Goal: Transaction & Acquisition: Purchase product/service

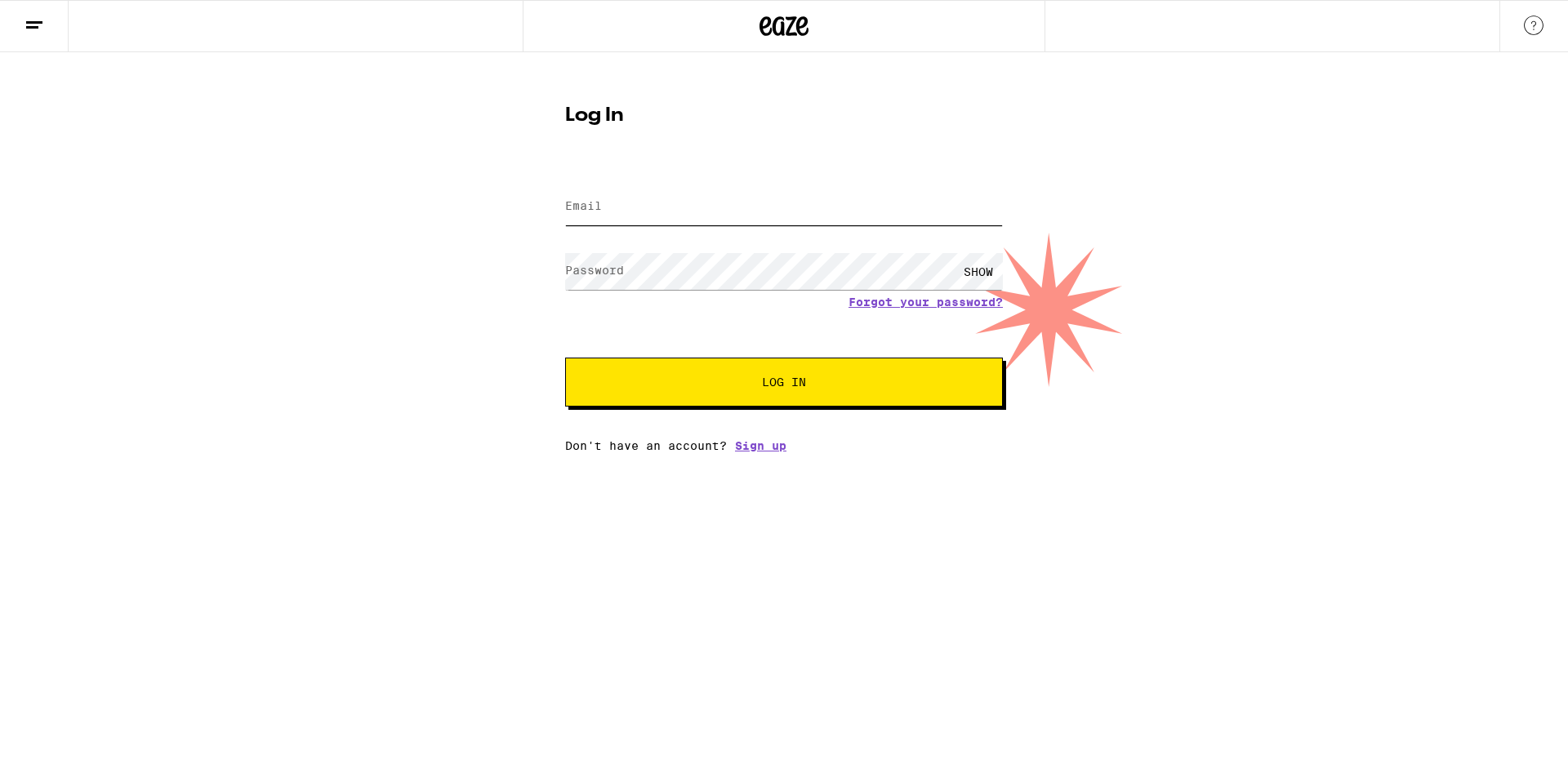
type input "[EMAIL_ADDRESS][DOMAIN_NAME]"
click at [765, 370] on button "Log In" at bounding box center [784, 382] width 438 height 49
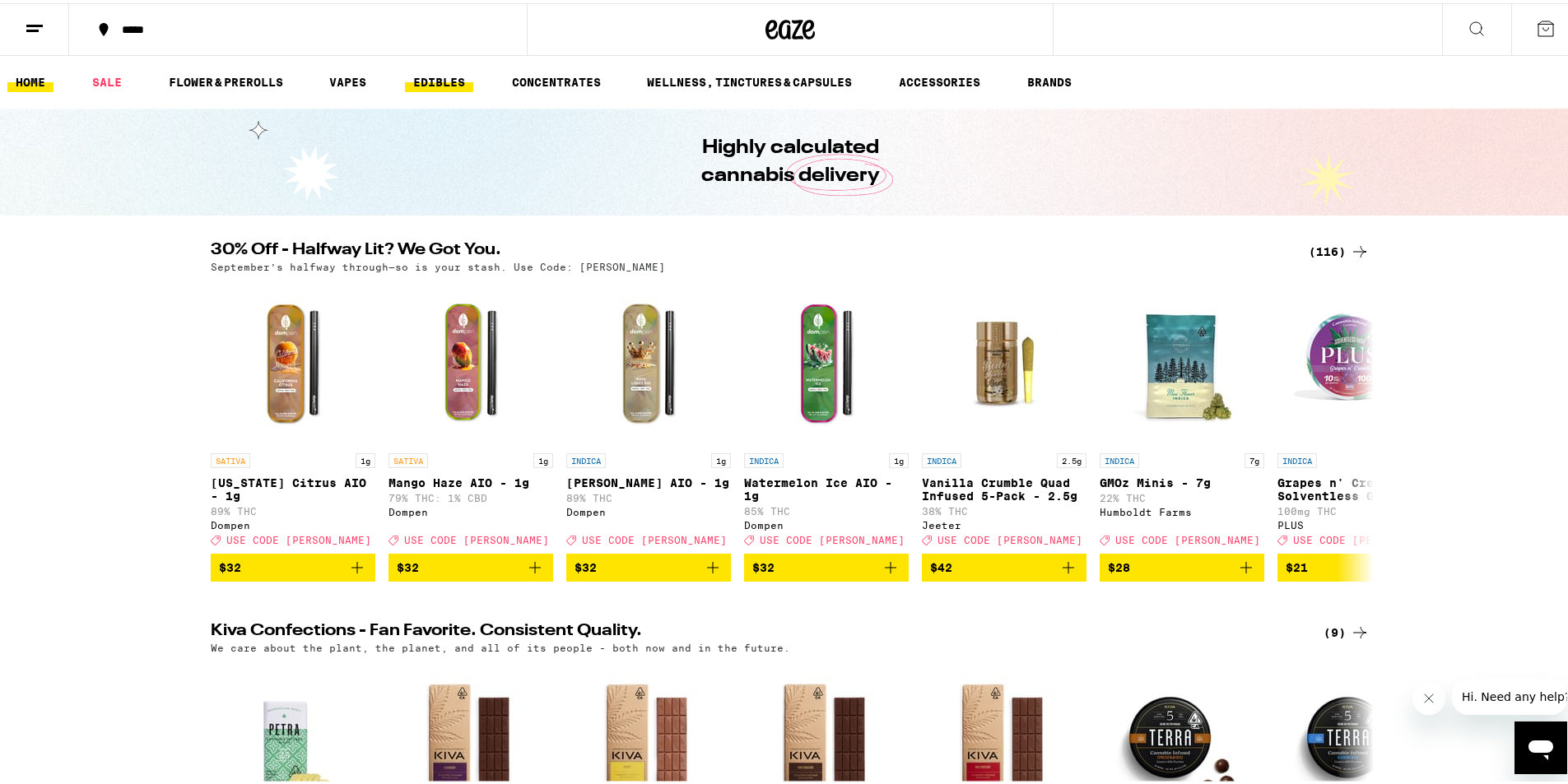
click at [446, 76] on link "EDIBLES" at bounding box center [439, 79] width 69 height 20
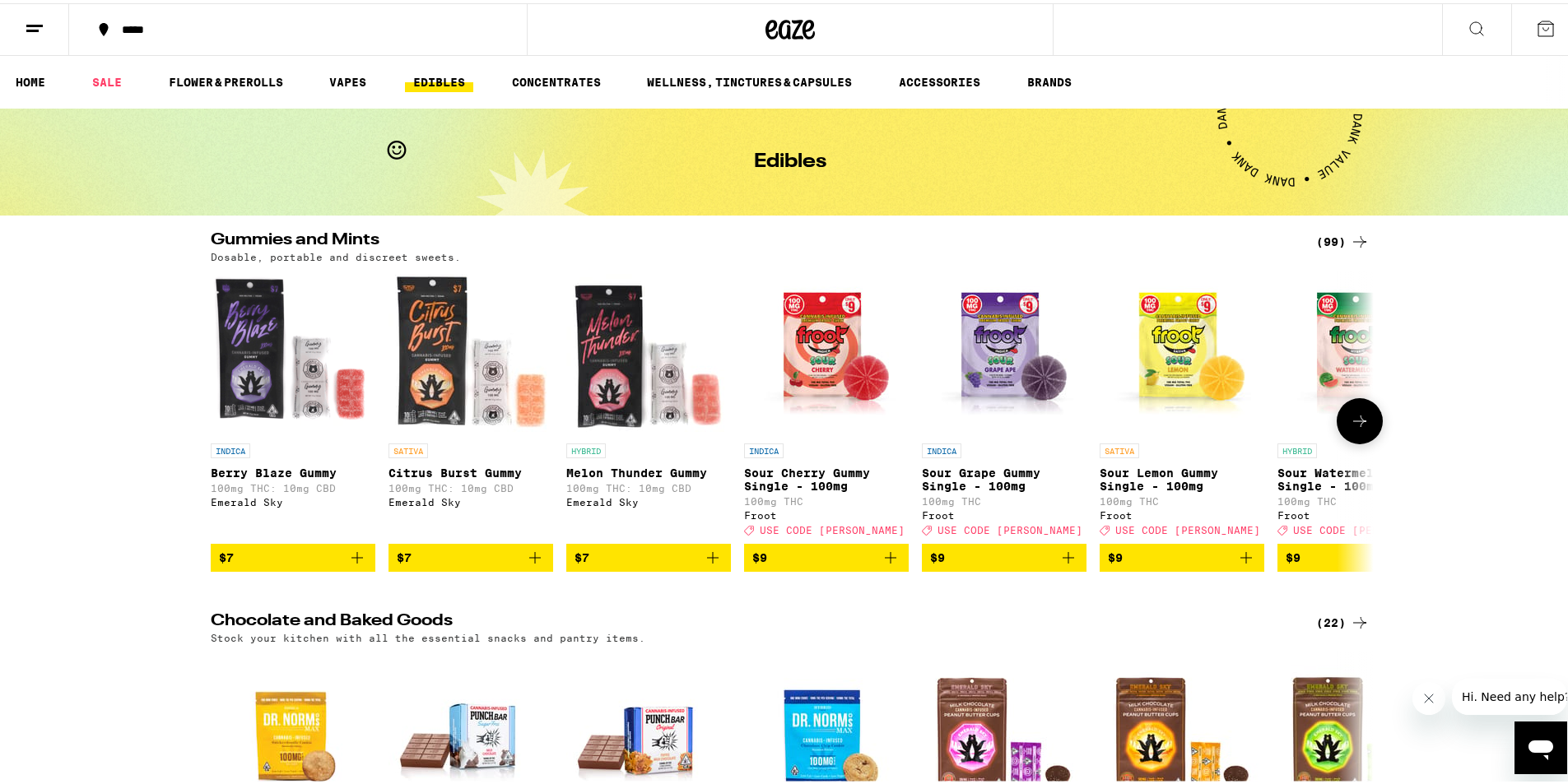
click at [1350, 420] on icon at bounding box center [1360, 418] width 20 height 20
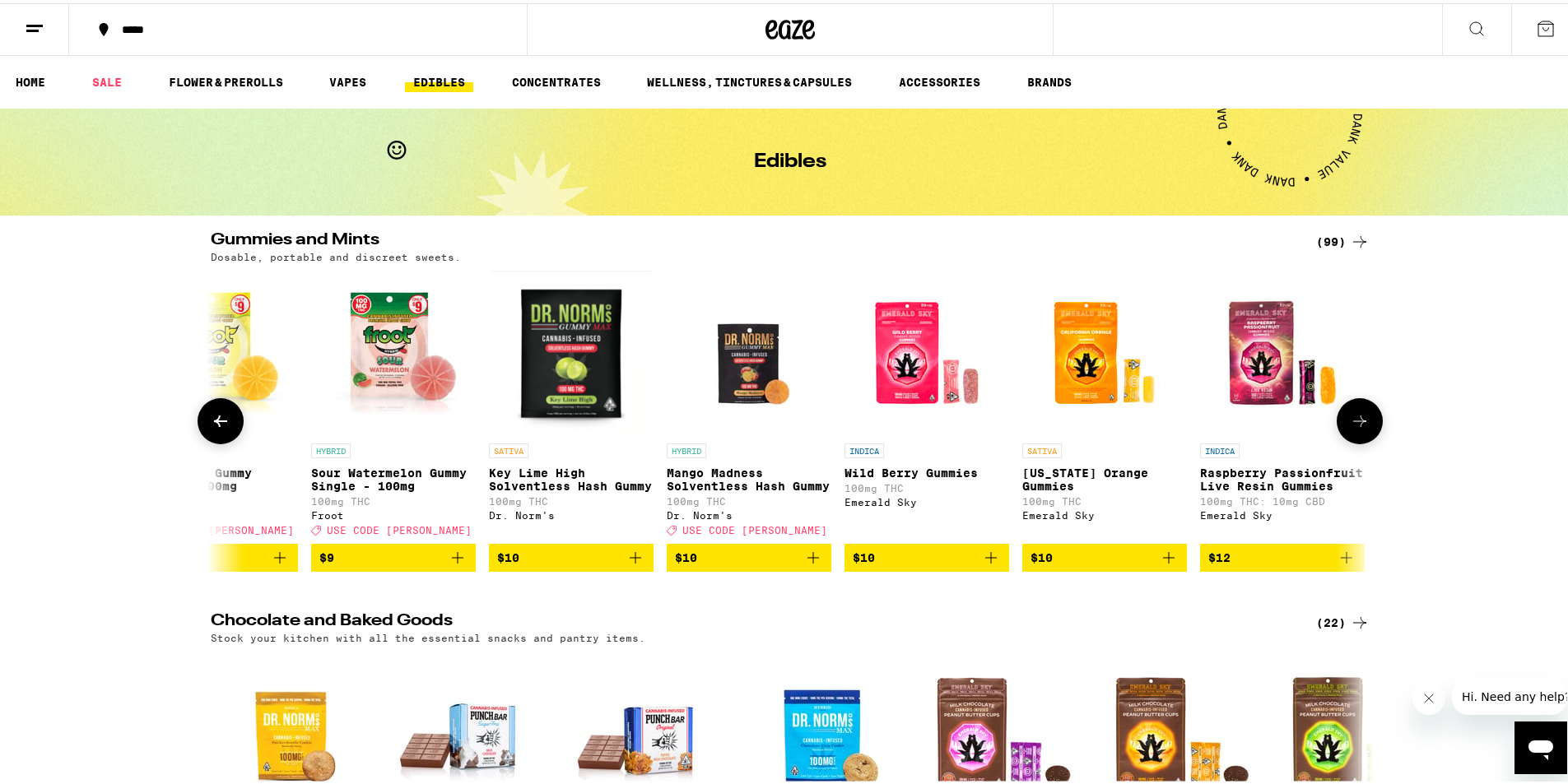
scroll to position [0, 979]
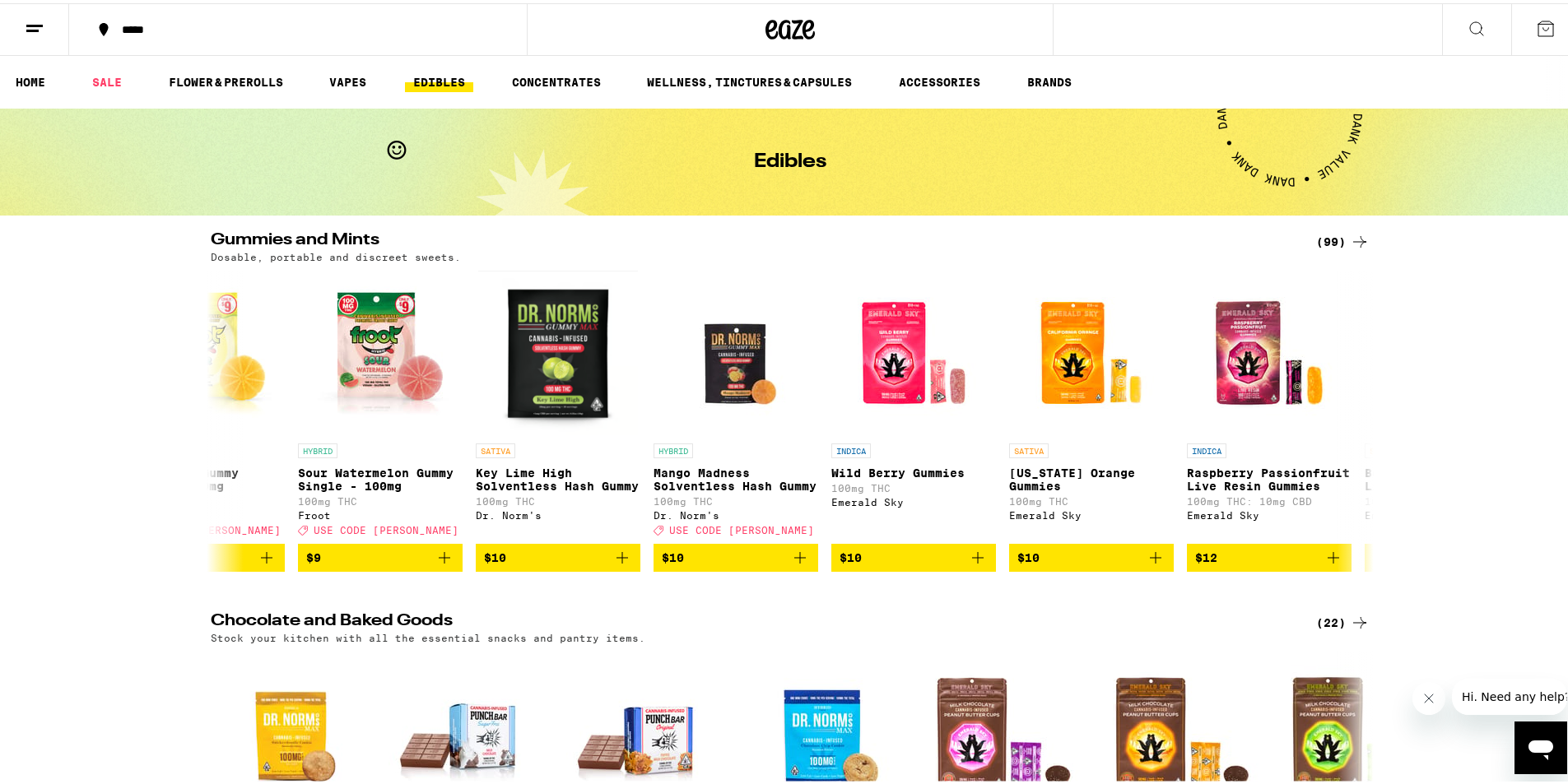
click at [1536, 31] on icon at bounding box center [1545, 25] width 20 height 20
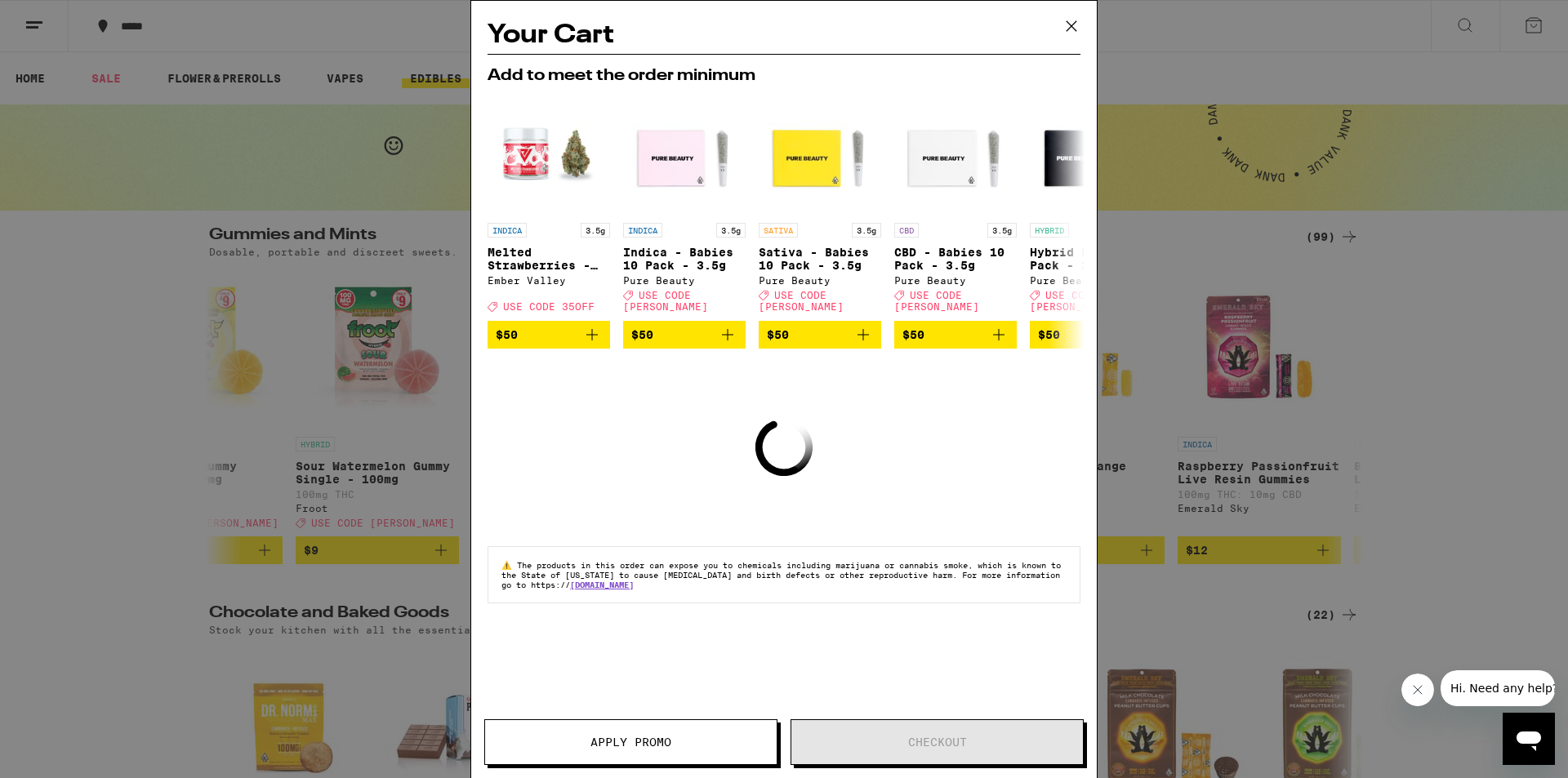
click at [1074, 25] on icon at bounding box center [1071, 26] width 24 height 24
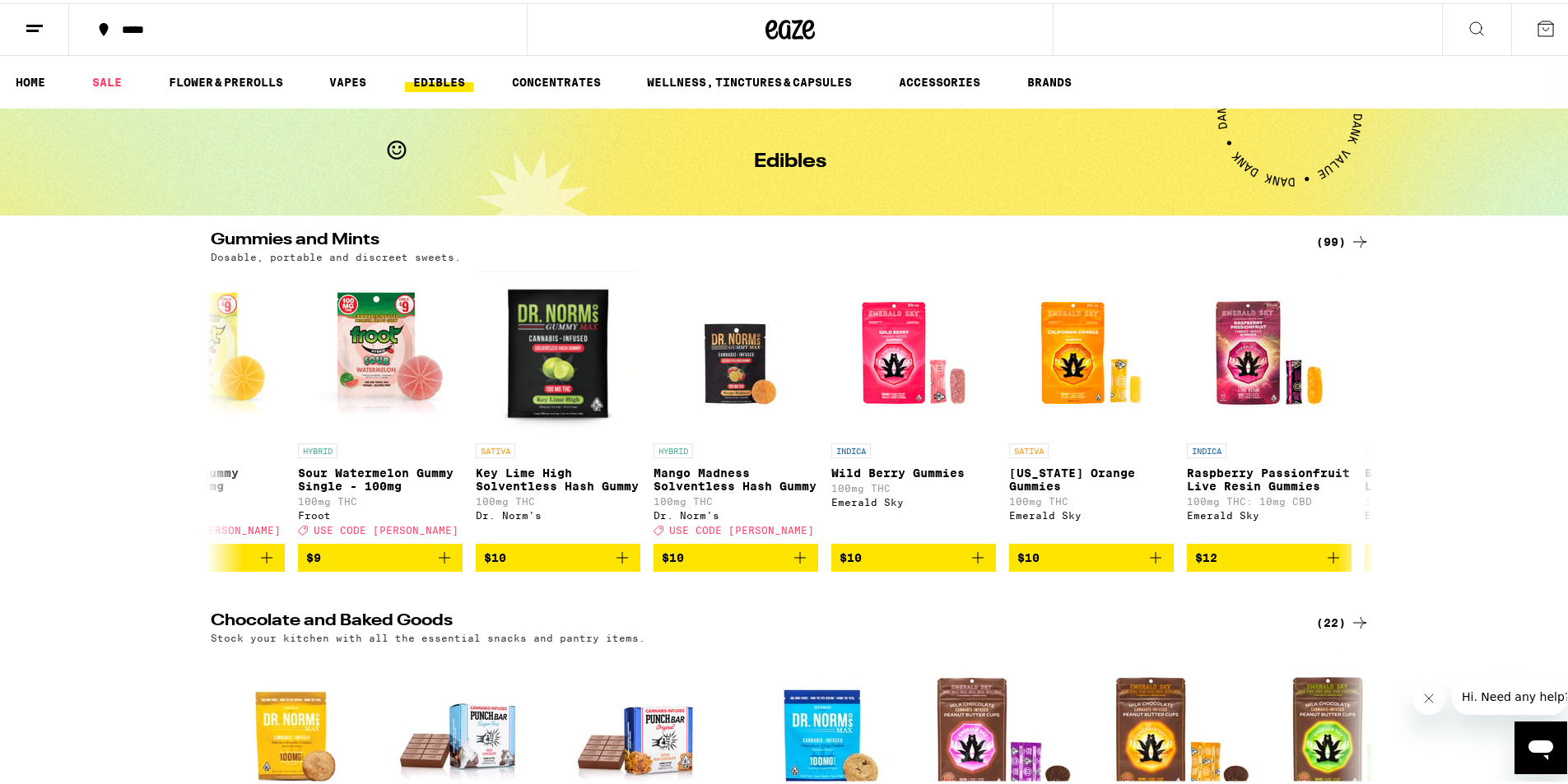
click at [43, 20] on icon at bounding box center [34, 25] width 20 height 20
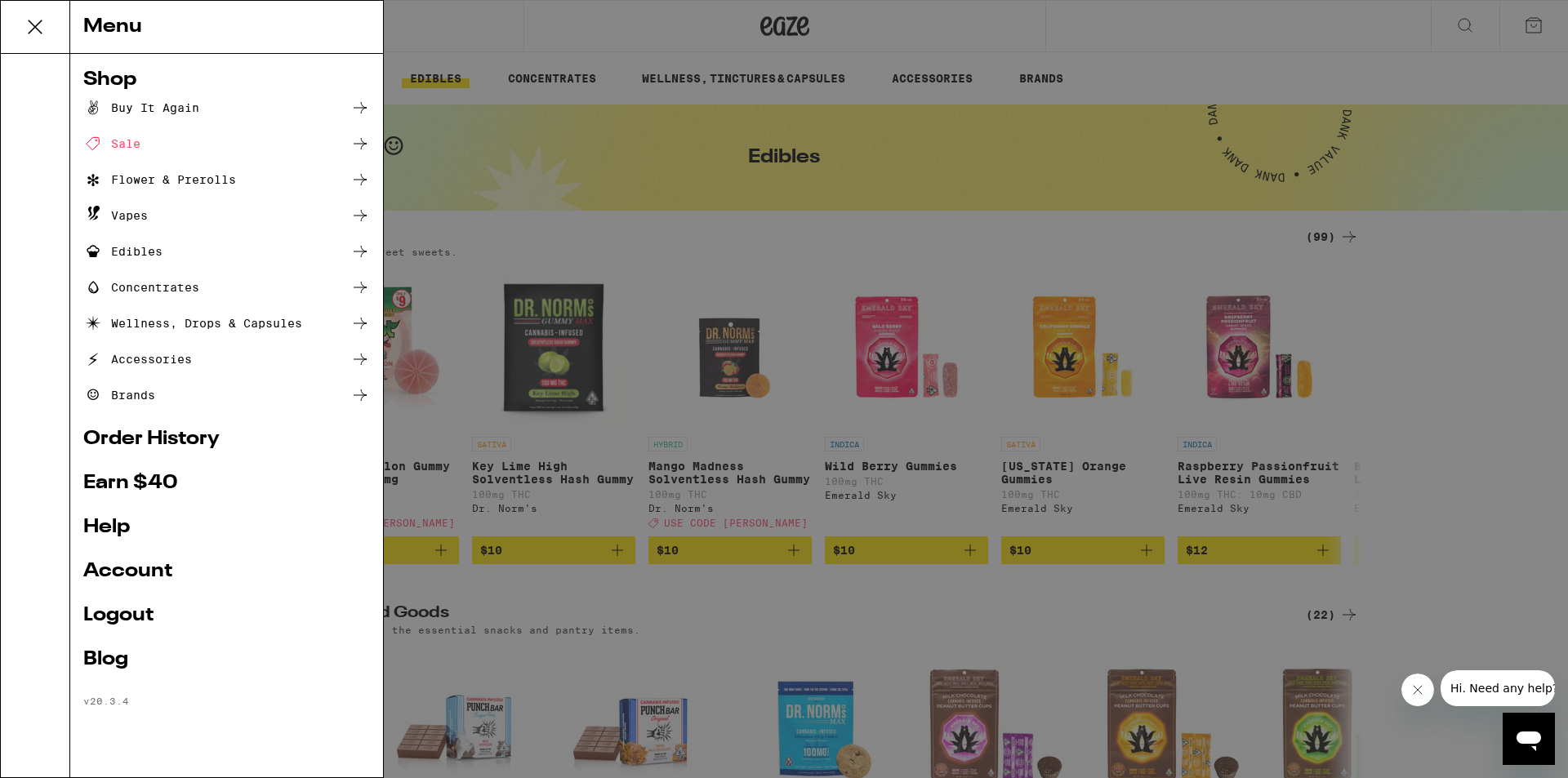
click at [163, 449] on link "Order History" at bounding box center [227, 440] width 287 height 20
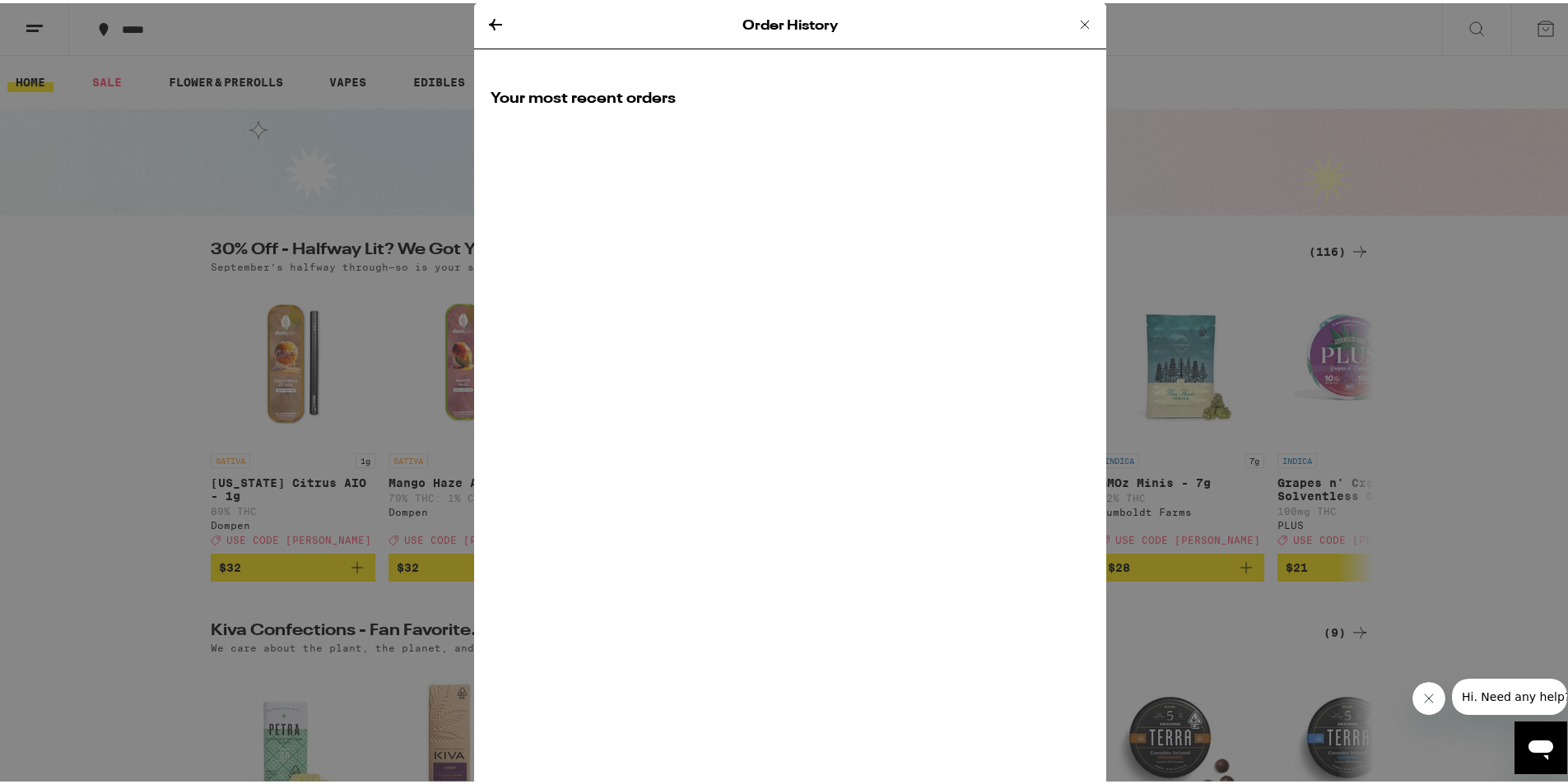
click at [1204, 251] on div "Order History Your most recent orders" at bounding box center [789, 392] width 1580 height 784
click at [1080, 21] on icon at bounding box center [1084, 22] width 20 height 20
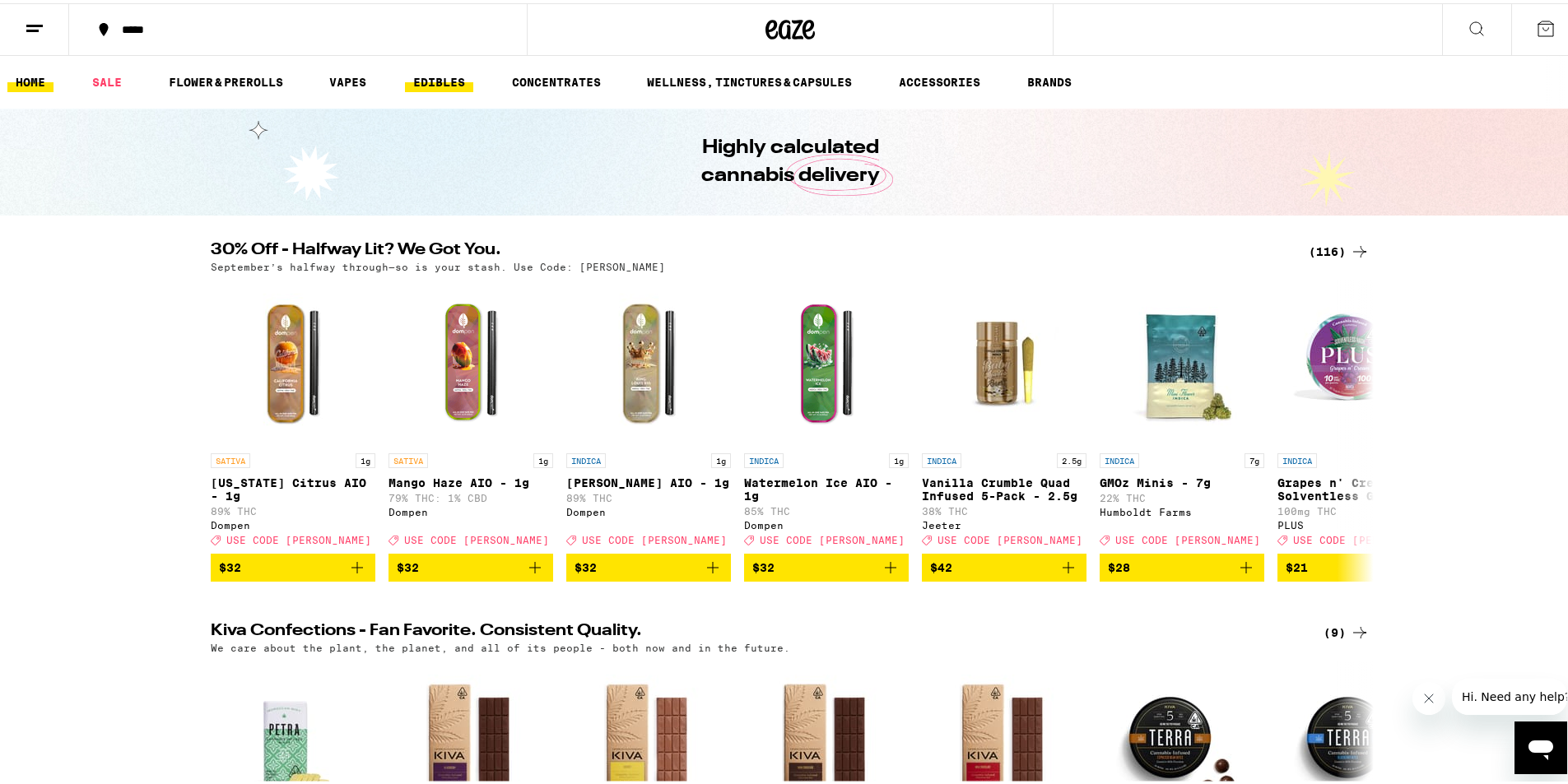
click at [417, 86] on link "EDIBLES" at bounding box center [439, 79] width 69 height 20
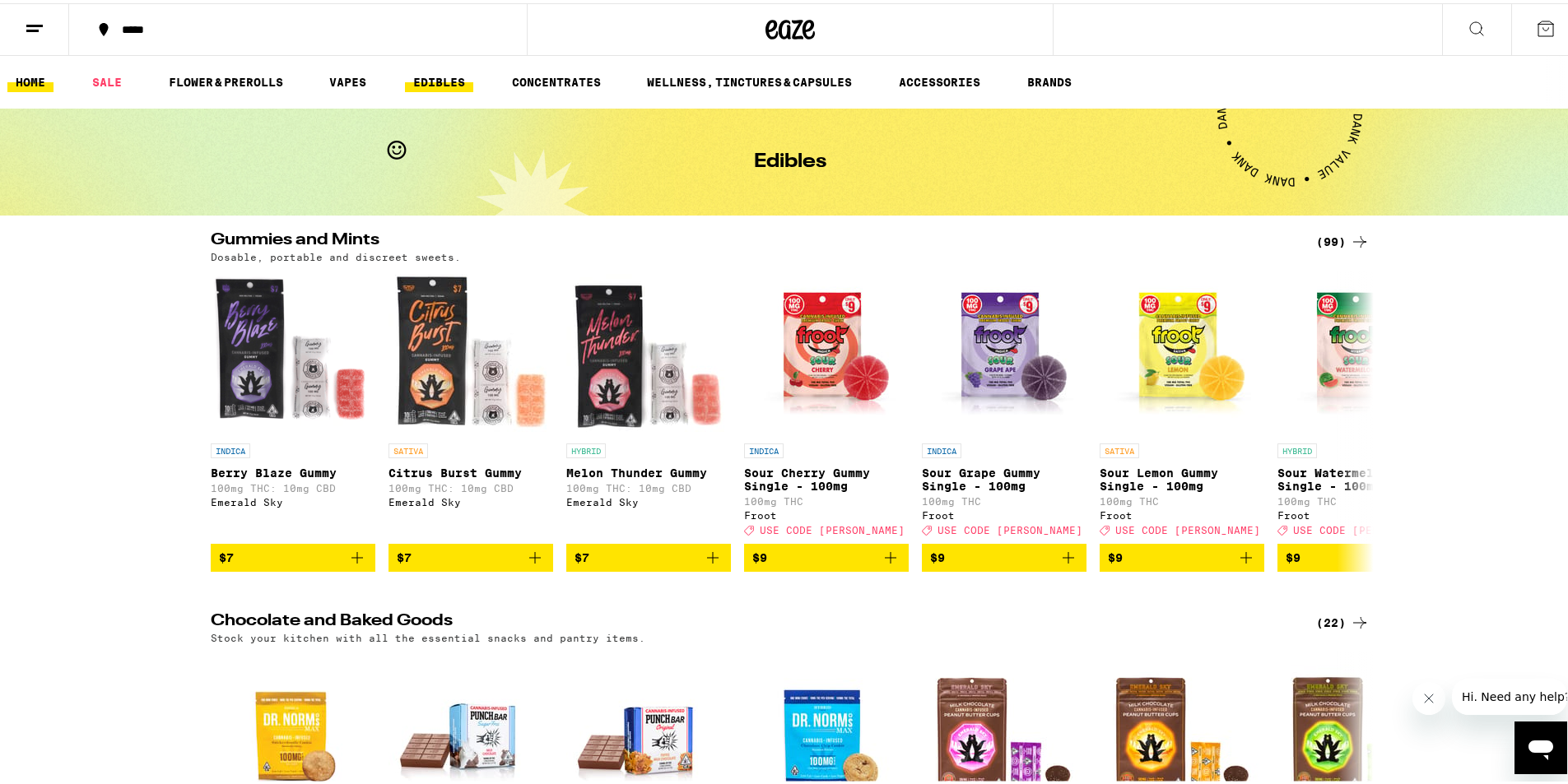
click at [42, 77] on link "HOME" at bounding box center [30, 79] width 46 height 20
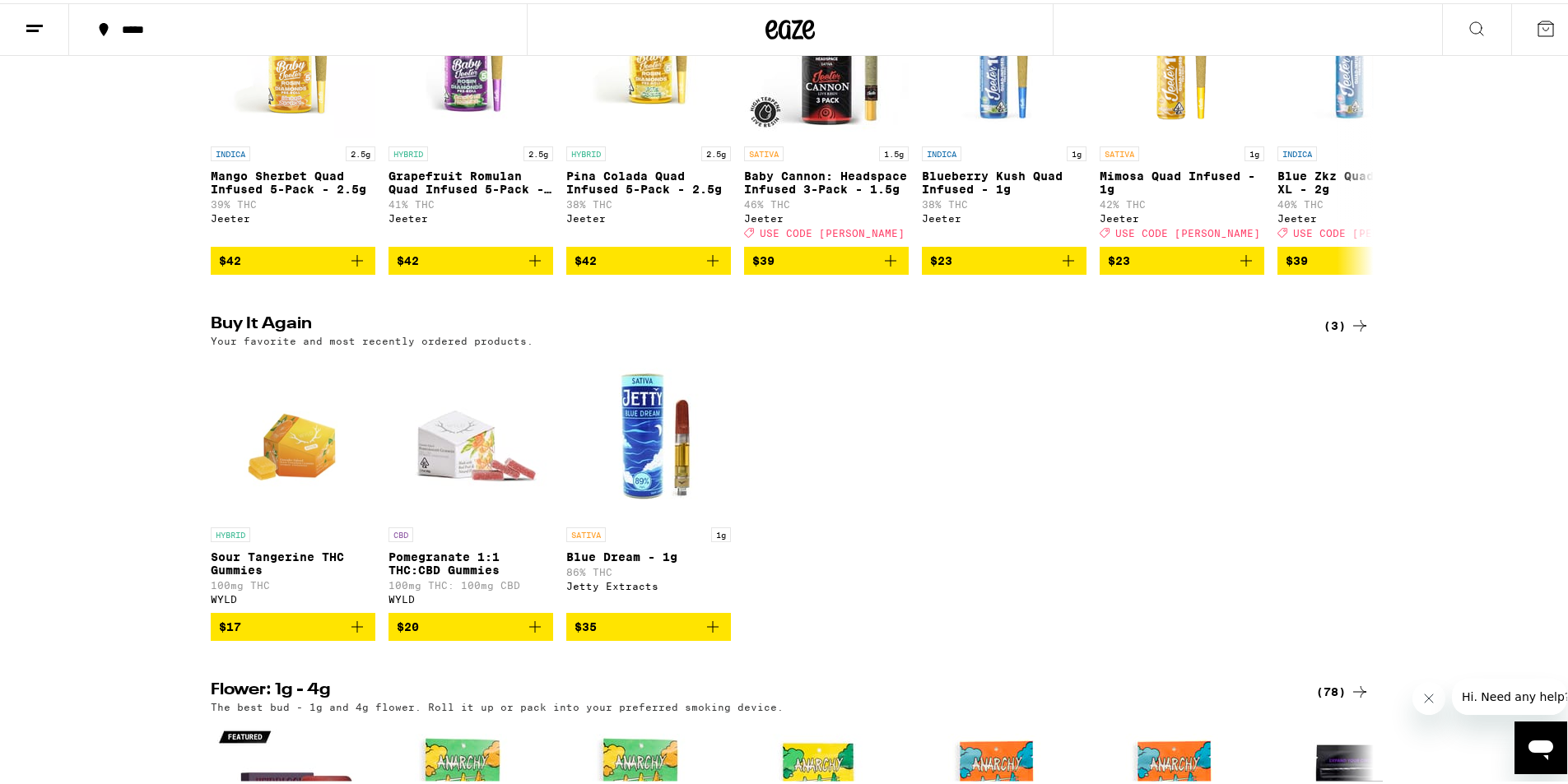
scroll to position [1152, 0]
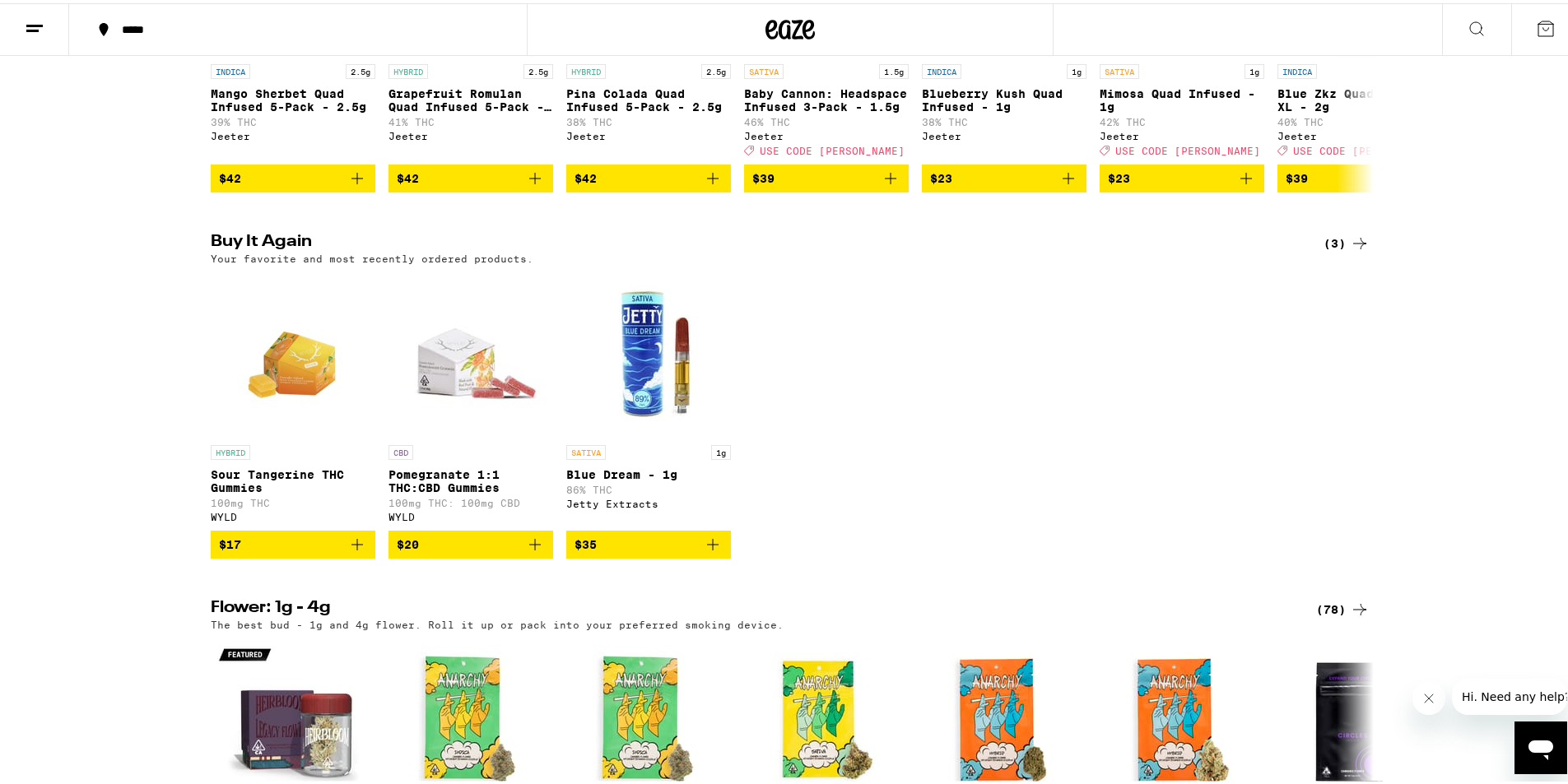
click at [329, 492] on p "Sour Tangerine THC Gummies" at bounding box center [293, 477] width 164 height 26
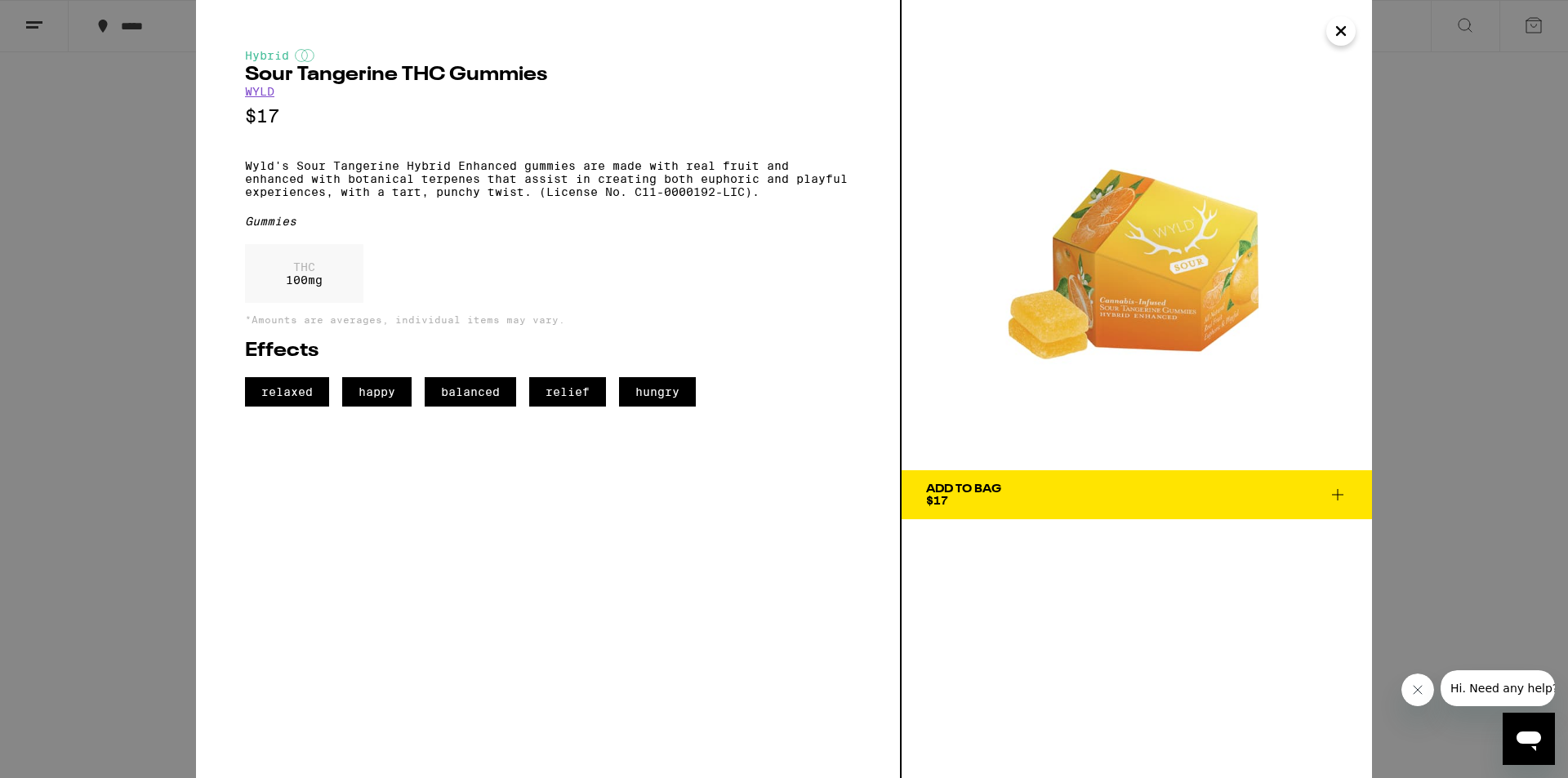
click at [1380, 478] on div "Hybrid Sour Tangerine THC Gummies WYLD $17 Wyld's Sour Tangerine Hybrid Enhance…" at bounding box center [784, 389] width 1568 height 778
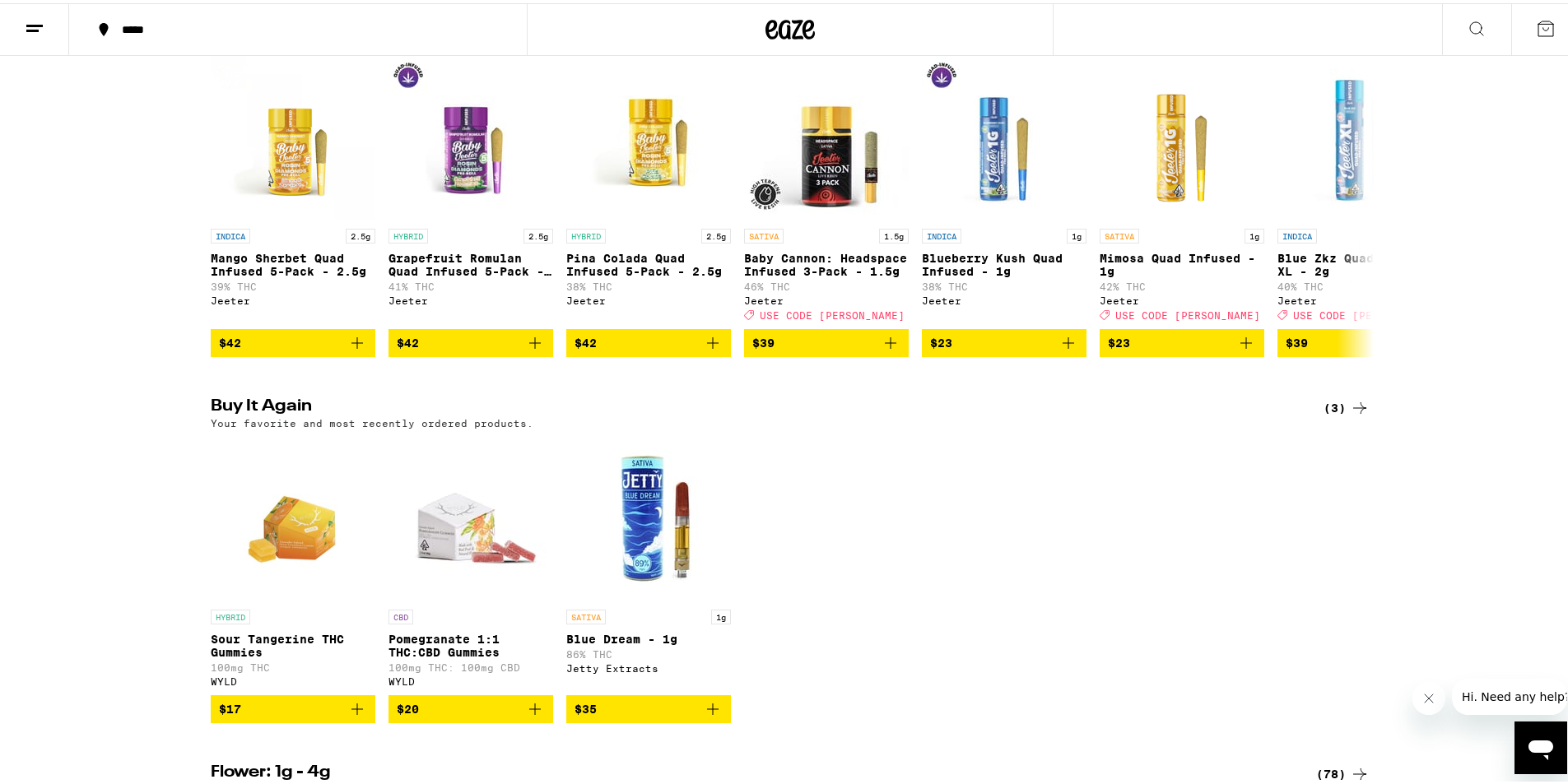
scroll to position [1234, 0]
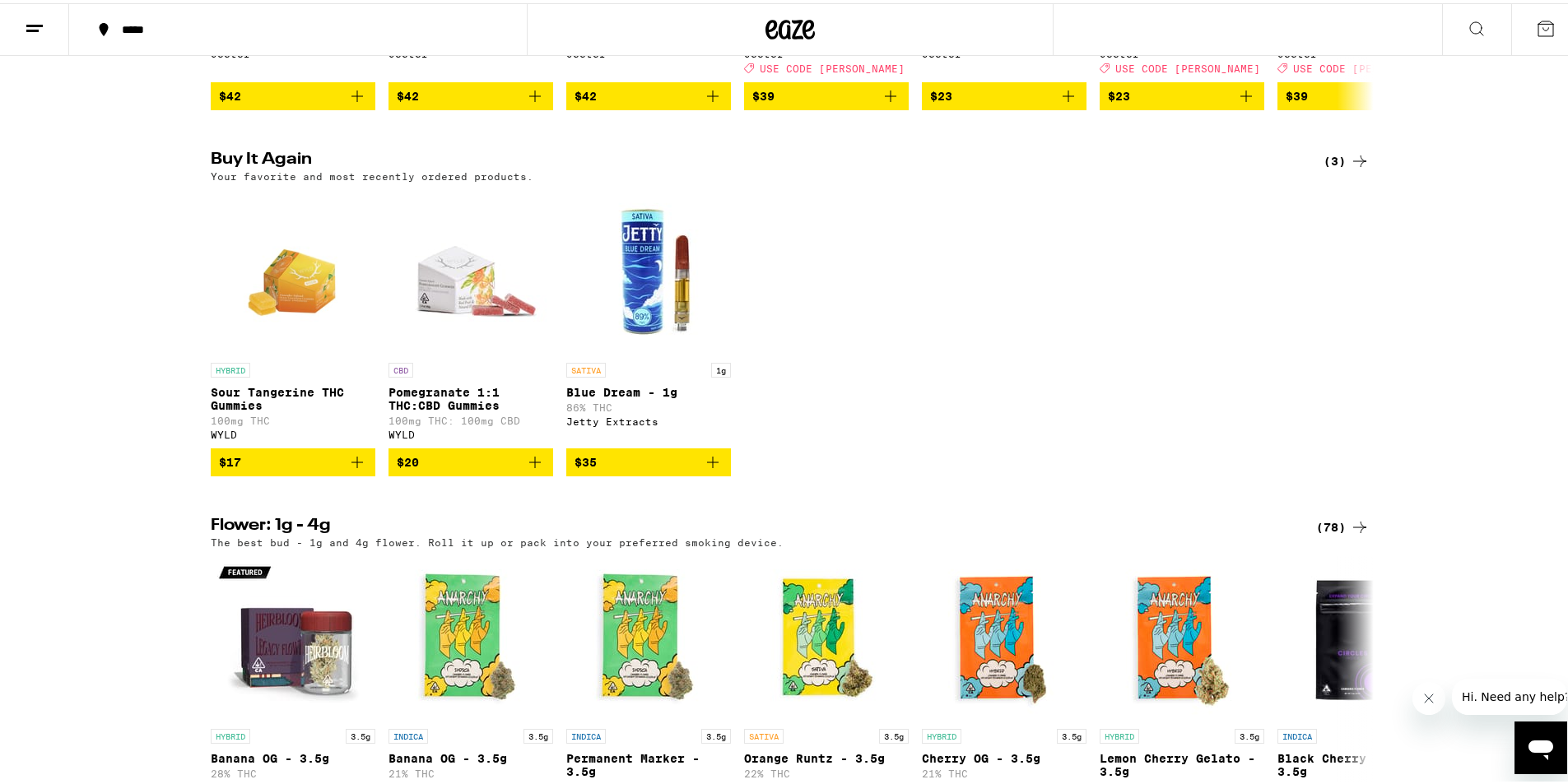
click at [351, 465] on icon "Add to bag" at bounding box center [356, 459] width 12 height 12
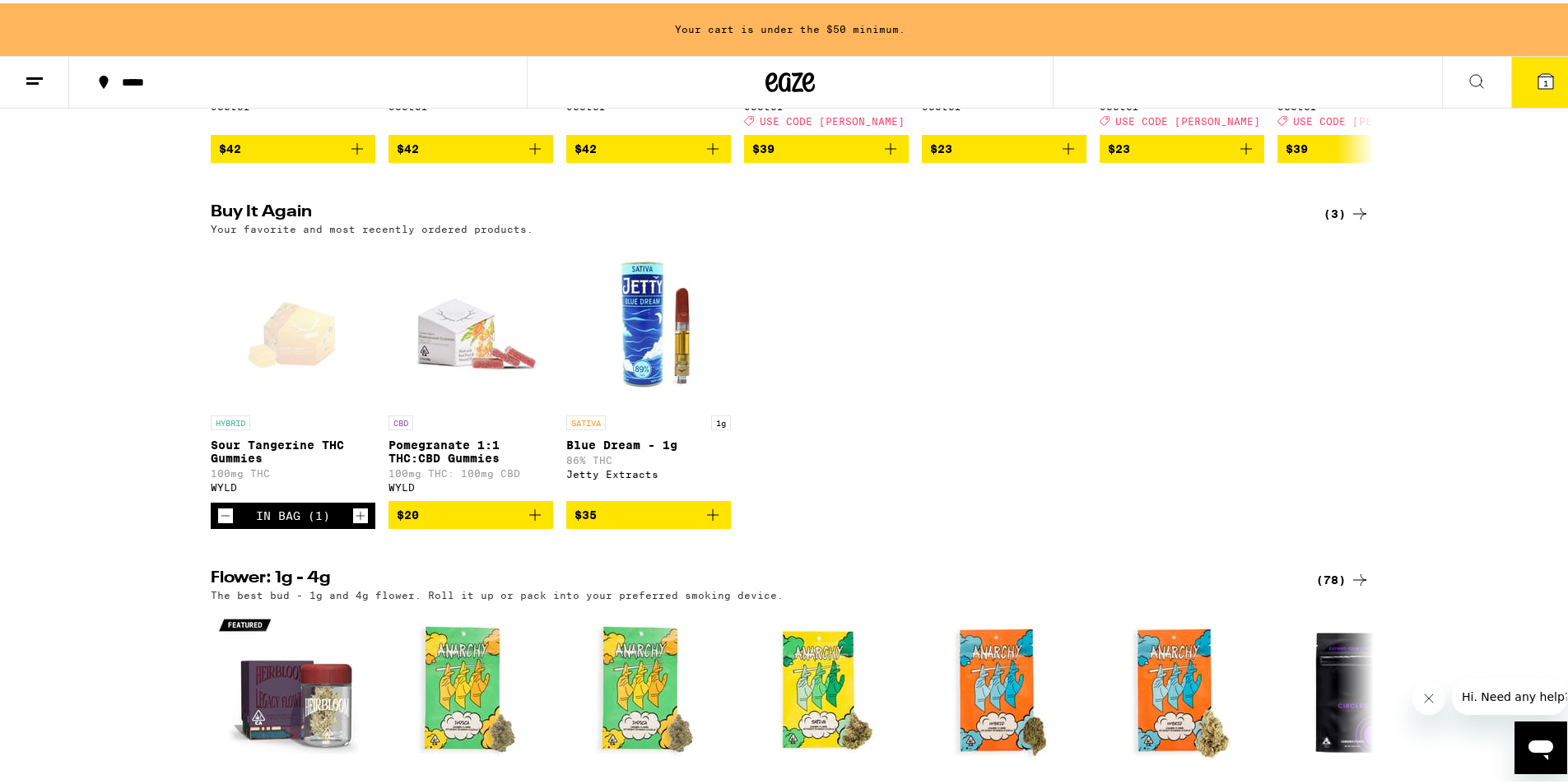
scroll to position [1287, 0]
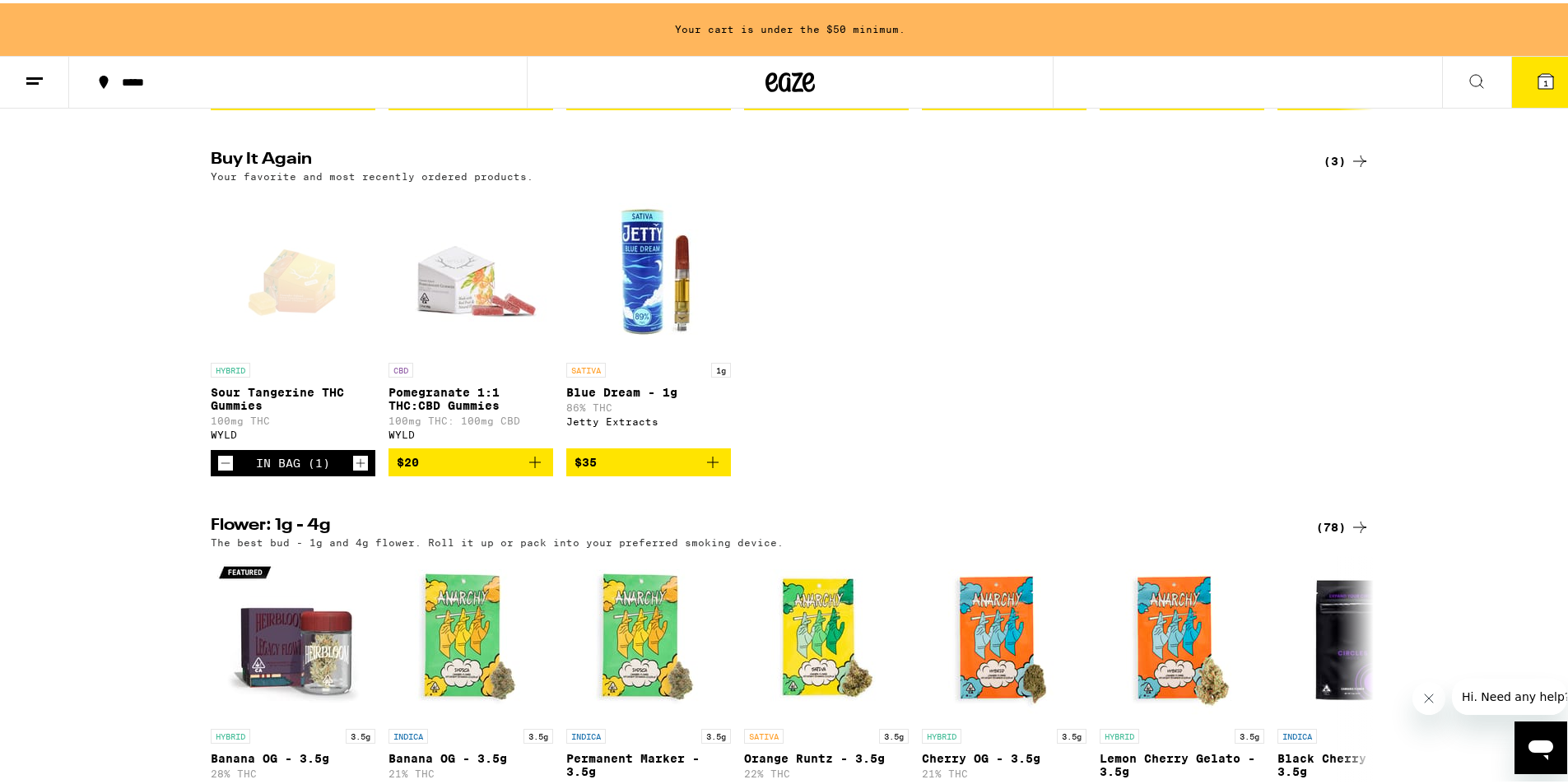
click at [353, 470] on icon "Increment" at bounding box center [360, 460] width 14 height 20
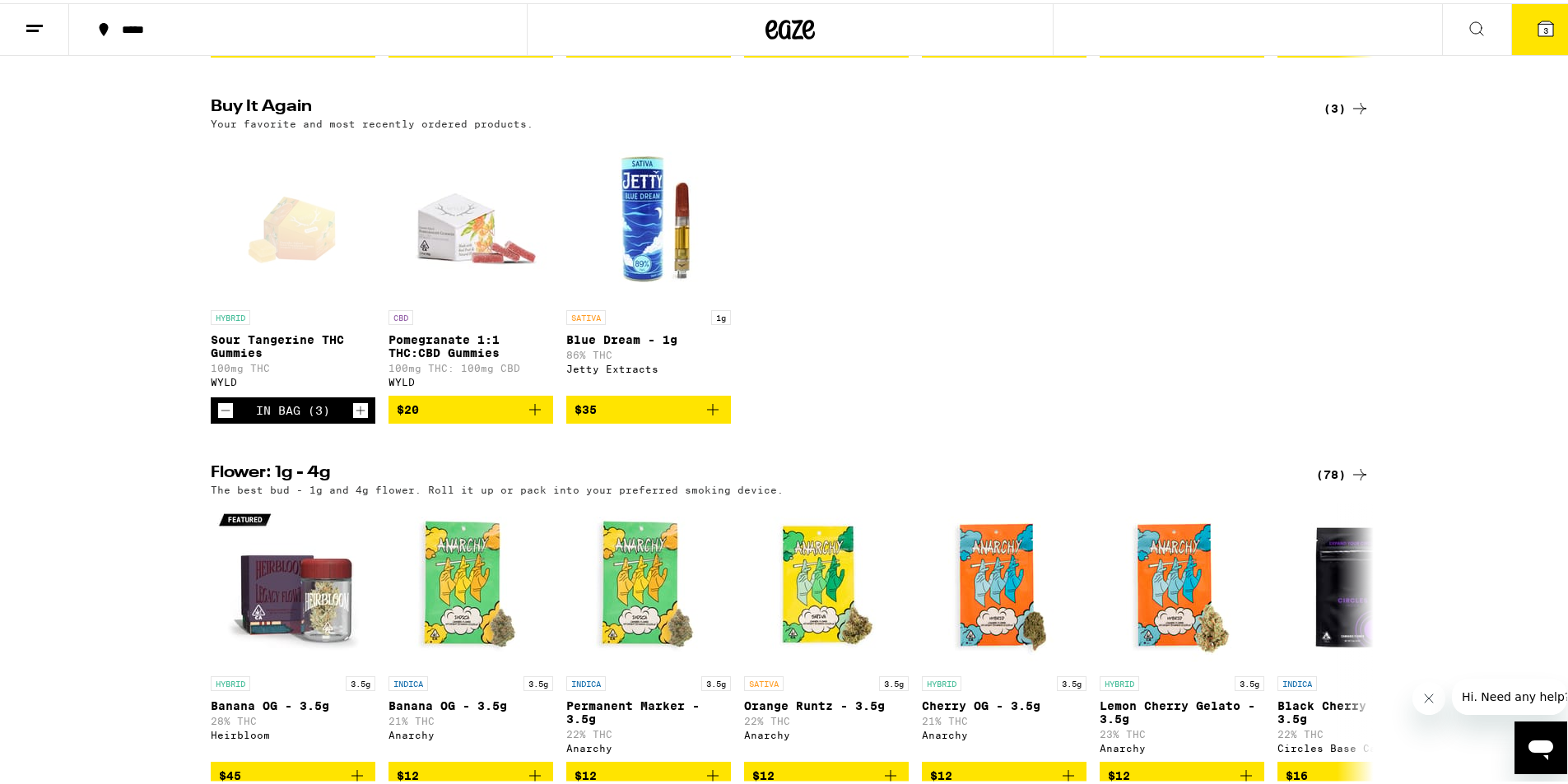
scroll to position [1234, 0]
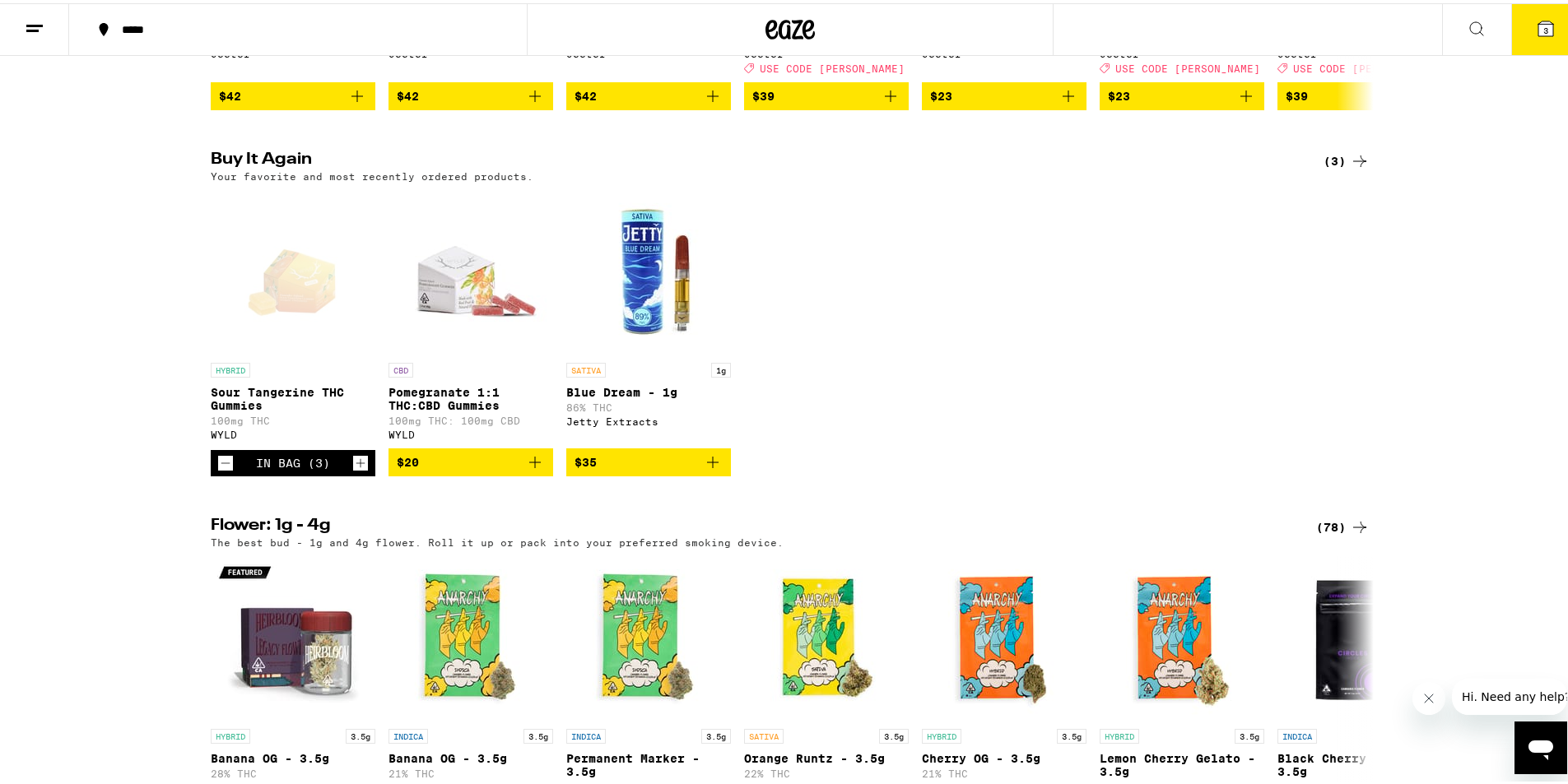
click at [353, 470] on icon "Increment" at bounding box center [360, 460] width 14 height 20
click at [220, 470] on icon "Decrement" at bounding box center [226, 460] width 14 height 20
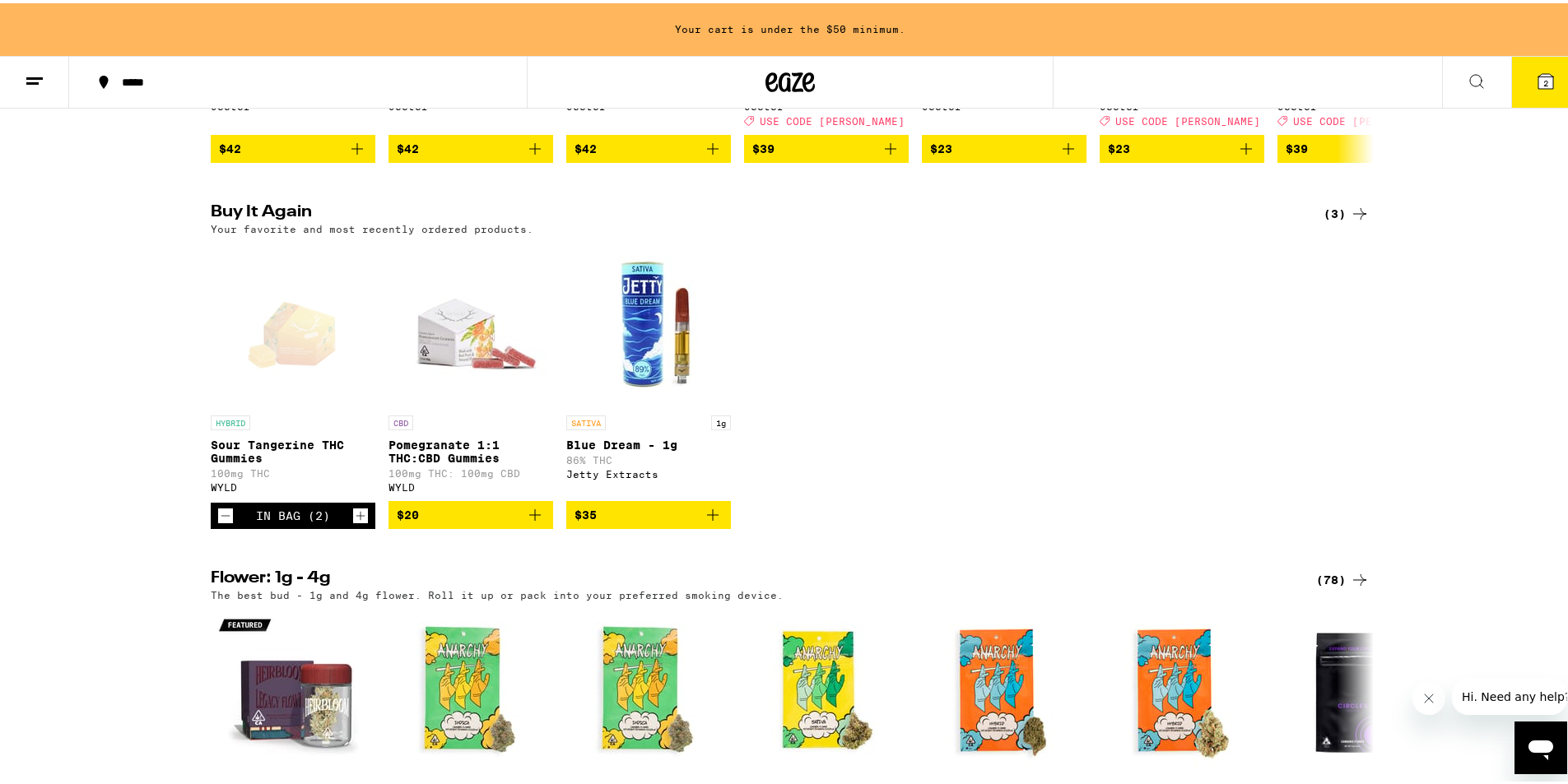
scroll to position [1287, 0]
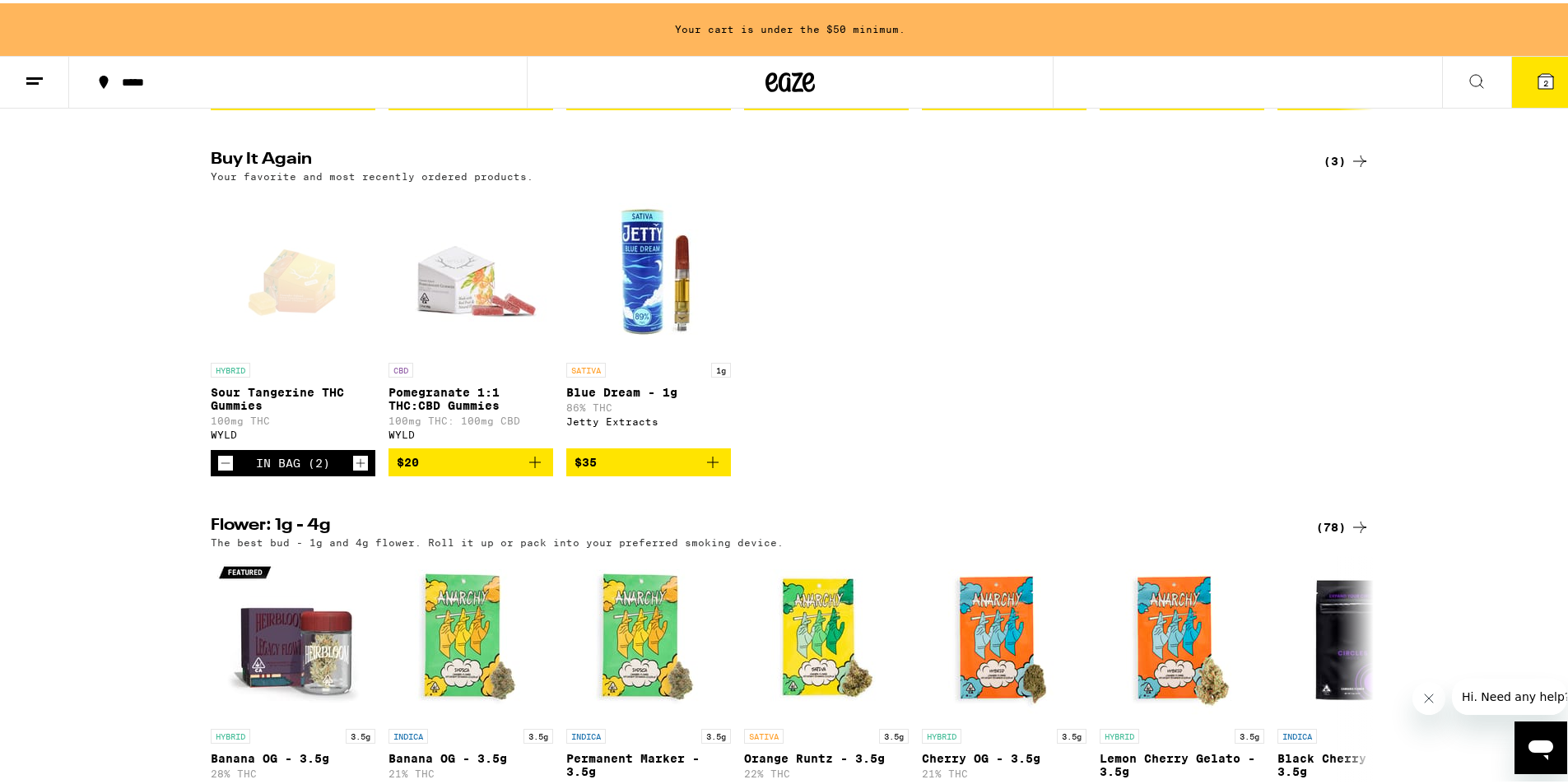
click at [353, 470] on icon "Increment" at bounding box center [360, 460] width 14 height 20
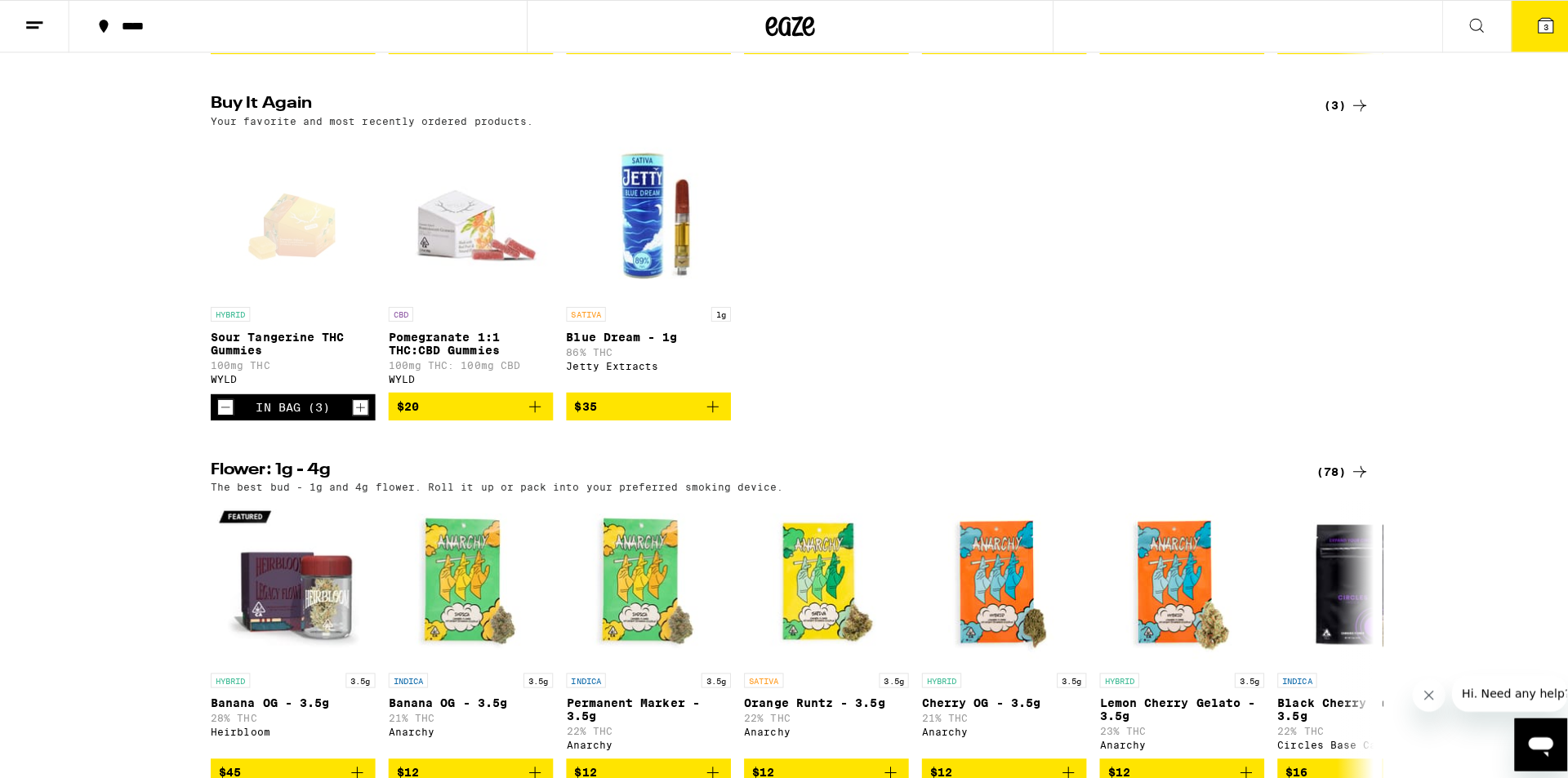
scroll to position [1225, 0]
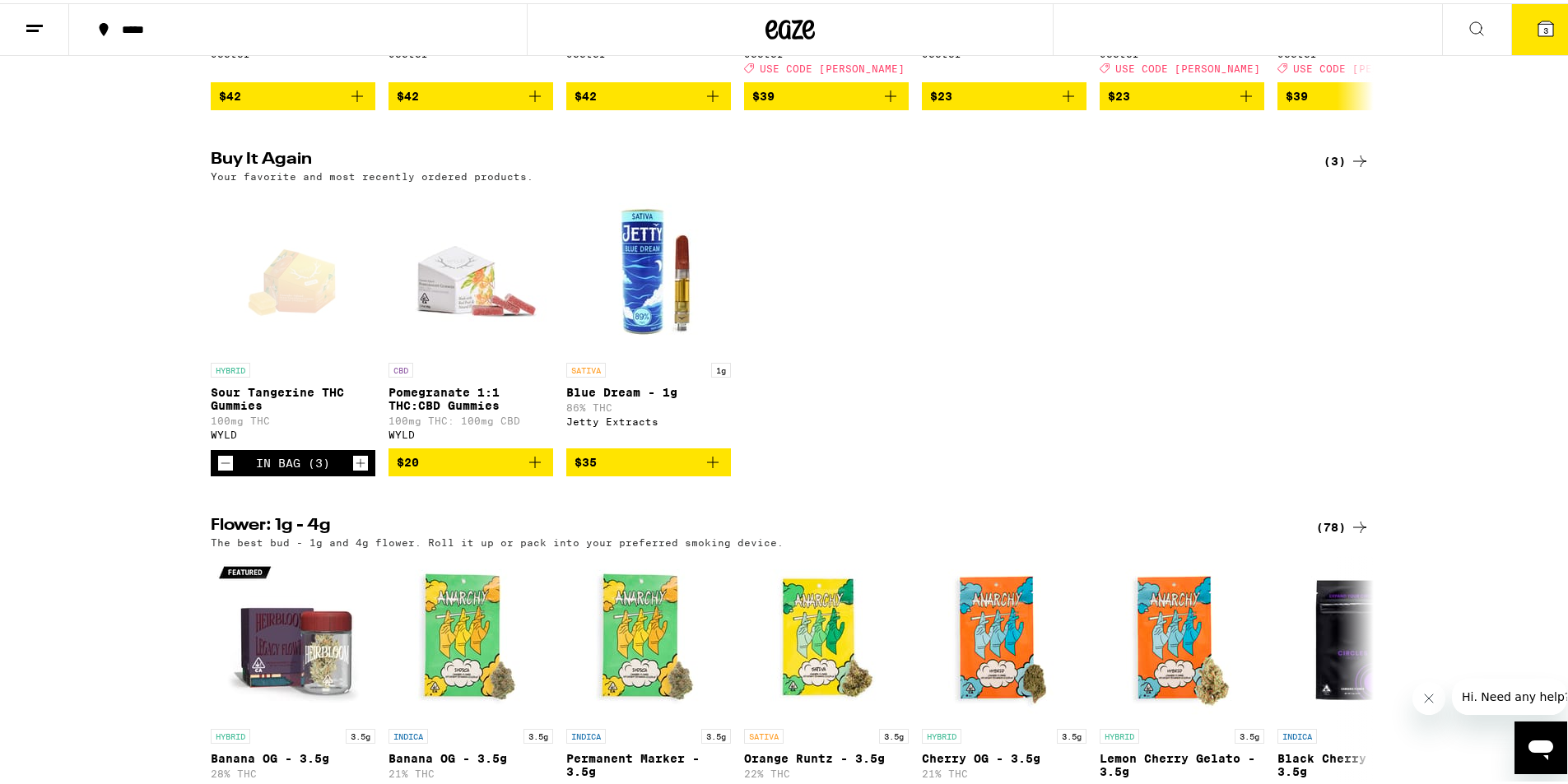
click at [1529, 42] on button "3" at bounding box center [1545, 26] width 69 height 51
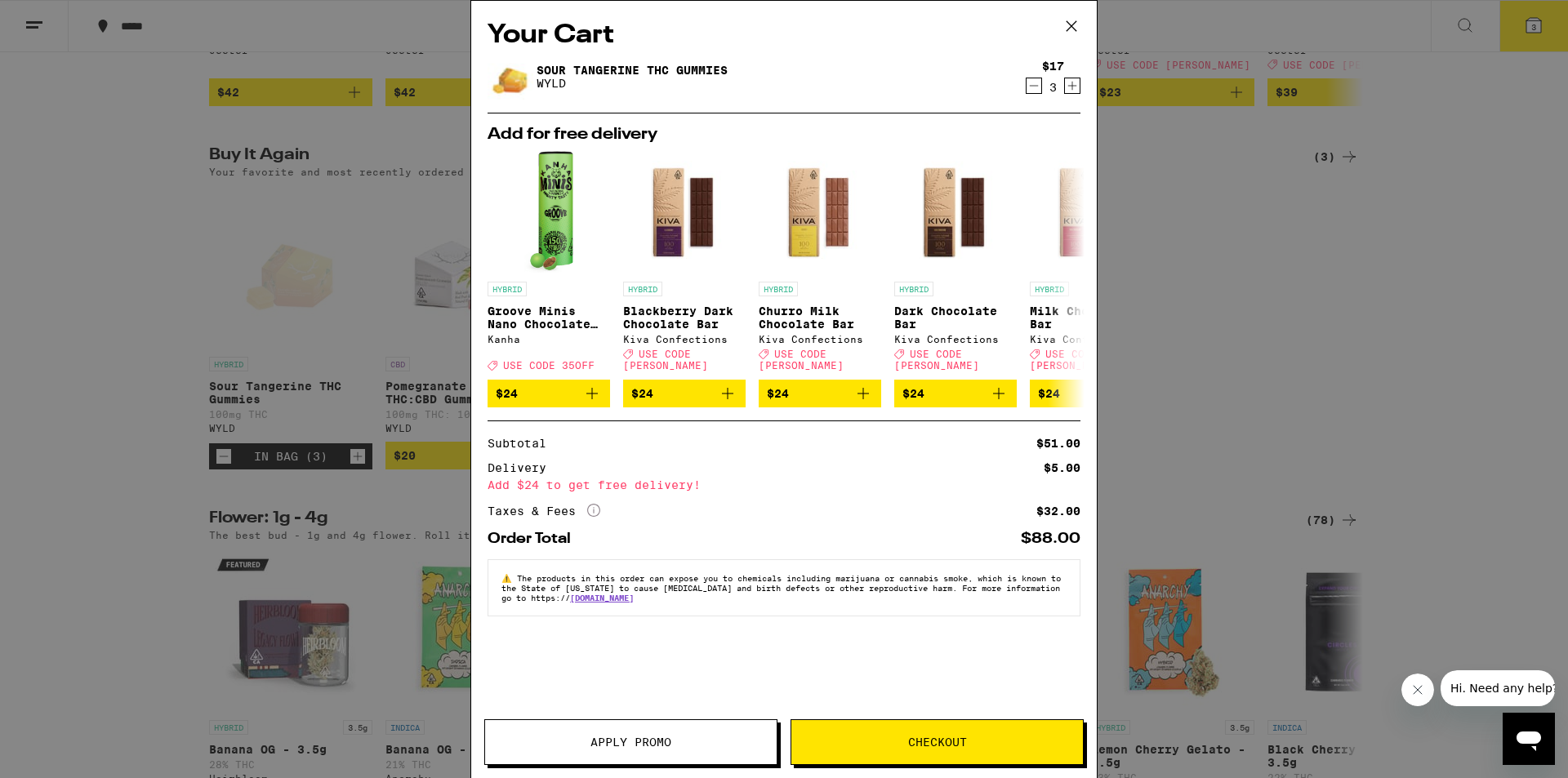
click at [1076, 89] on icon "Increment" at bounding box center [1072, 86] width 14 height 20
click at [1034, 86] on icon "Decrement" at bounding box center [1034, 86] width 9 height 0
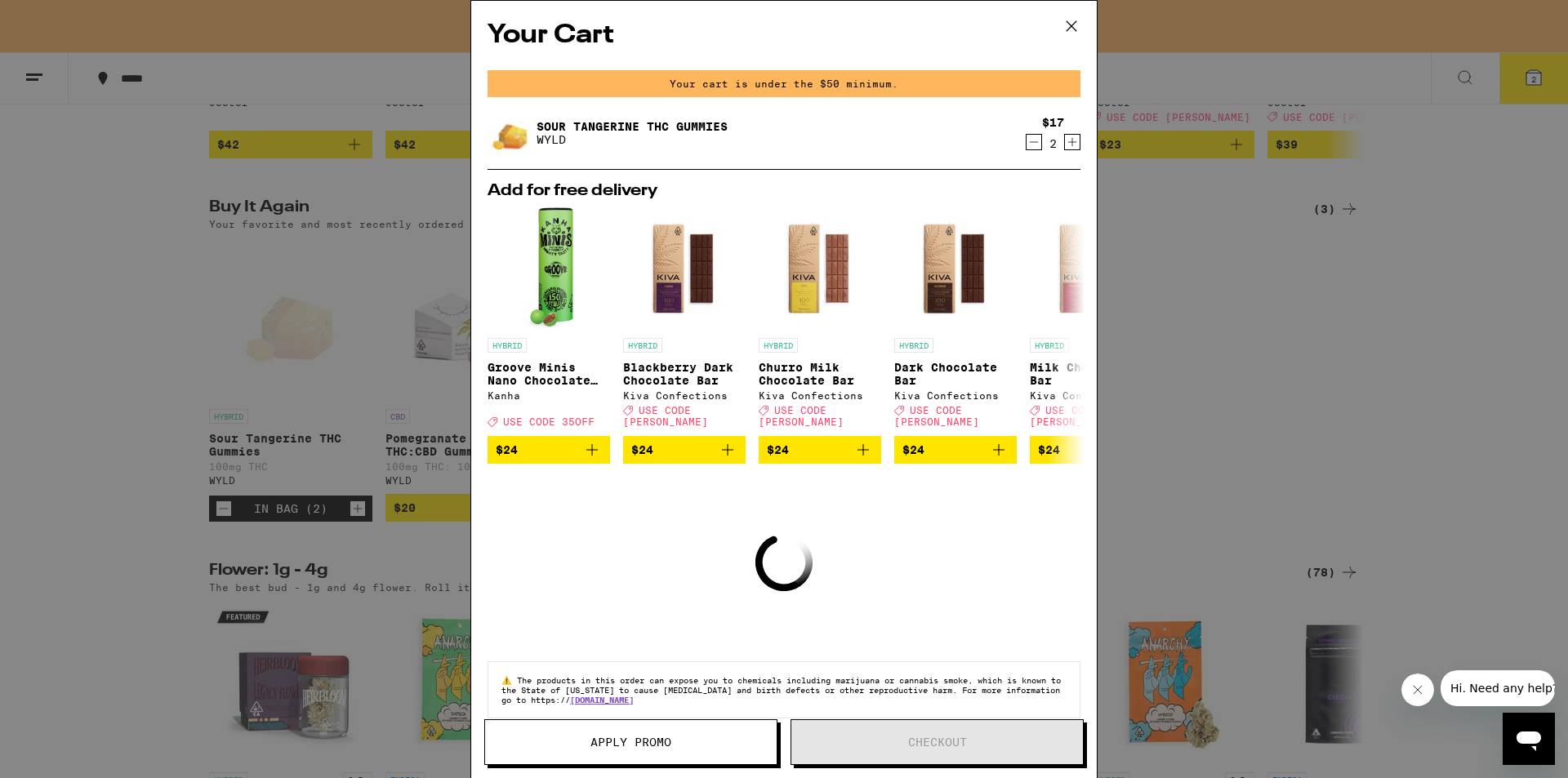
scroll to position [1278, 0]
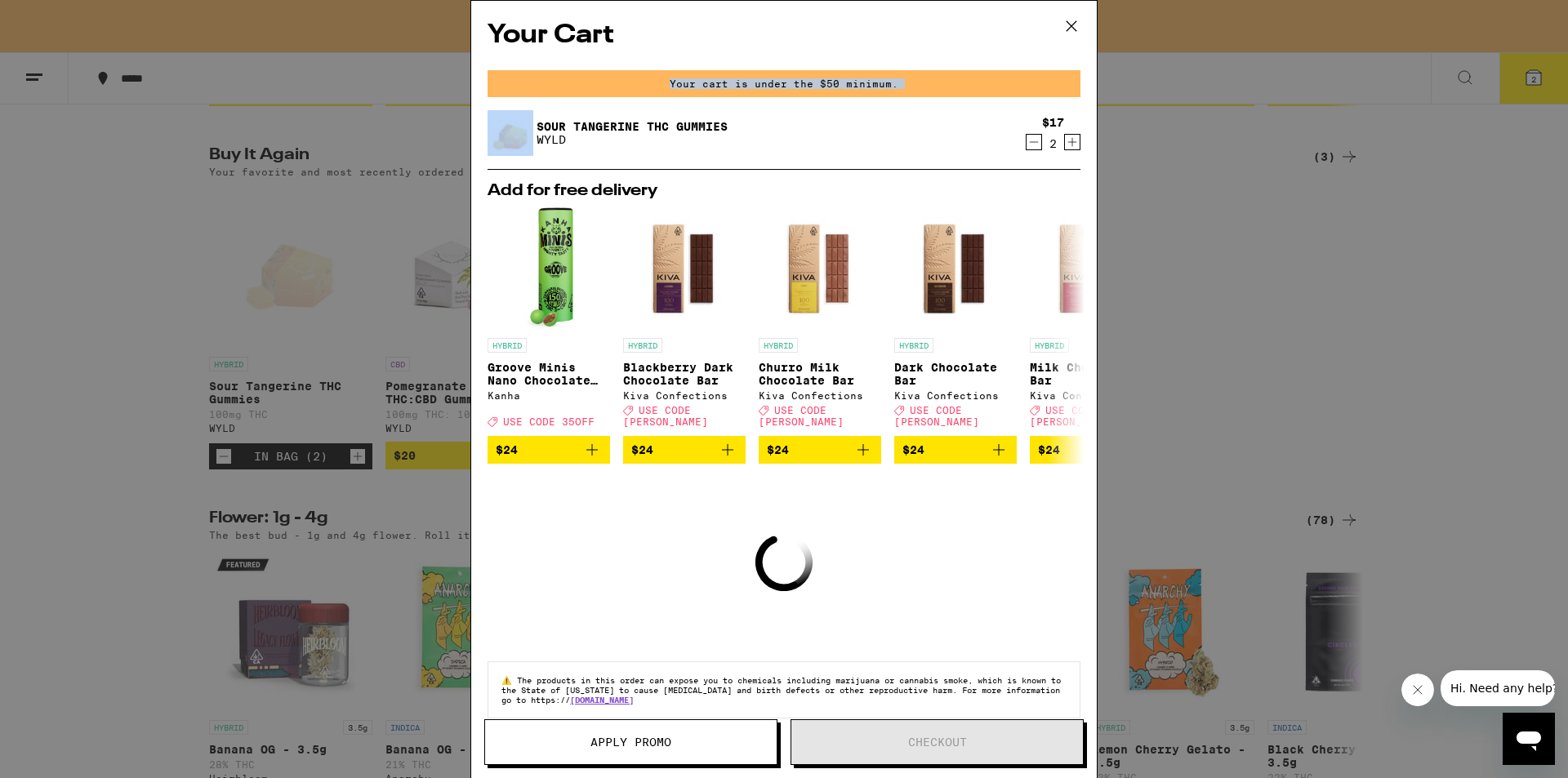
click at [1034, 88] on div "Your cart is under the $50 minimum." at bounding box center [784, 83] width 593 height 27
click at [1027, 142] on icon "Decrement" at bounding box center [1034, 142] width 14 height 20
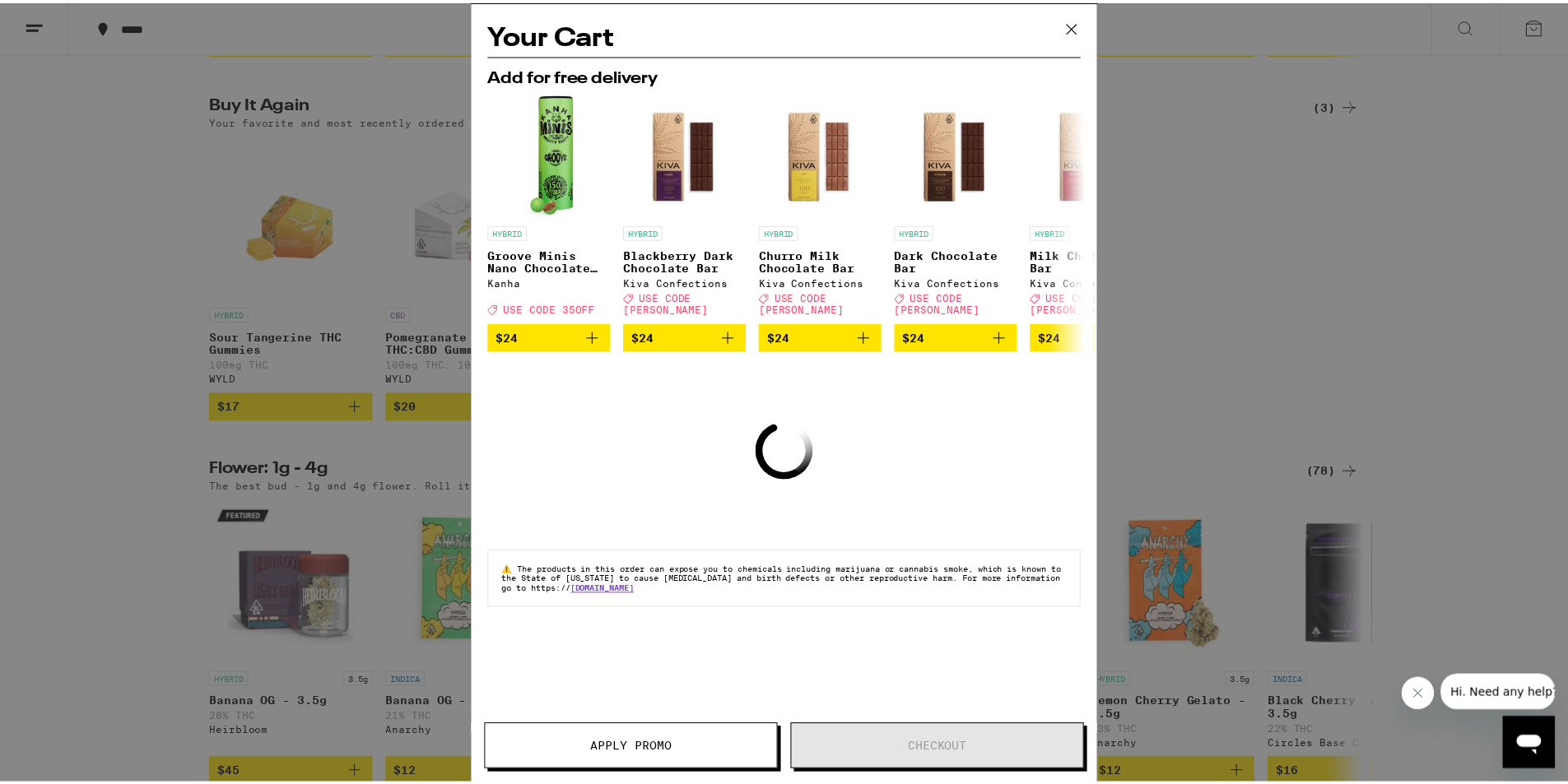
scroll to position [1234, 0]
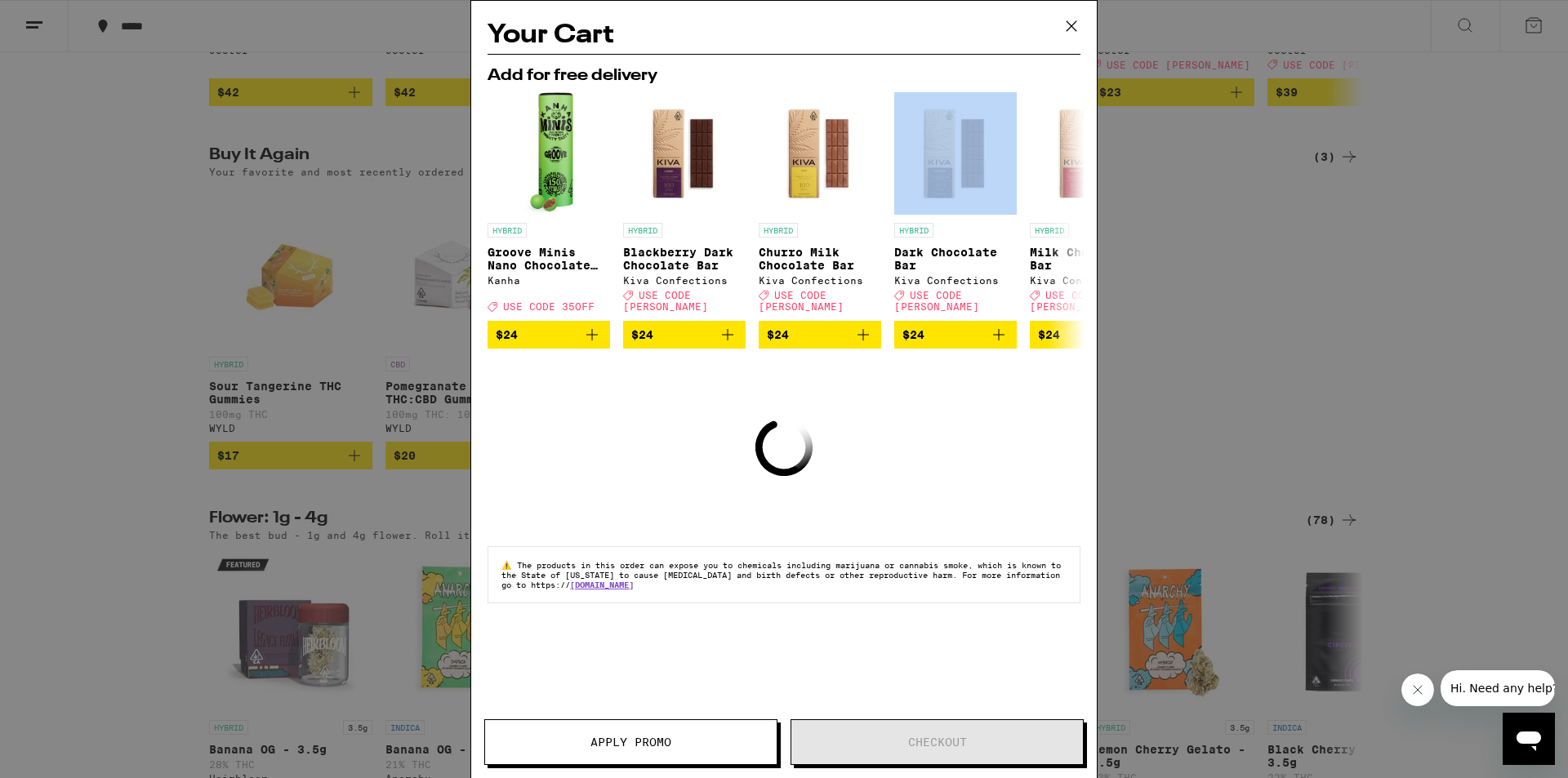
click at [1020, 142] on div "HYBRID Groove Minis Nano Chocolate Bites Kanha Deal Created with Sketch. USE CO…" at bounding box center [784, 220] width 619 height 256
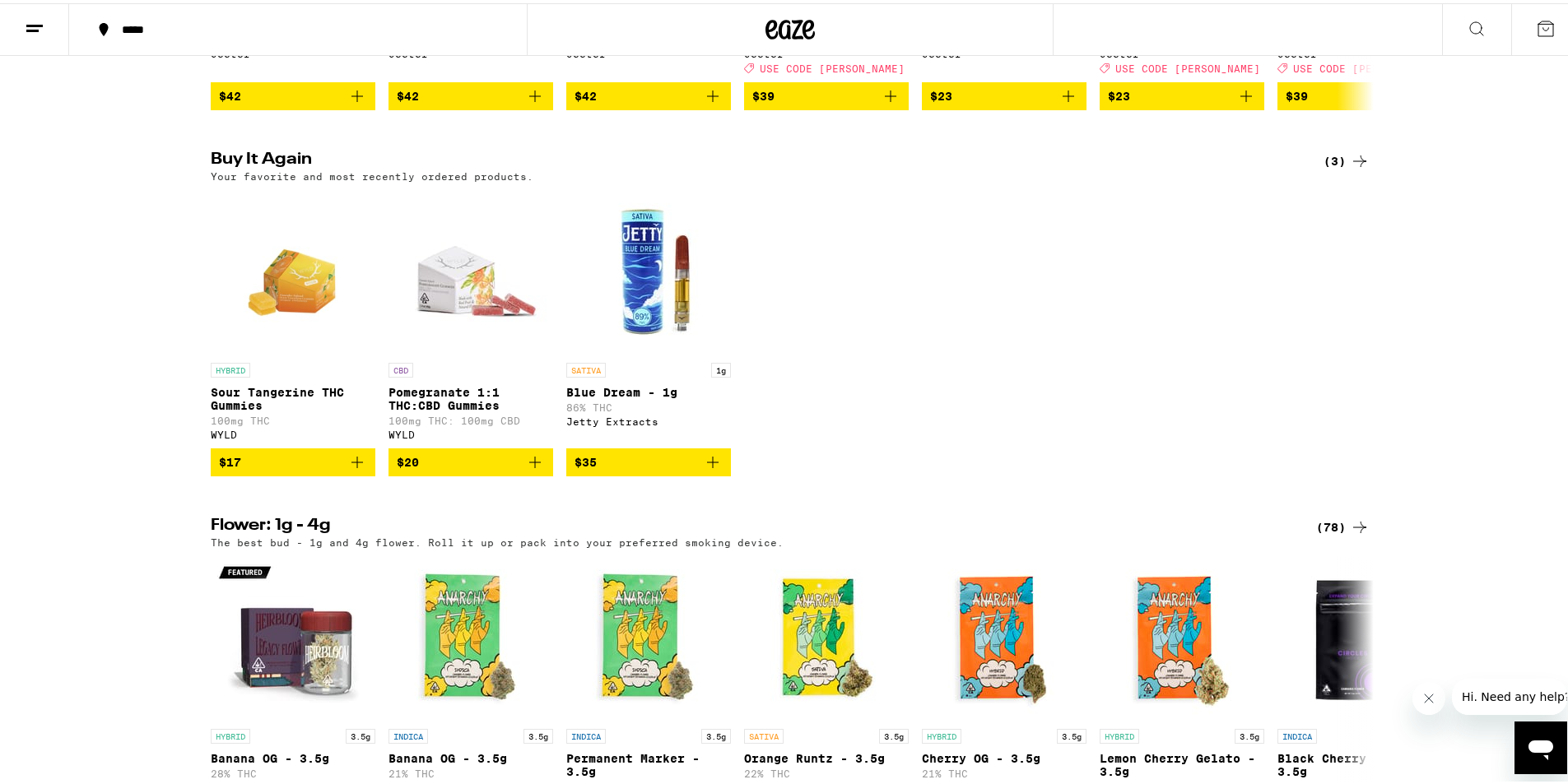
scroll to position [0, 0]
click at [1086, 400] on div "HYBRID Sour Tangerine THC Gummies 100mg THC WYLD $17 CBD Pomegranate 1:1 THC:CB…" at bounding box center [790, 329] width 1185 height 286
click at [535, 469] on icon "Add to bag" at bounding box center [535, 459] width 20 height 20
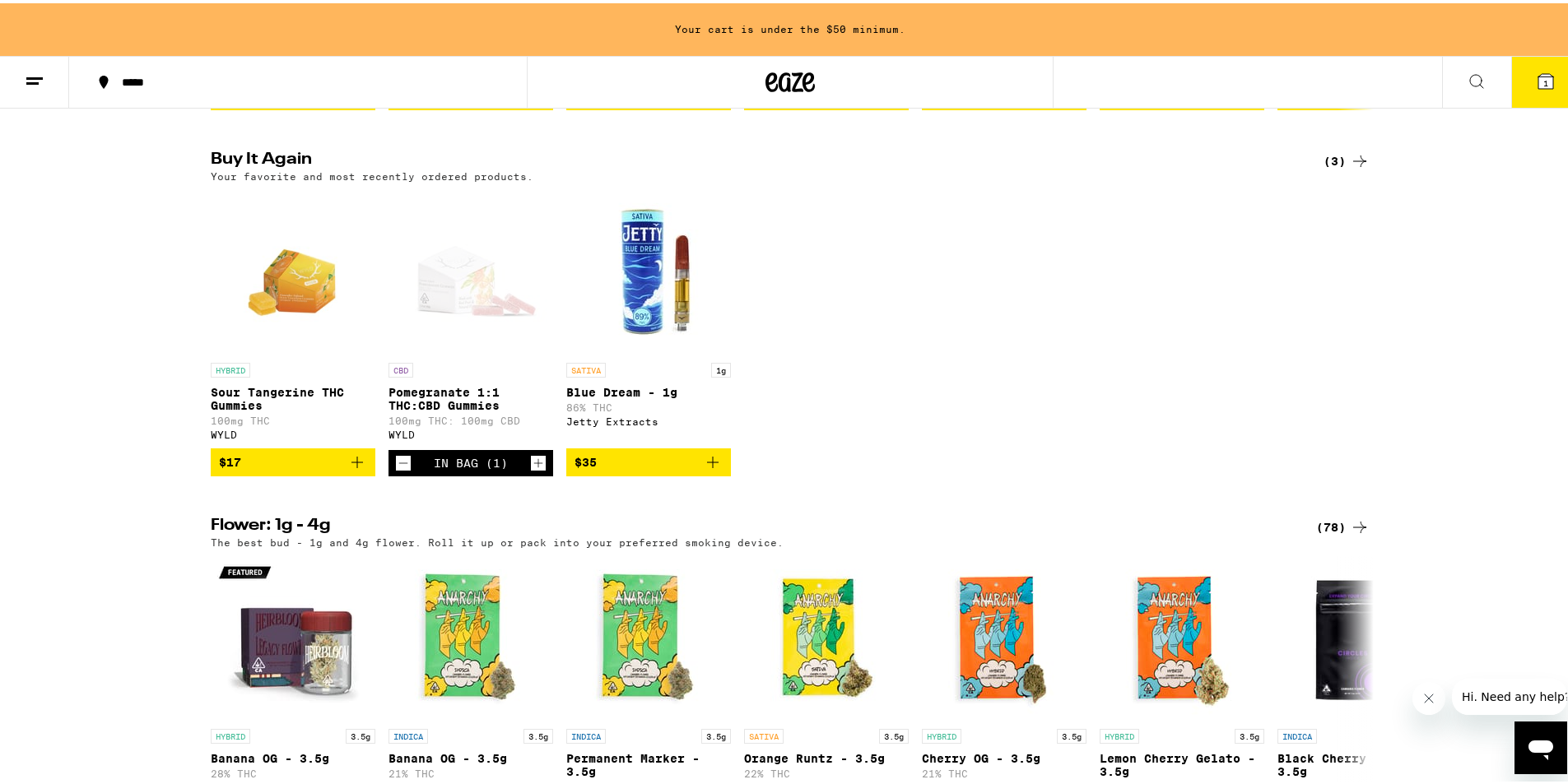
click at [530, 470] on icon "Increment" at bounding box center [538, 460] width 14 height 20
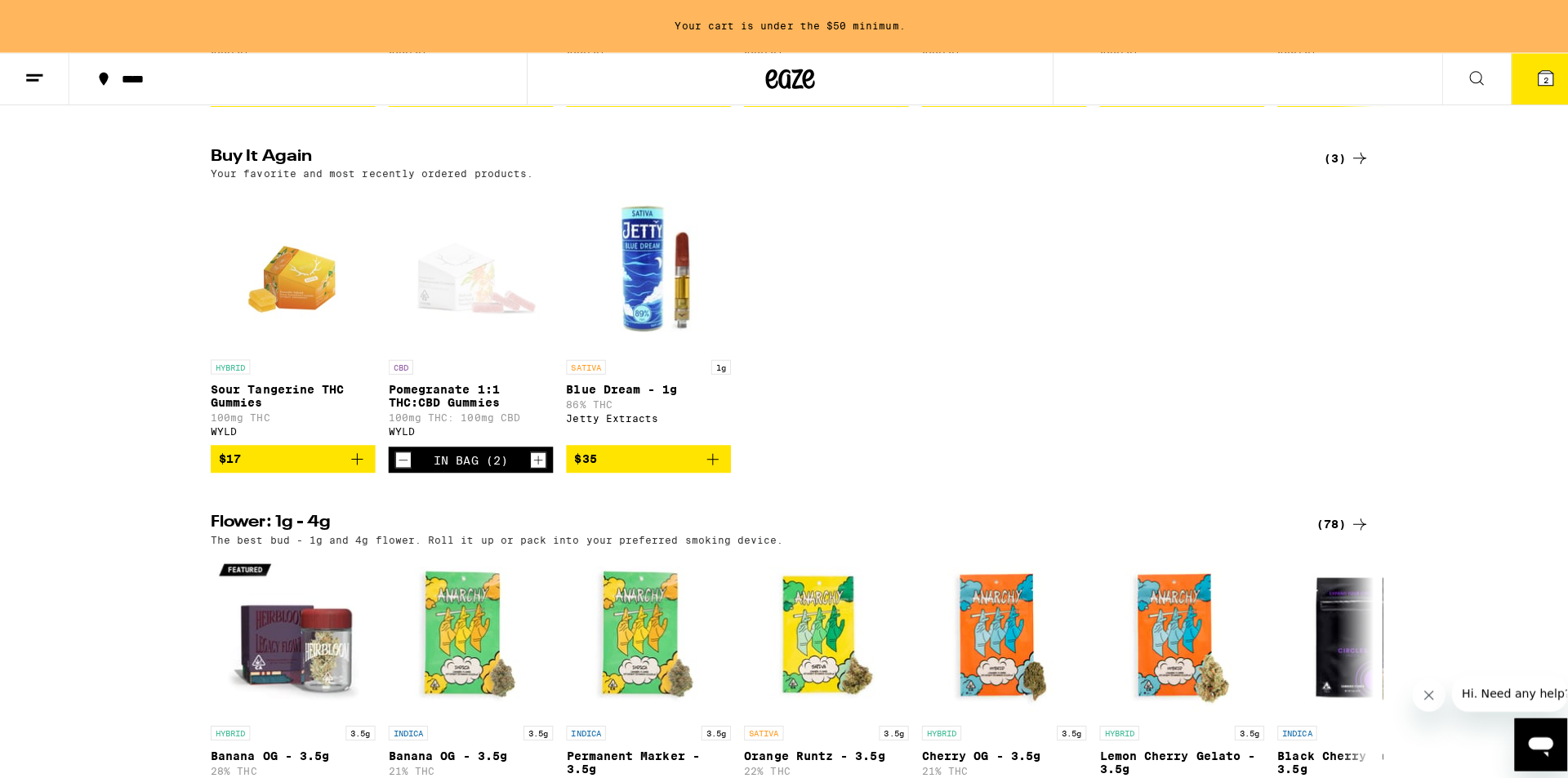
scroll to position [1225, 0]
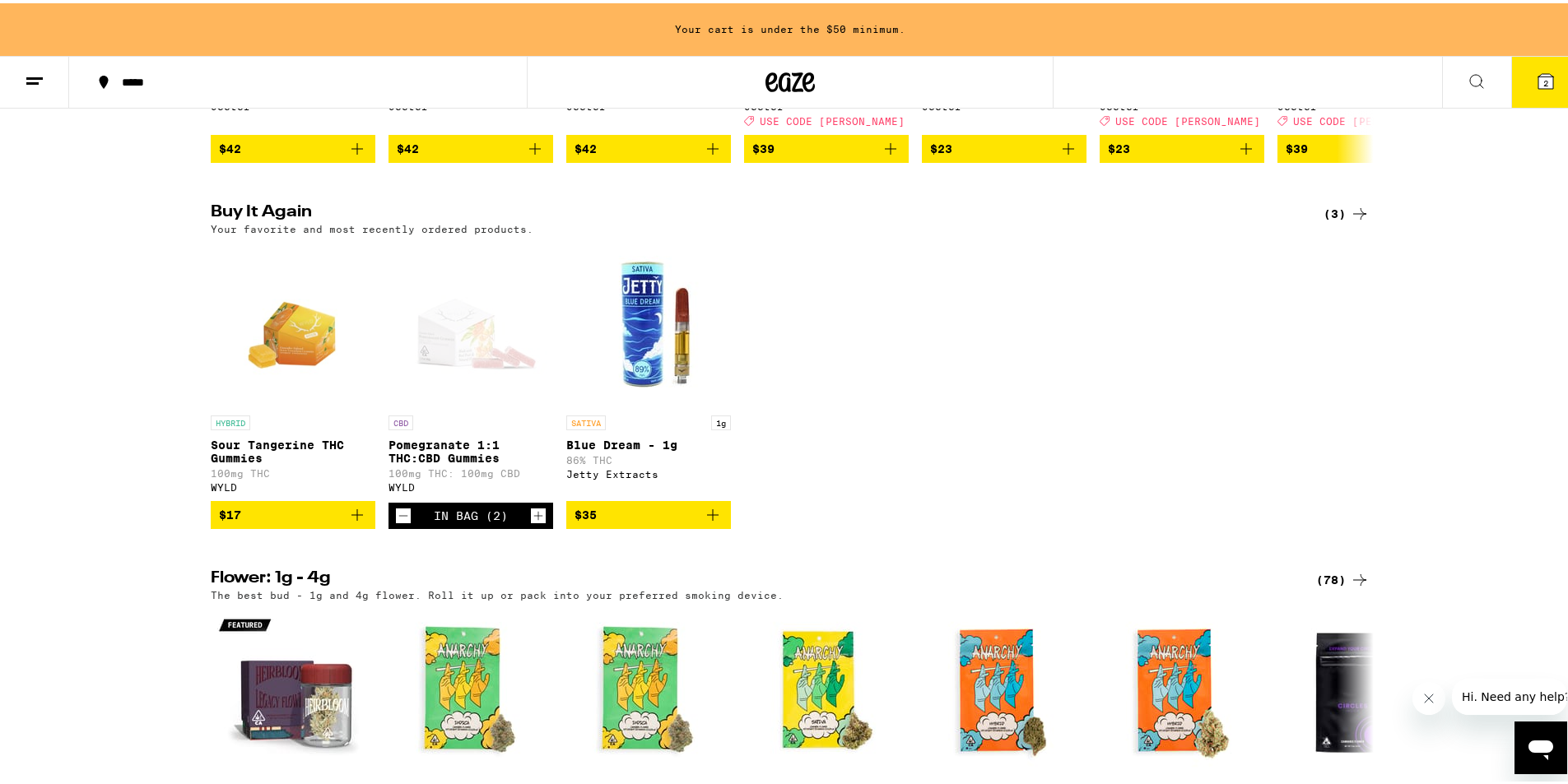
click at [530, 512] on icon "Increment" at bounding box center [538, 512] width 14 height 20
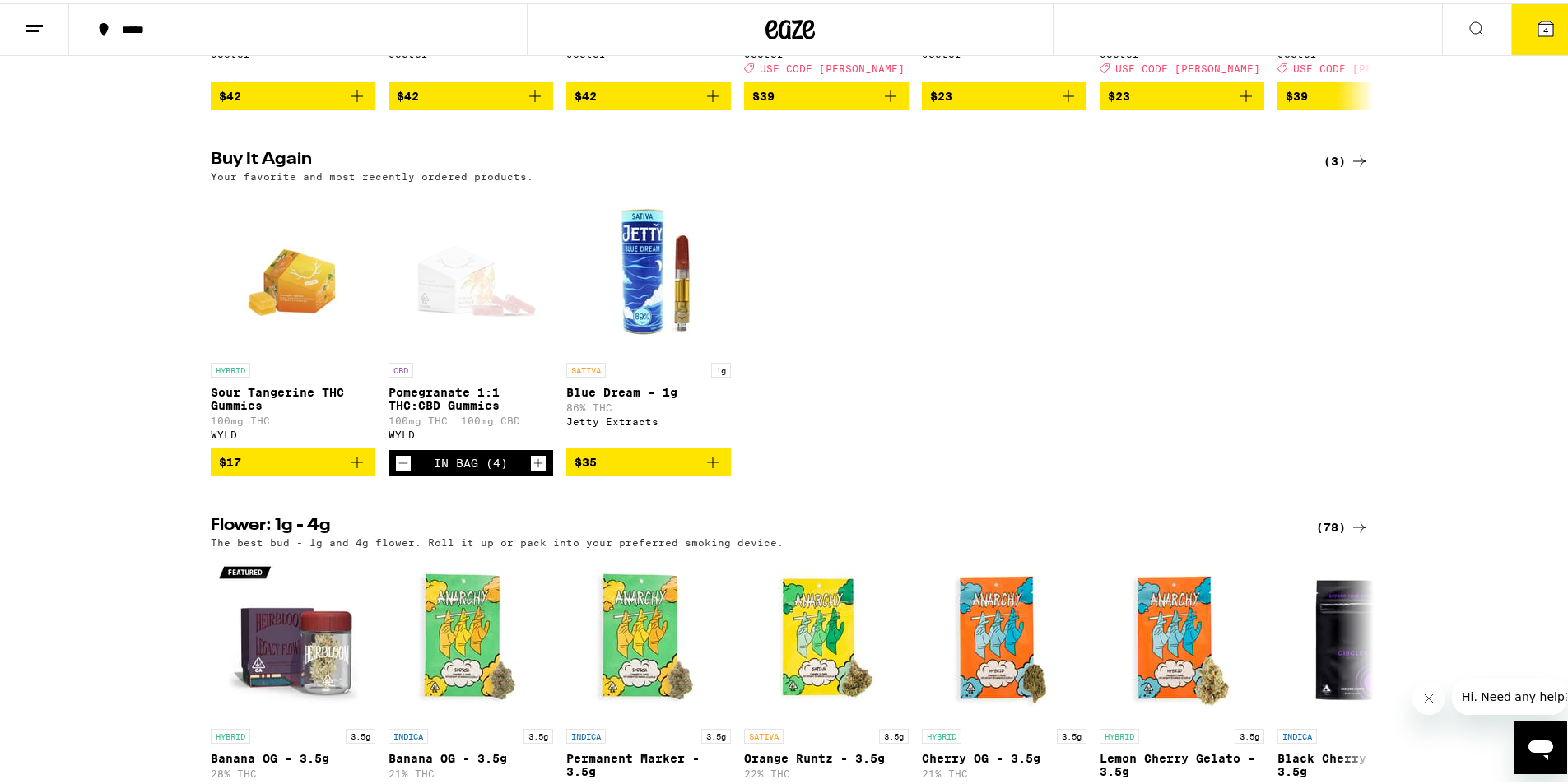
click at [1536, 23] on icon at bounding box center [1545, 25] width 20 height 20
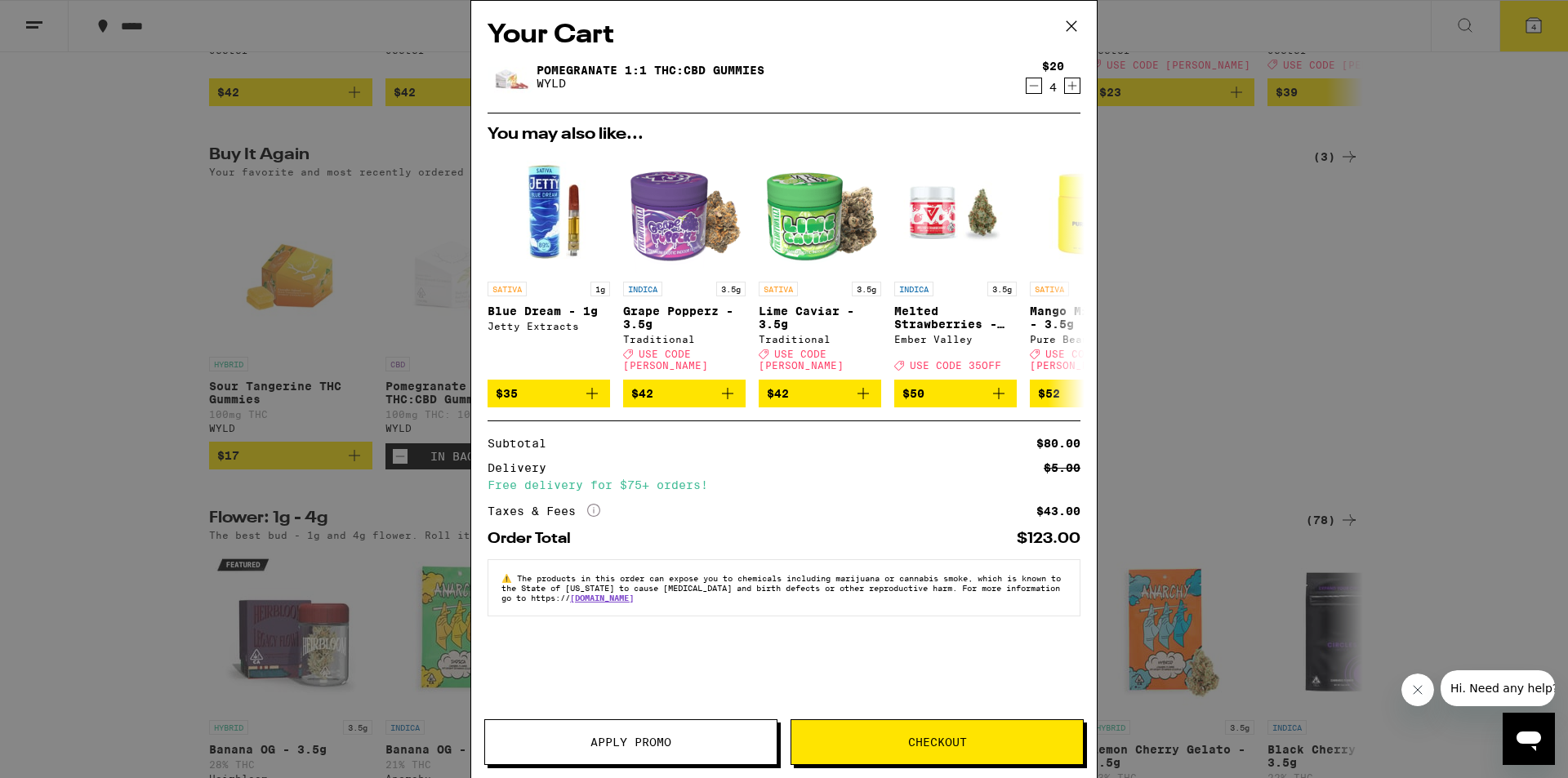
click at [1032, 91] on icon "Decrement" at bounding box center [1034, 86] width 14 height 20
click at [1038, 86] on icon "Decrement" at bounding box center [1034, 86] width 9 height 0
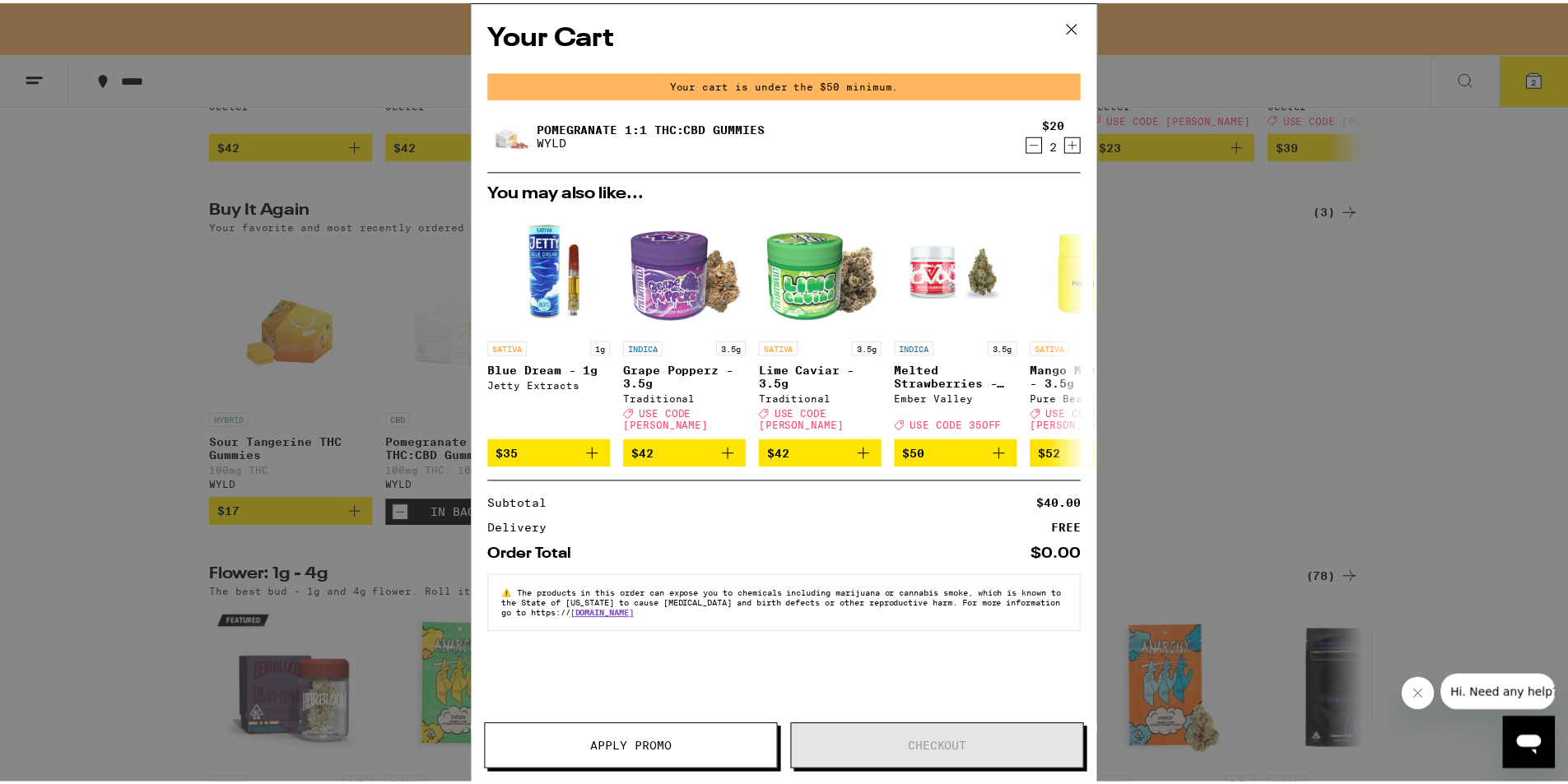
scroll to position [1287, 0]
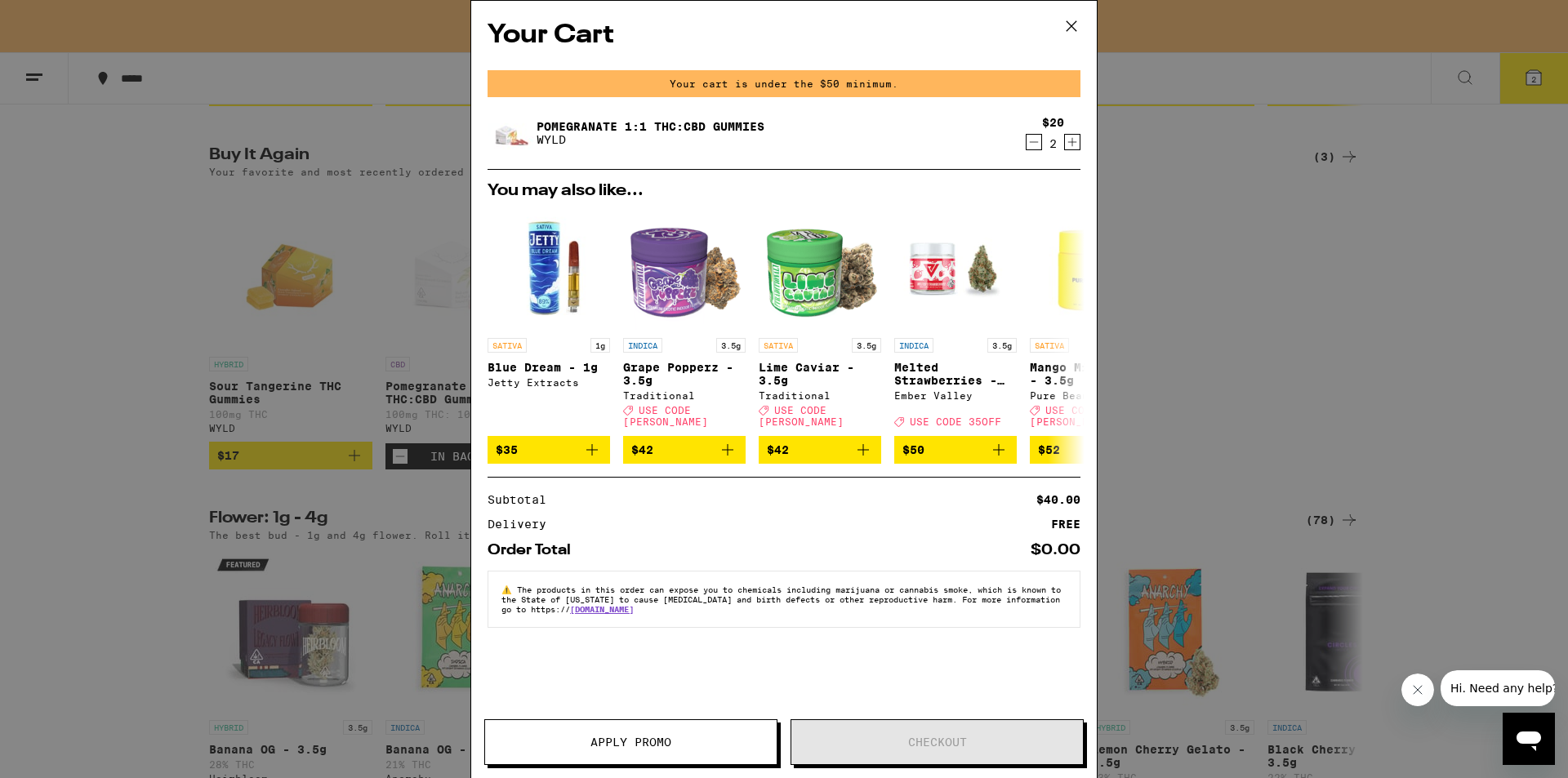
click at [1069, 28] on icon at bounding box center [1071, 26] width 24 height 24
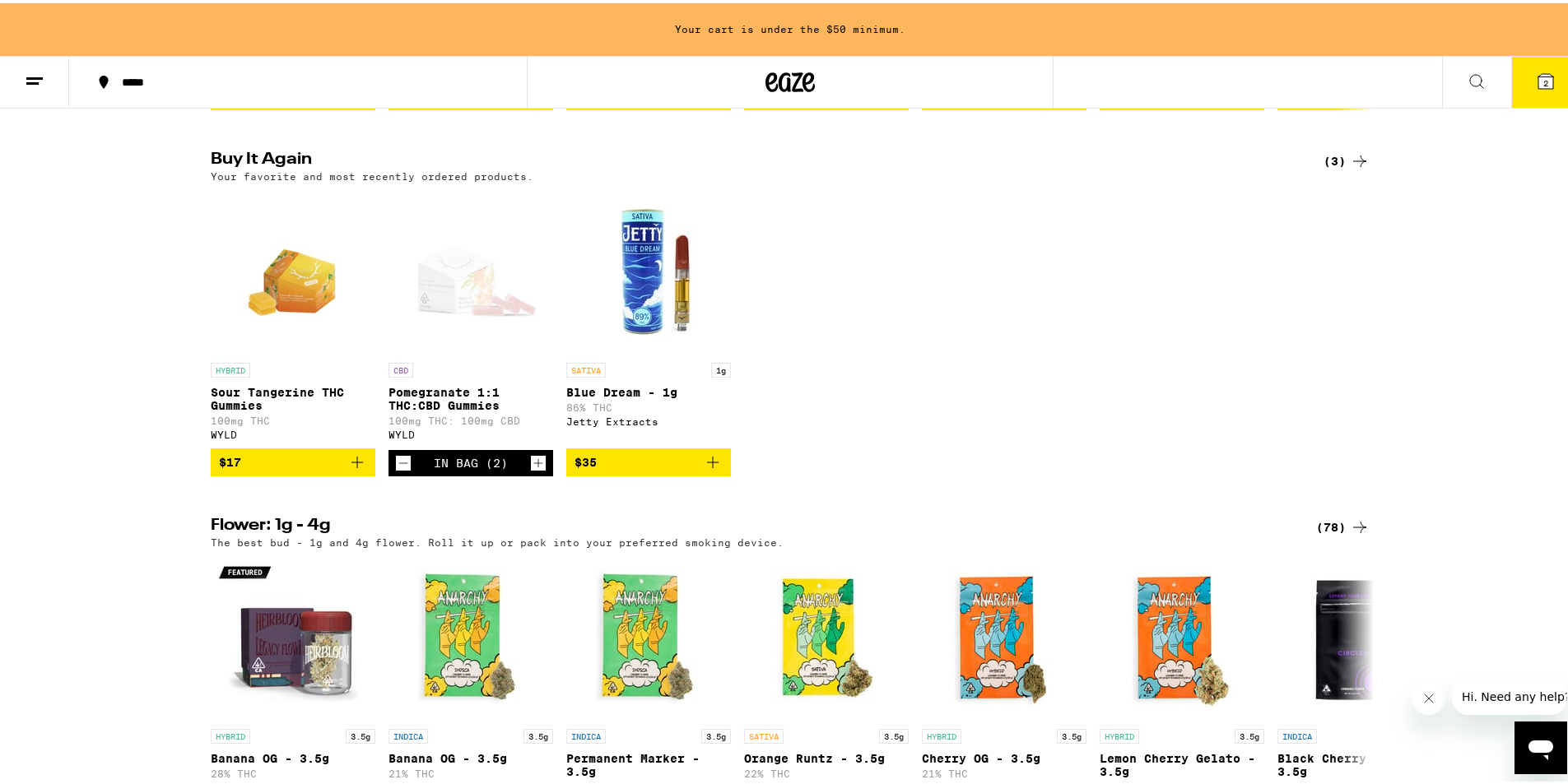
click at [958, 390] on div "HYBRID Sour Tangerine THC Gummies 100mg THC WYLD $17 CBD Pomegranate 1:1 THC:CB…" at bounding box center [790, 329] width 1185 height 286
click at [399, 470] on icon "Decrement" at bounding box center [403, 460] width 14 height 20
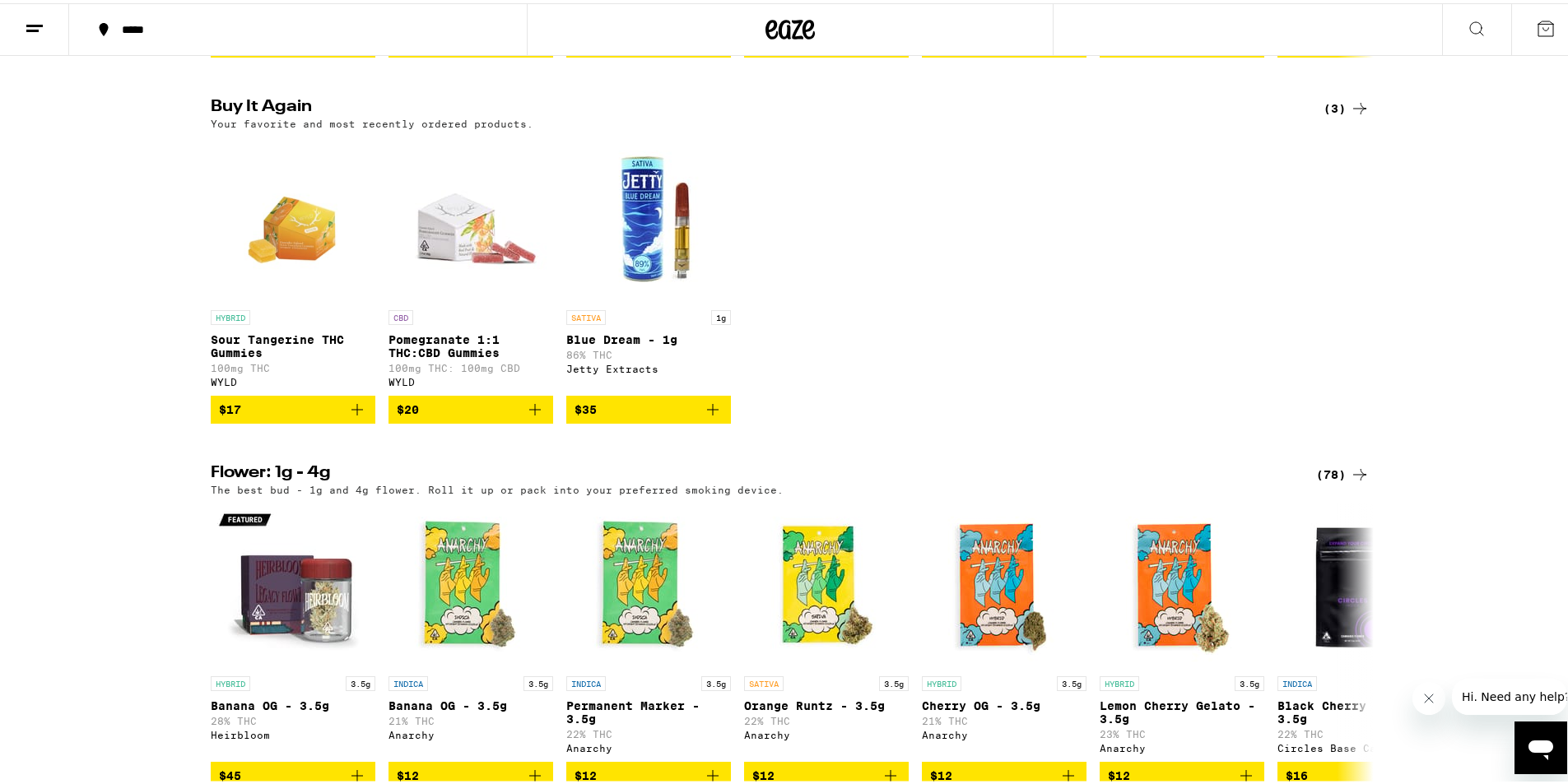
scroll to position [1234, 0]
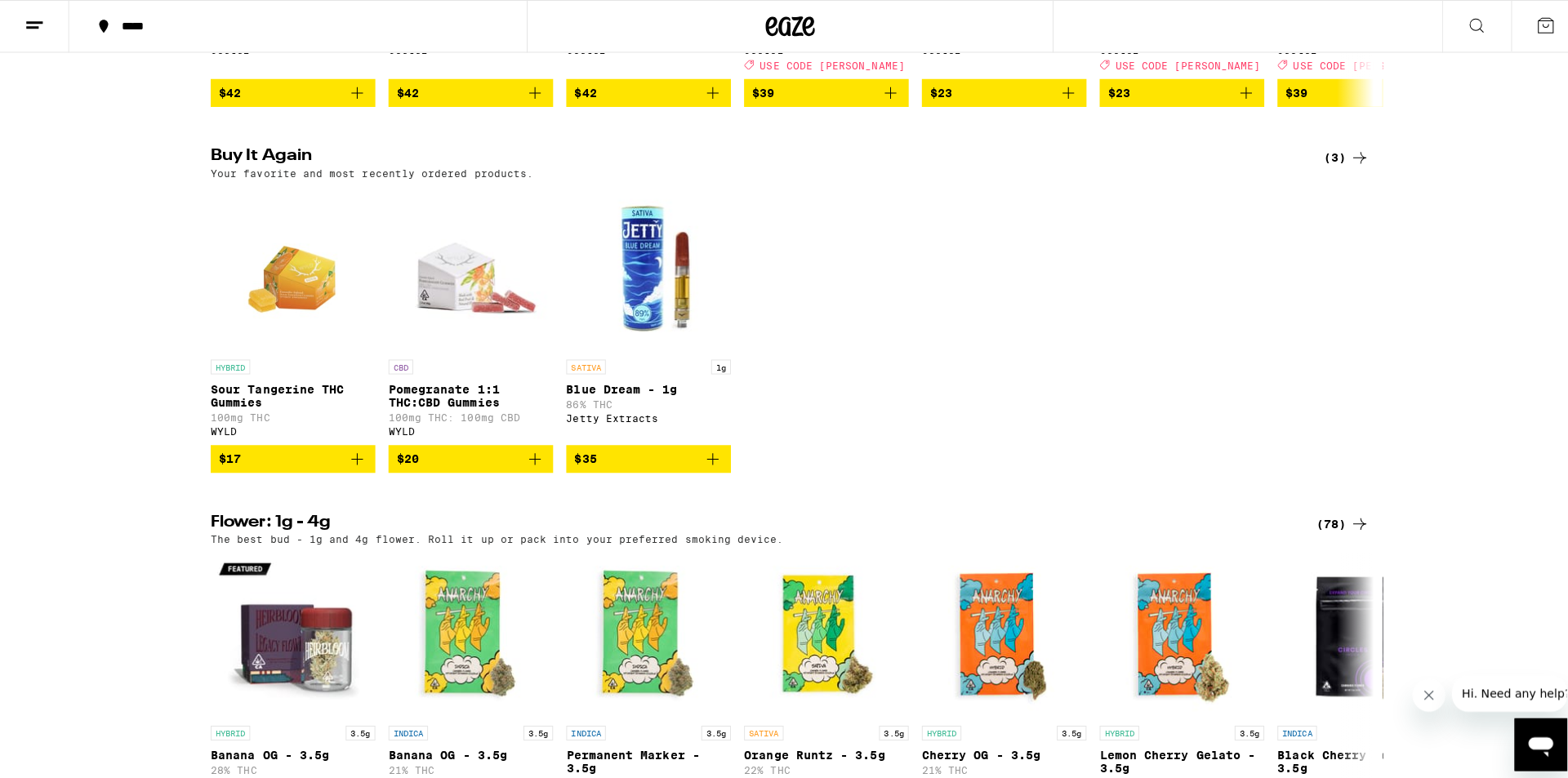
scroll to position [1306, 0]
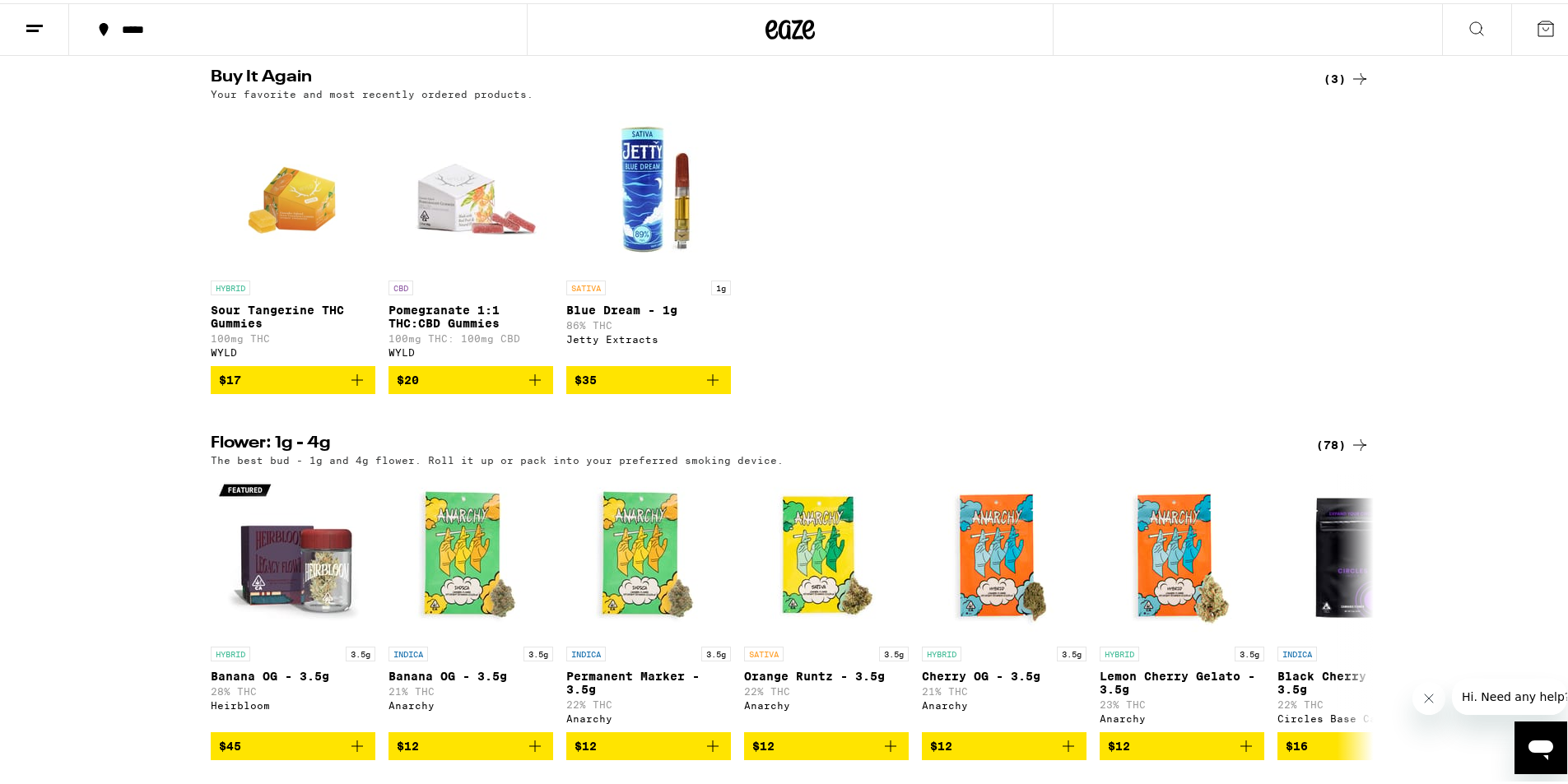
click at [480, 235] on img "Open page for Pomegranate 1:1 THC:CBD Gummies from WYLD" at bounding box center [471, 187] width 164 height 164
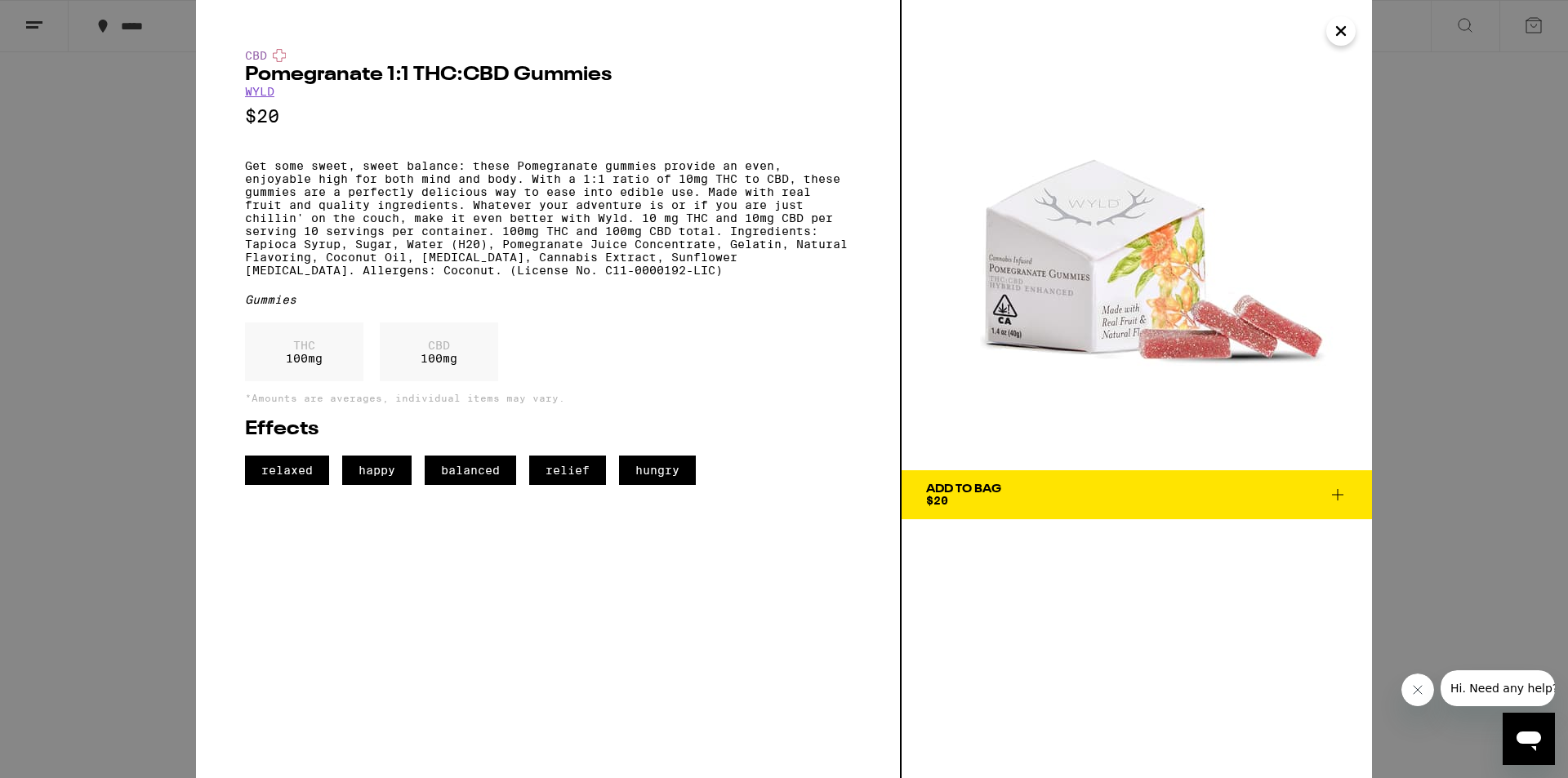
click at [257, 98] on link "WYLD" at bounding box center [260, 91] width 30 height 13
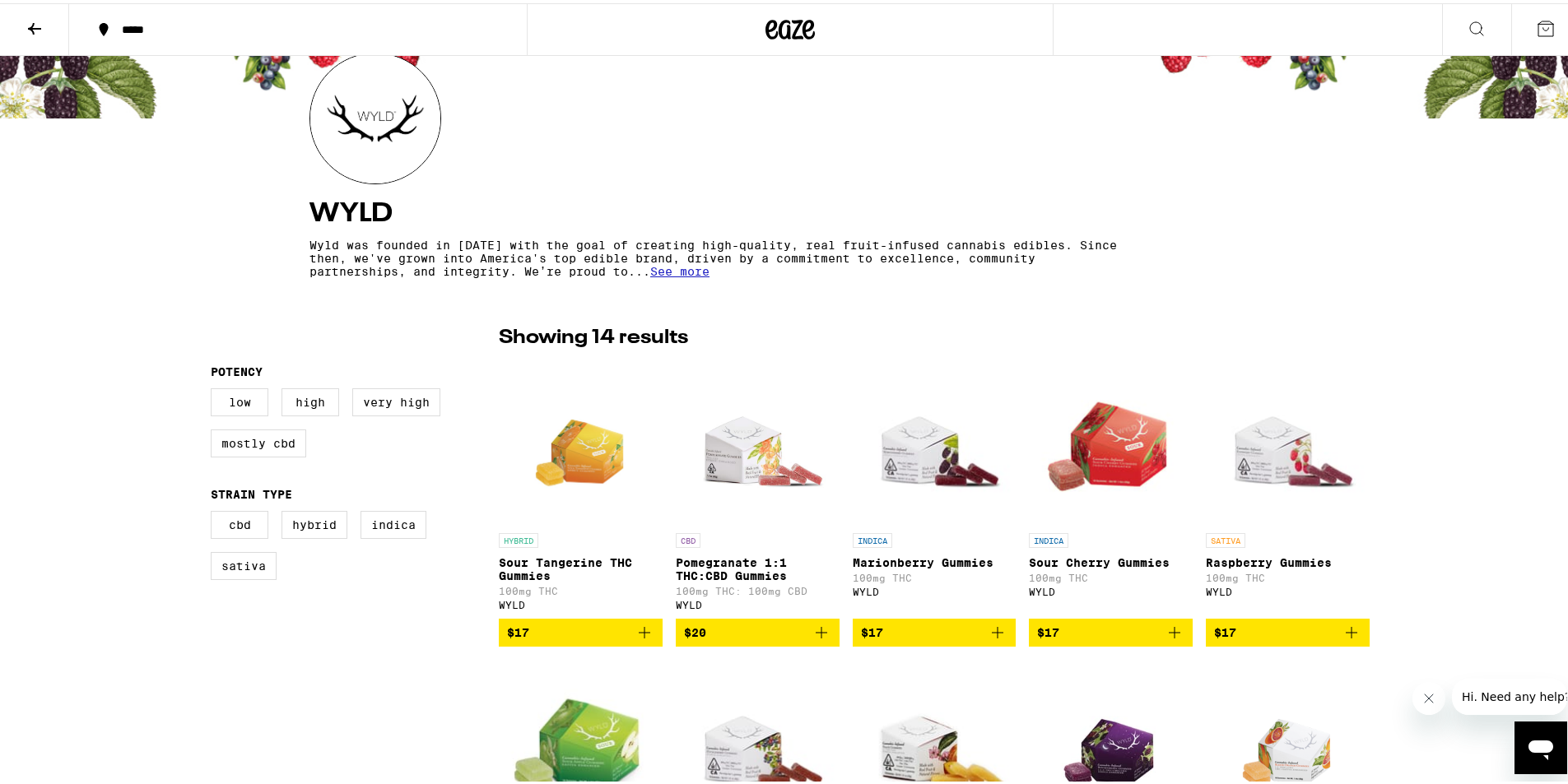
scroll to position [164, 0]
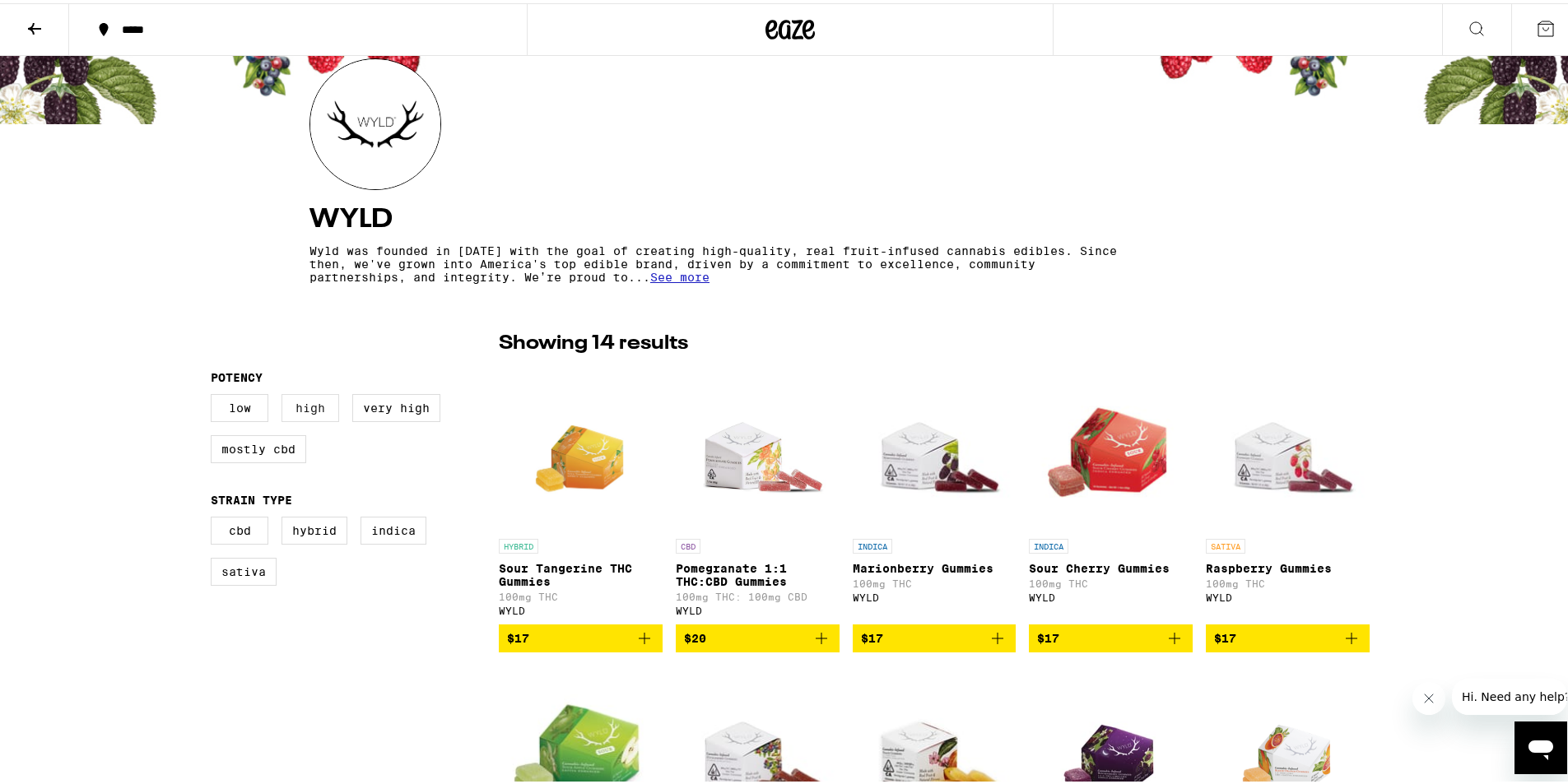
click at [302, 411] on label "High" at bounding box center [310, 404] width 58 height 28
click at [215, 394] on input "High" at bounding box center [214, 393] width 1 height 1
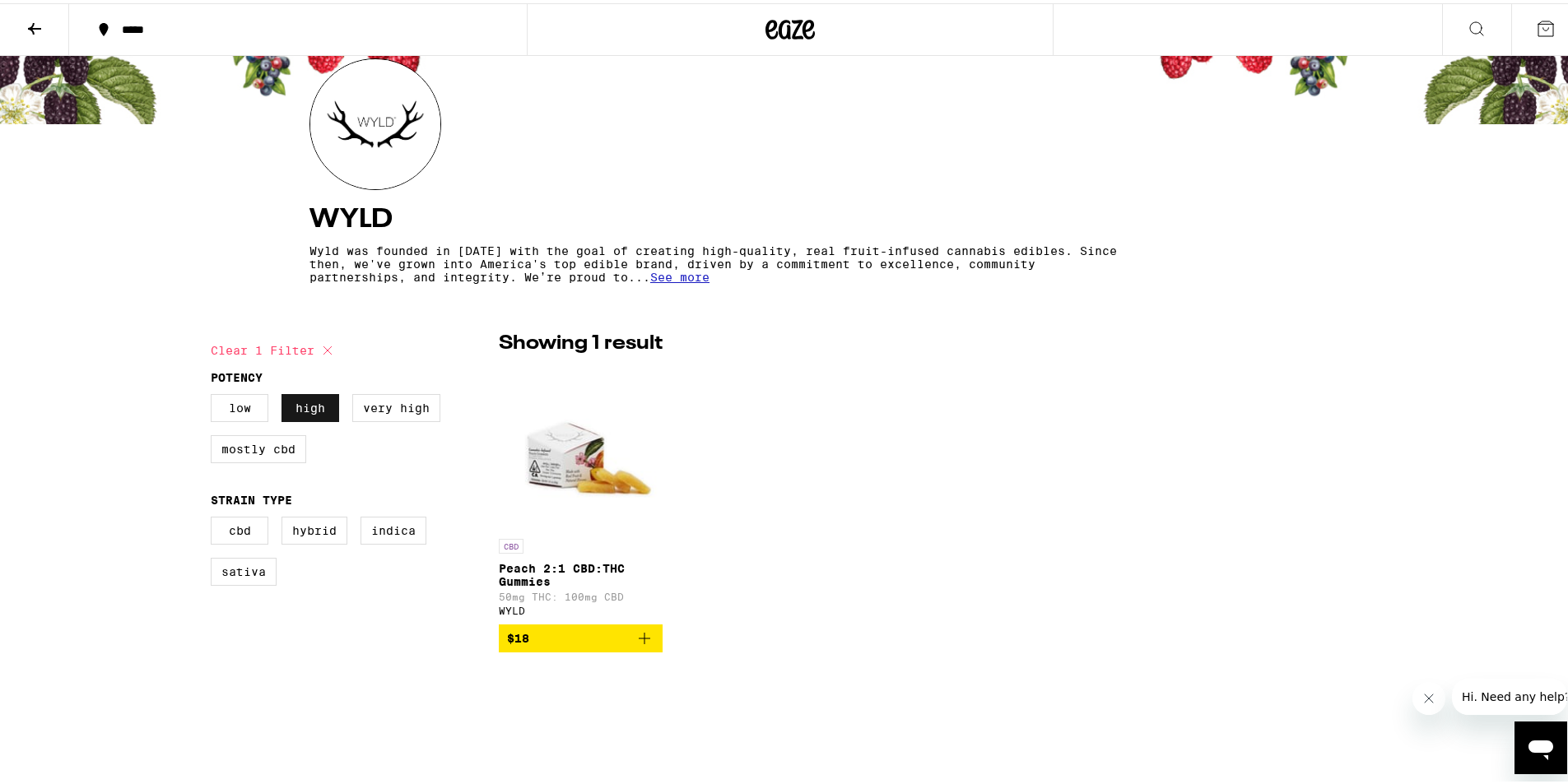
click at [302, 411] on label "High" at bounding box center [310, 404] width 58 height 28
click at [215, 394] on input "High" at bounding box center [214, 393] width 1 height 1
checkbox input "false"
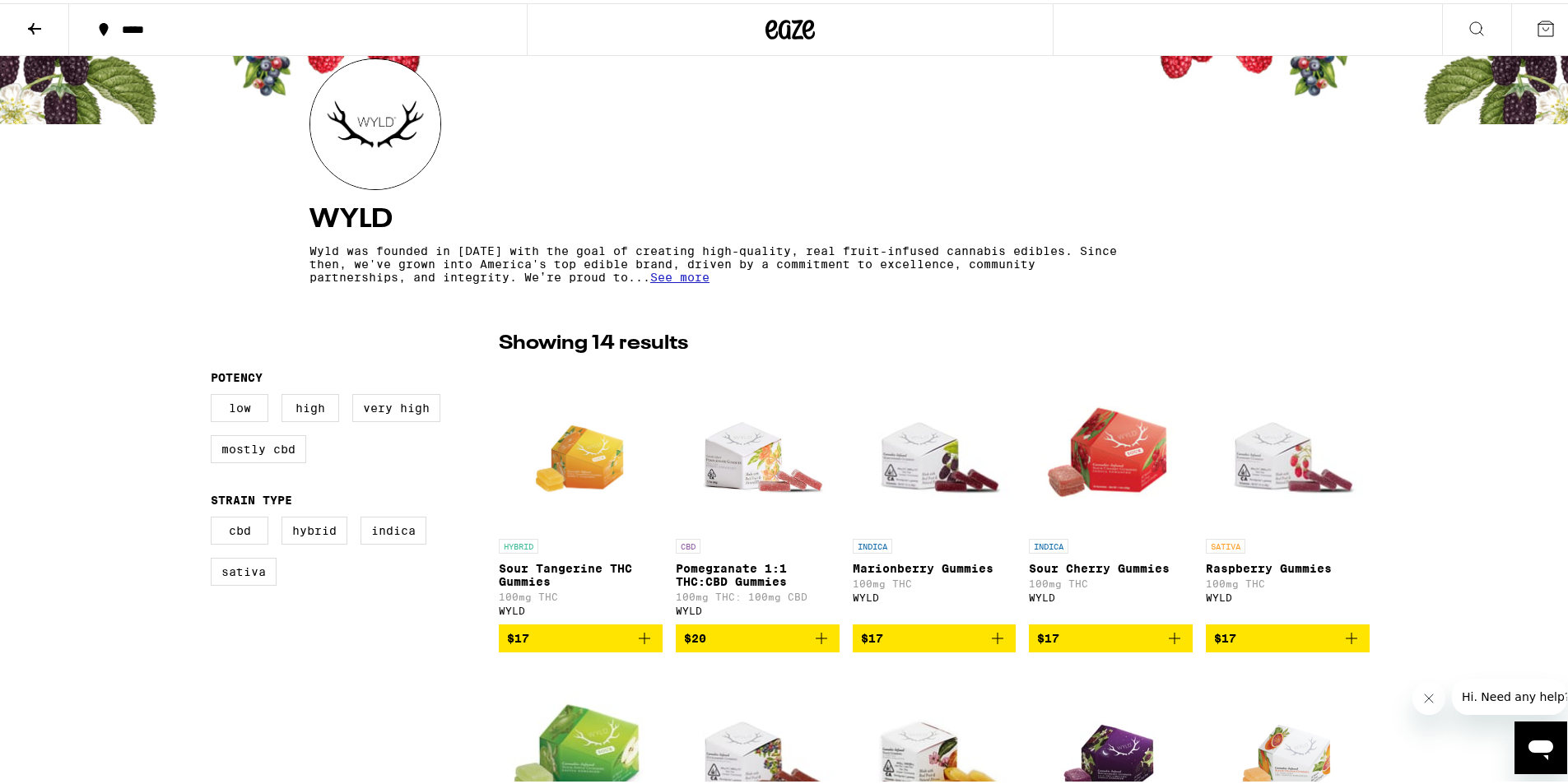
click at [415, 424] on div "Low High Very High Mostly CBD" at bounding box center [355, 431] width 288 height 82
click at [409, 418] on label "Very High" at bounding box center [396, 404] width 88 height 28
click at [215, 394] on input "Very High" at bounding box center [214, 393] width 1 height 1
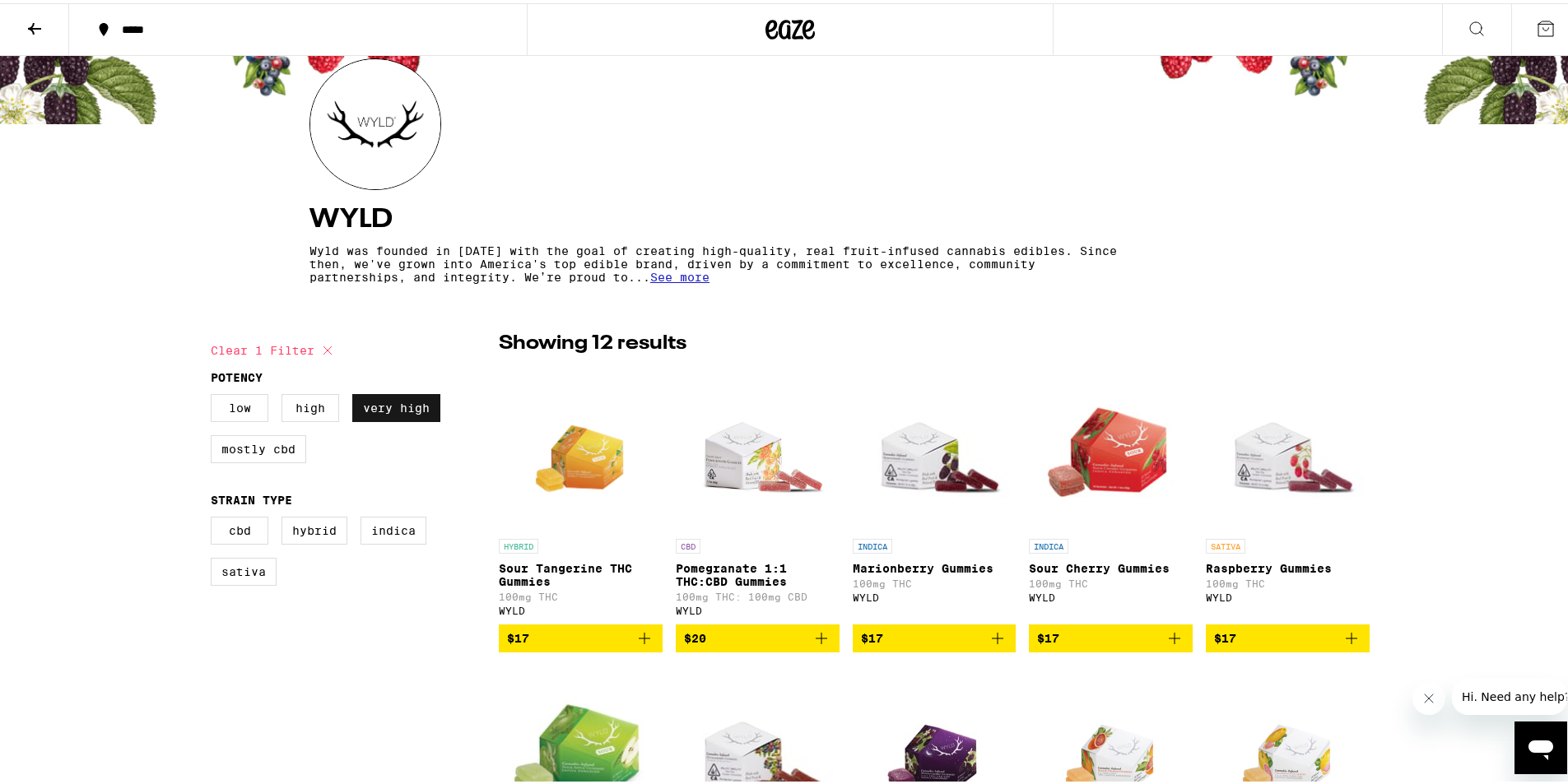
click at [409, 418] on label "Very High" at bounding box center [396, 404] width 88 height 28
click at [215, 394] on input "Very High" at bounding box center [214, 393] width 1 height 1
checkbox input "false"
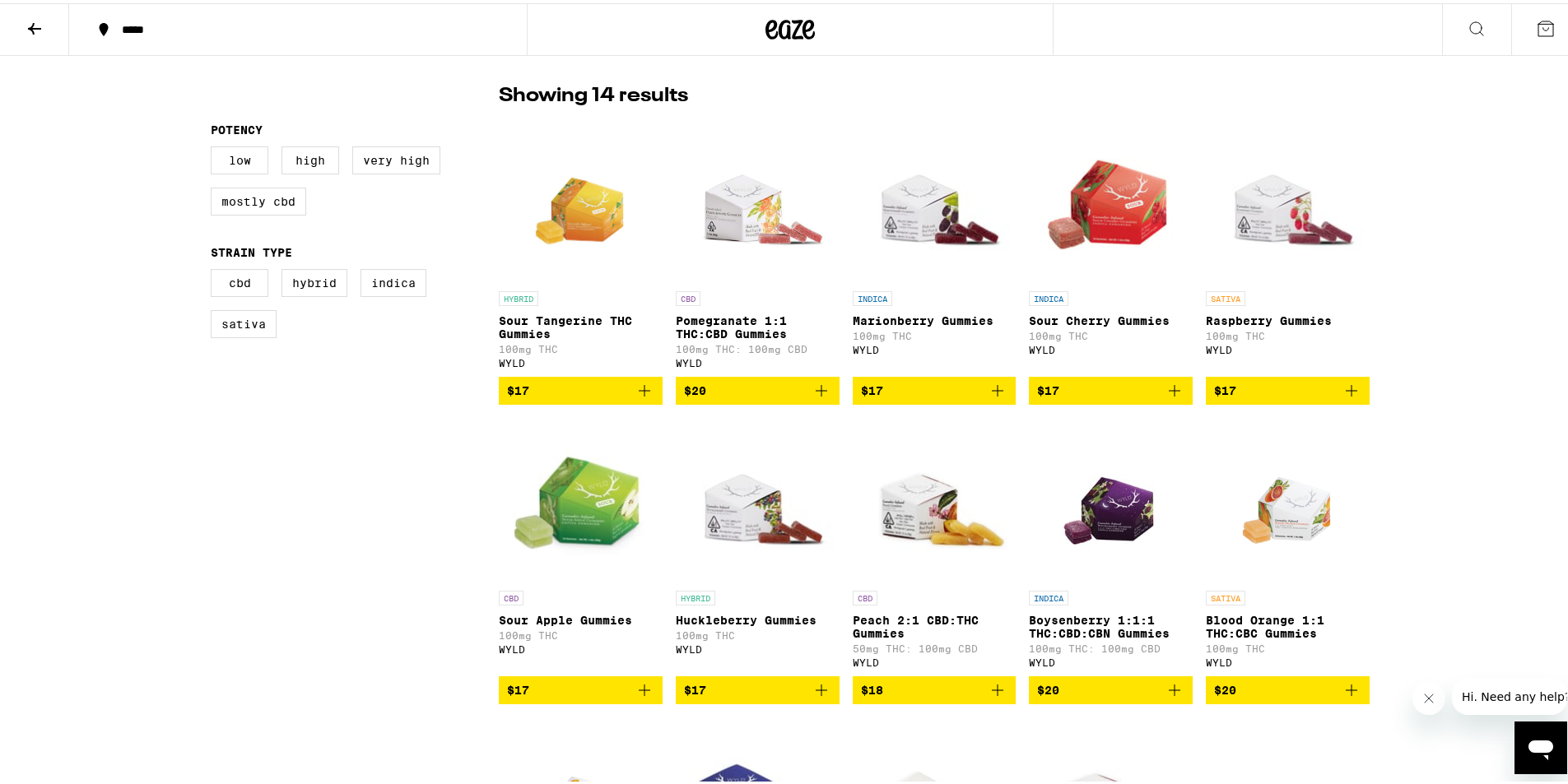
scroll to position [411, 0]
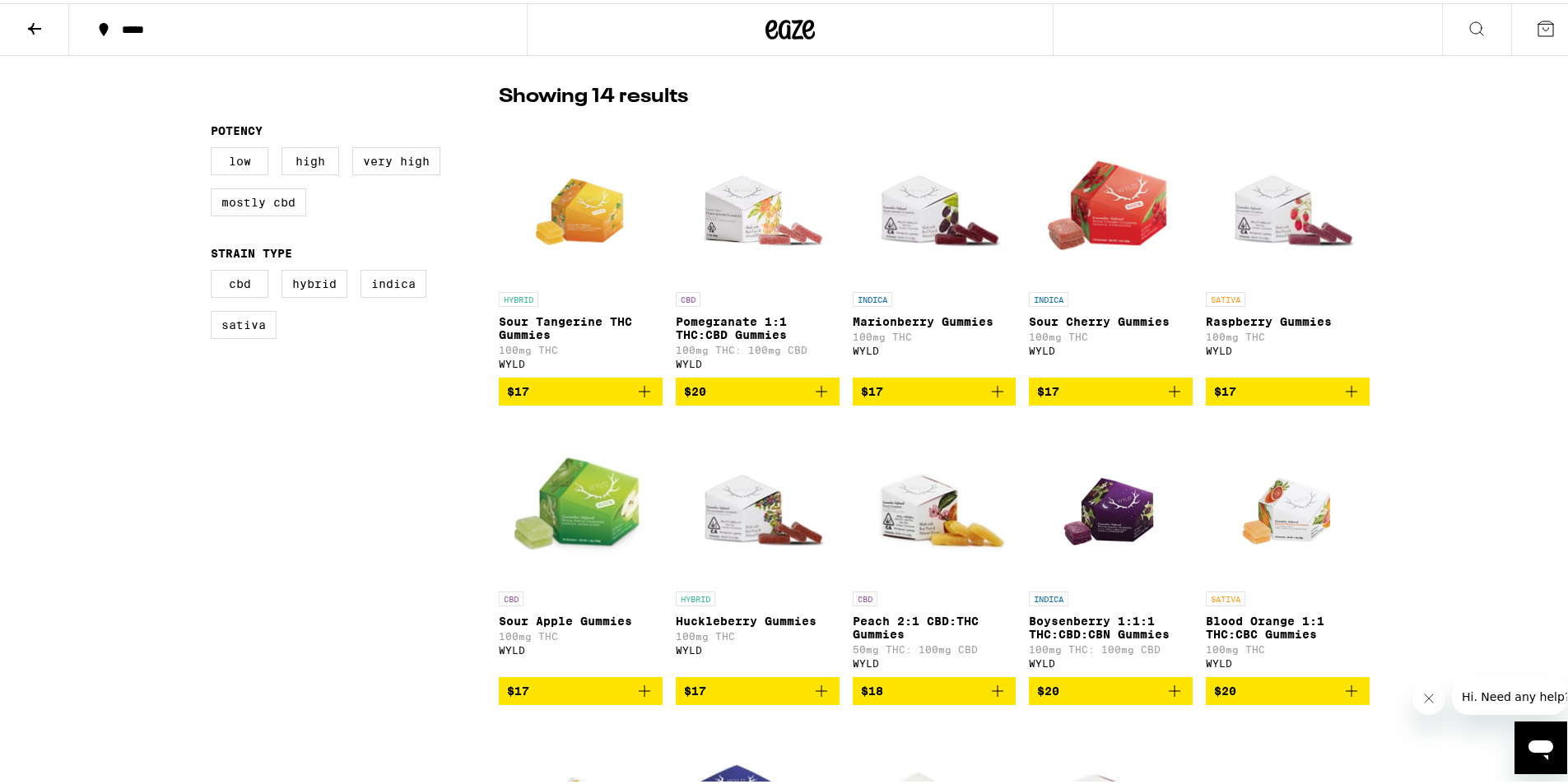
click at [820, 396] on icon "Add to bag" at bounding box center [821, 389] width 20 height 20
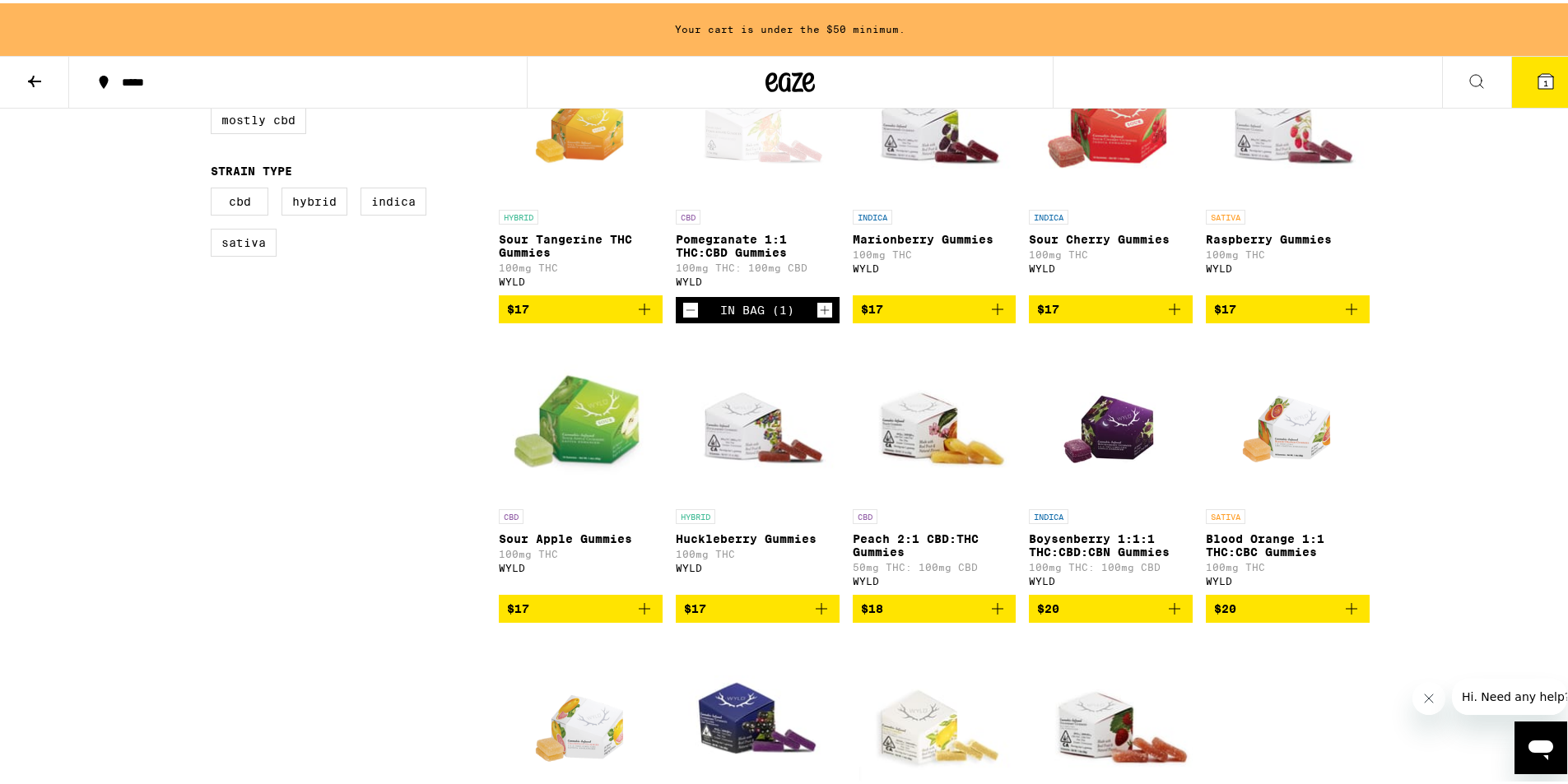
scroll to position [629, 0]
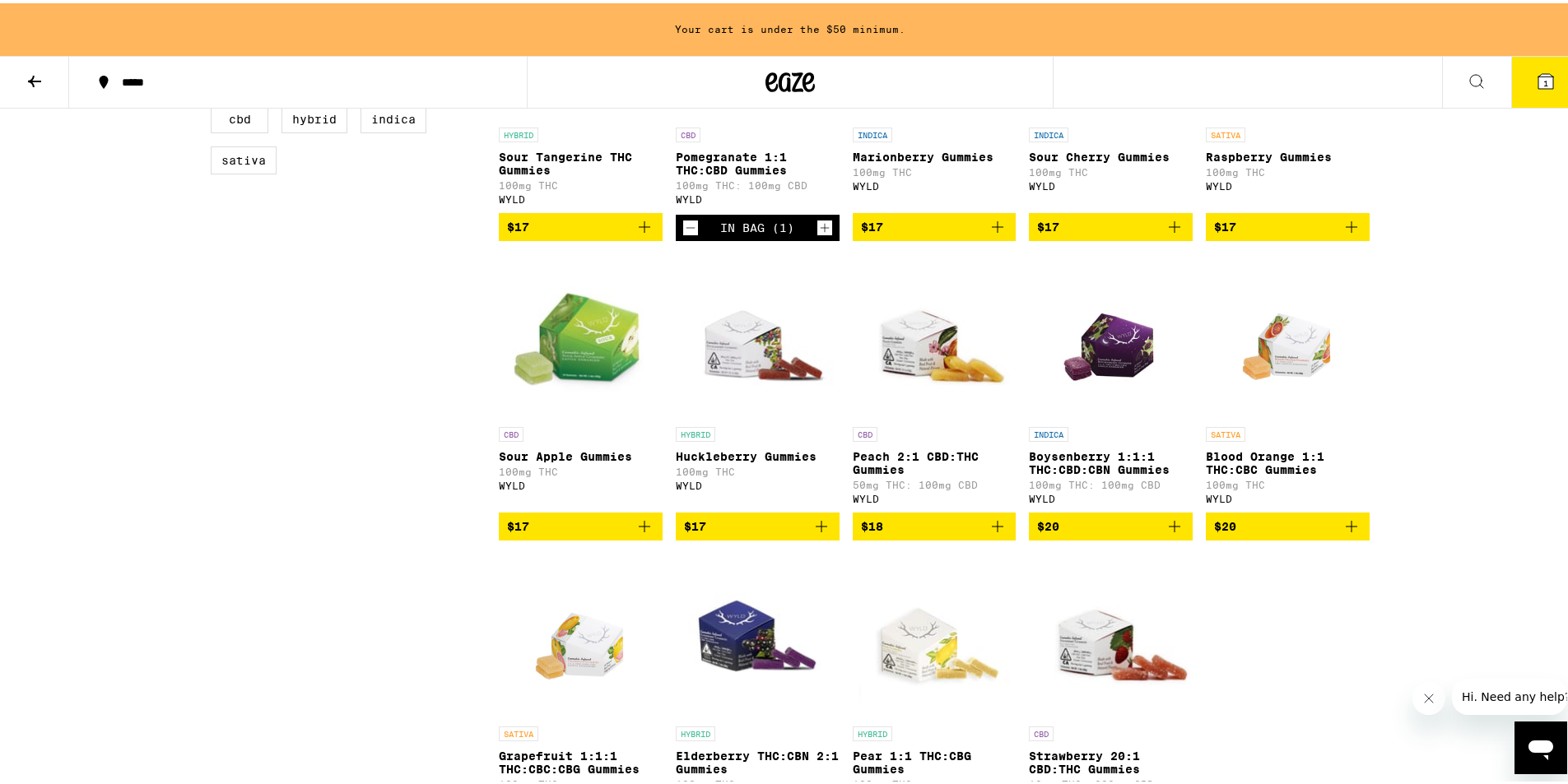
click at [1348, 533] on icon "Add to bag" at bounding box center [1351, 523] width 20 height 20
click at [1348, 534] on icon "Increment" at bounding box center [1354, 524] width 14 height 20
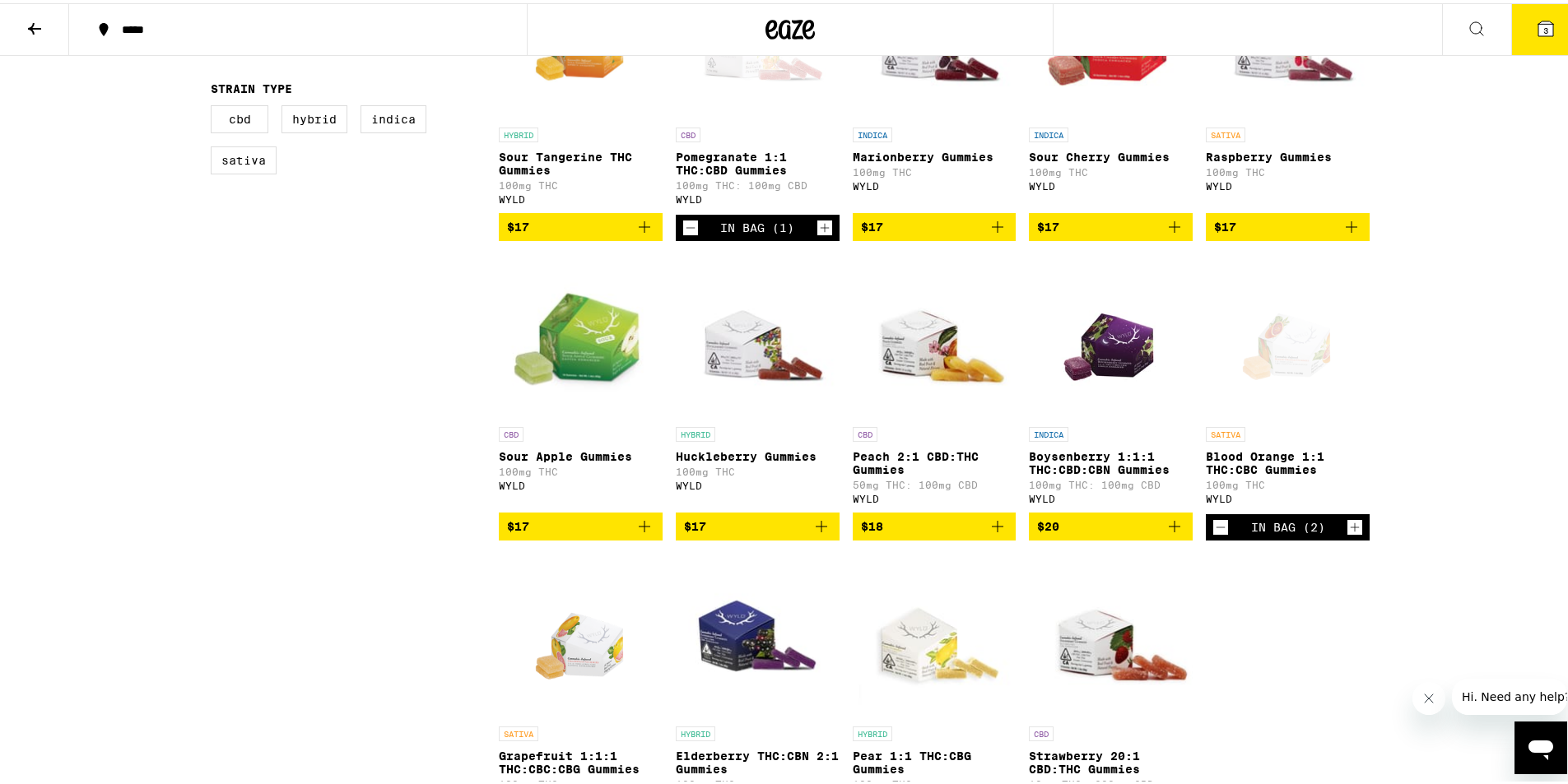
click at [1348, 534] on icon "Increment" at bounding box center [1354, 524] width 14 height 20
click at [1219, 534] on icon "Decrement" at bounding box center [1221, 524] width 14 height 20
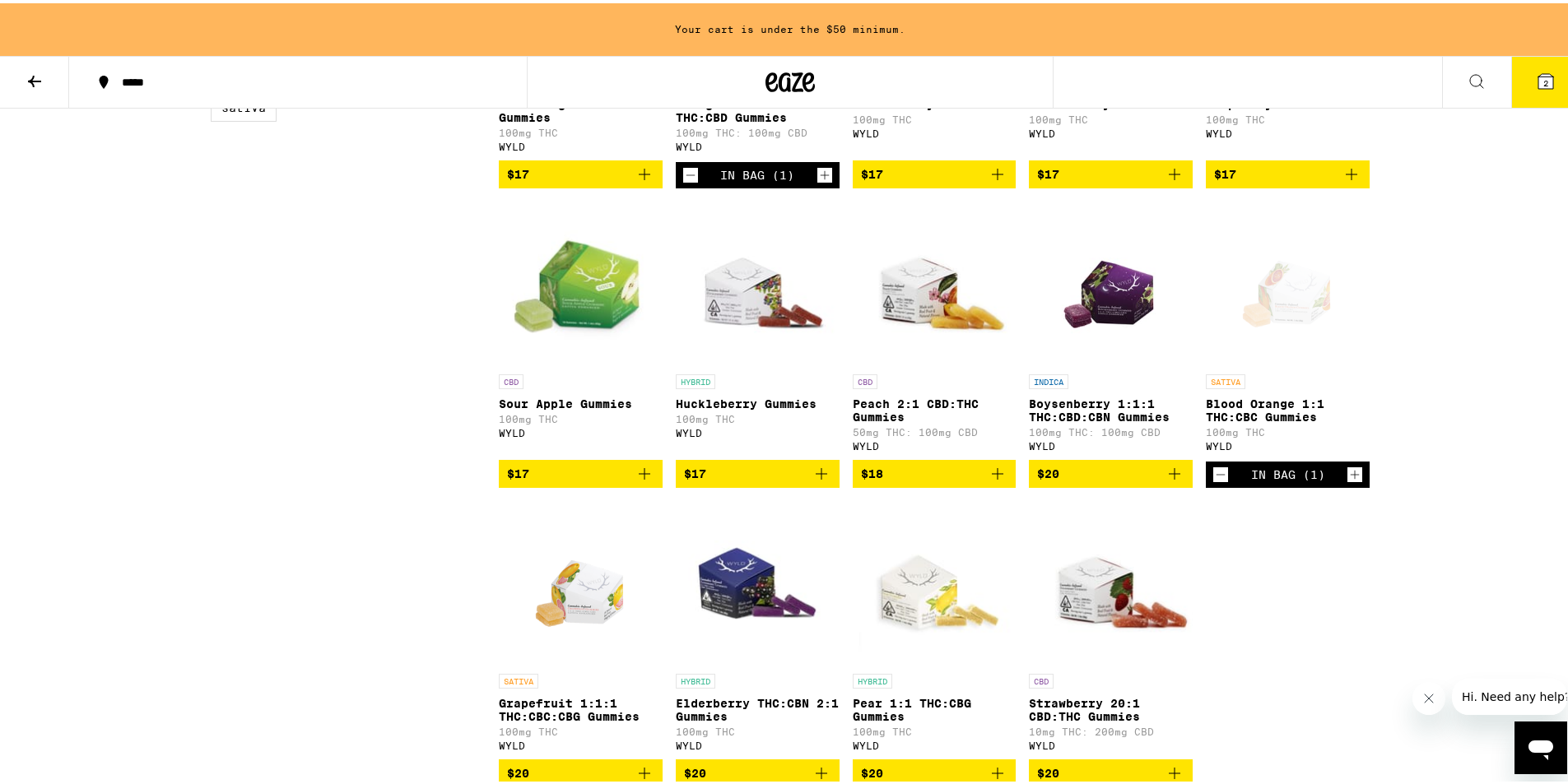
scroll to position [711, 0]
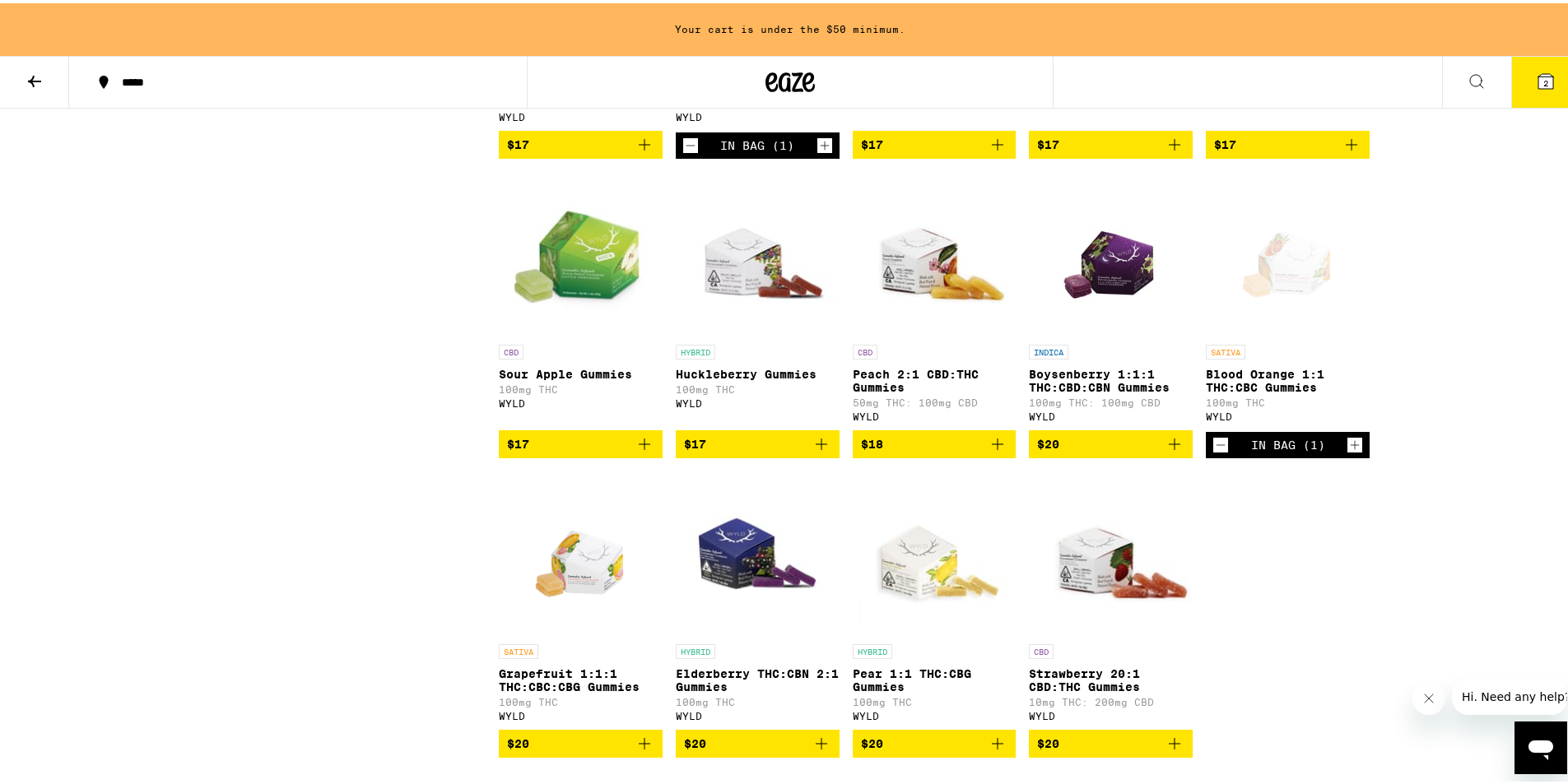
click at [1214, 452] on icon "Decrement" at bounding box center [1221, 442] width 14 height 20
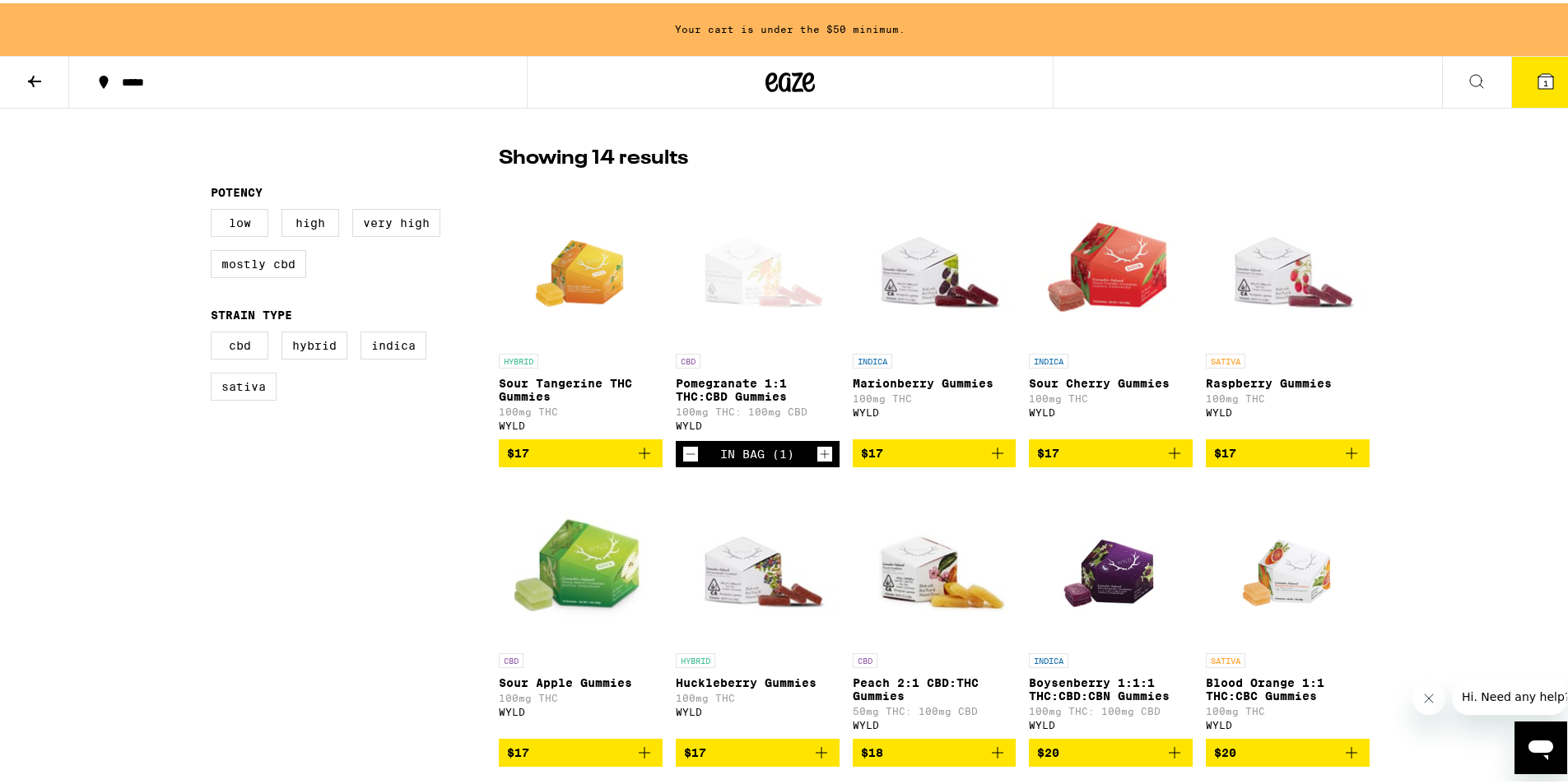
scroll to position [382, 0]
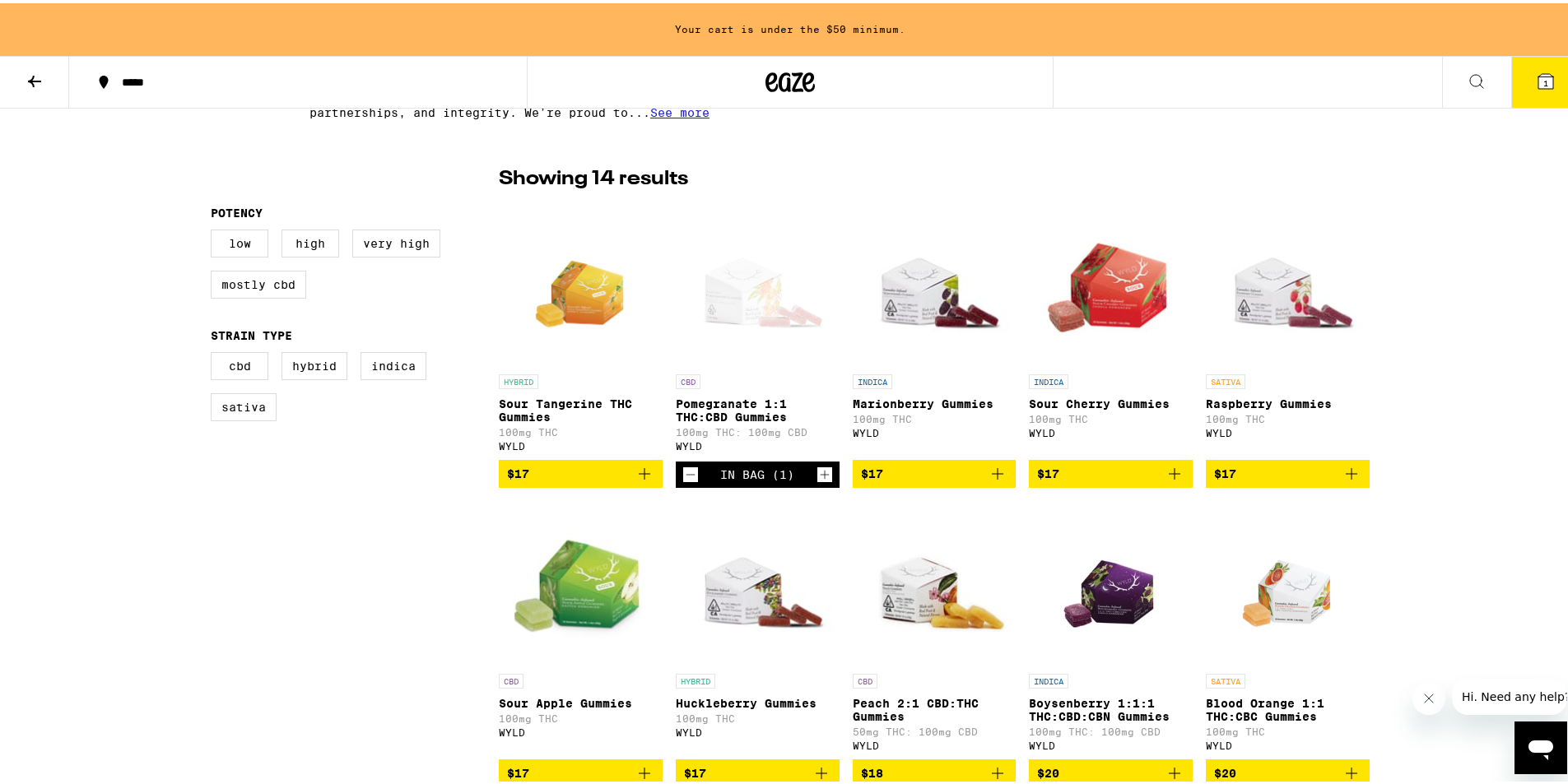
click at [640, 481] on icon "Add to bag" at bounding box center [644, 471] width 20 height 20
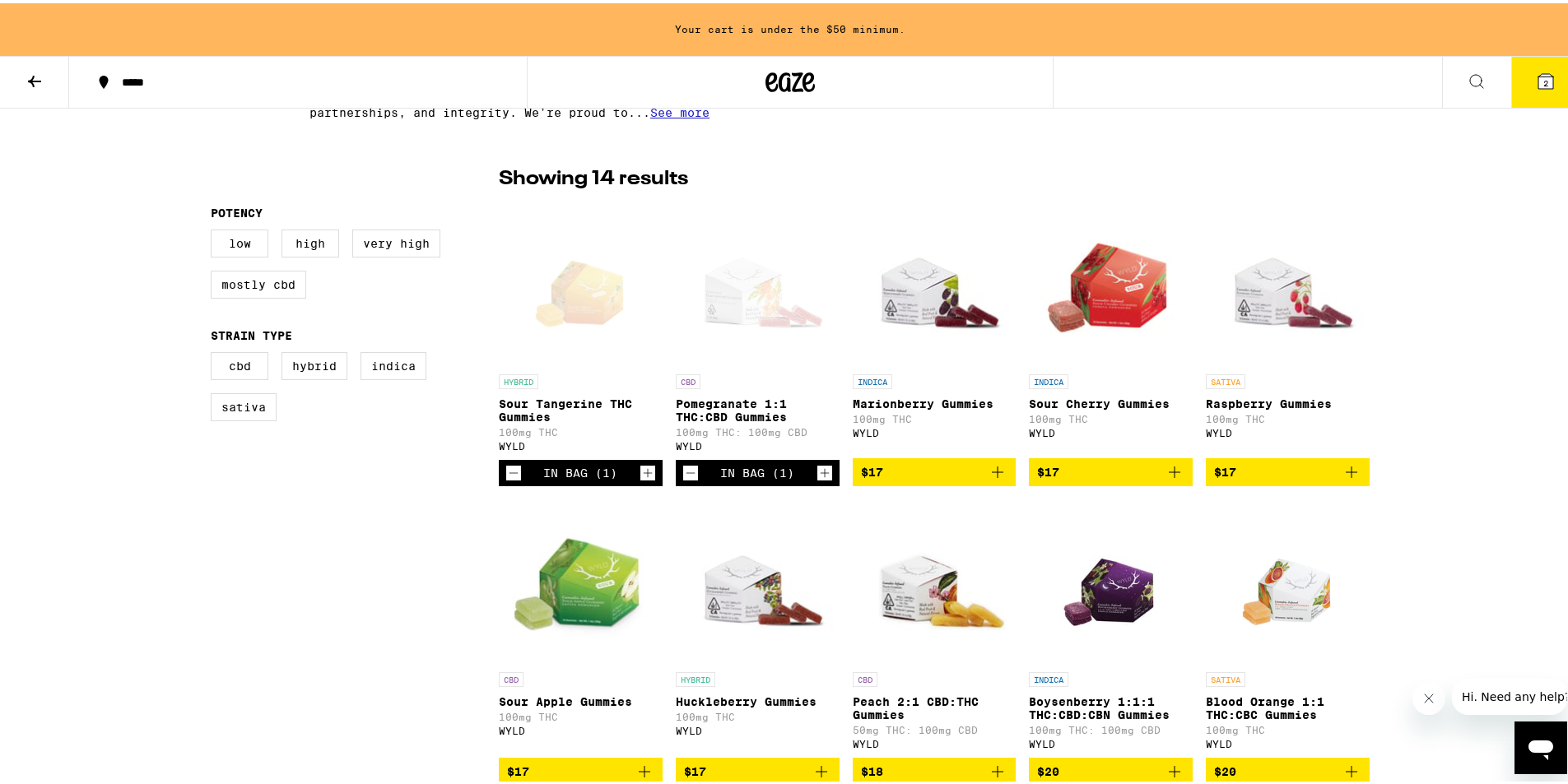
click at [641, 480] on icon "Increment" at bounding box center [648, 470] width 14 height 20
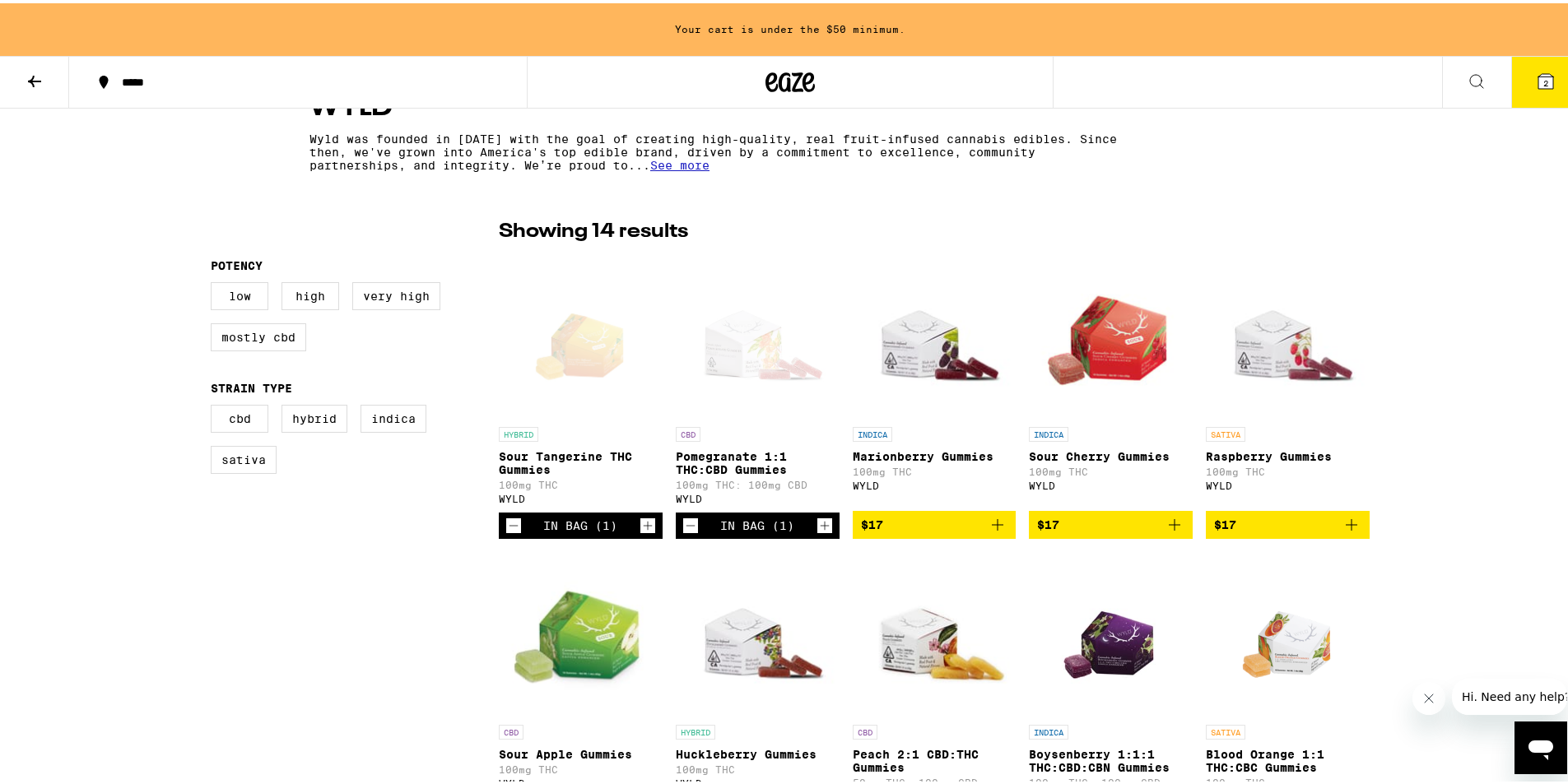
click at [641, 512] on icon "Increment" at bounding box center [648, 522] width 14 height 20
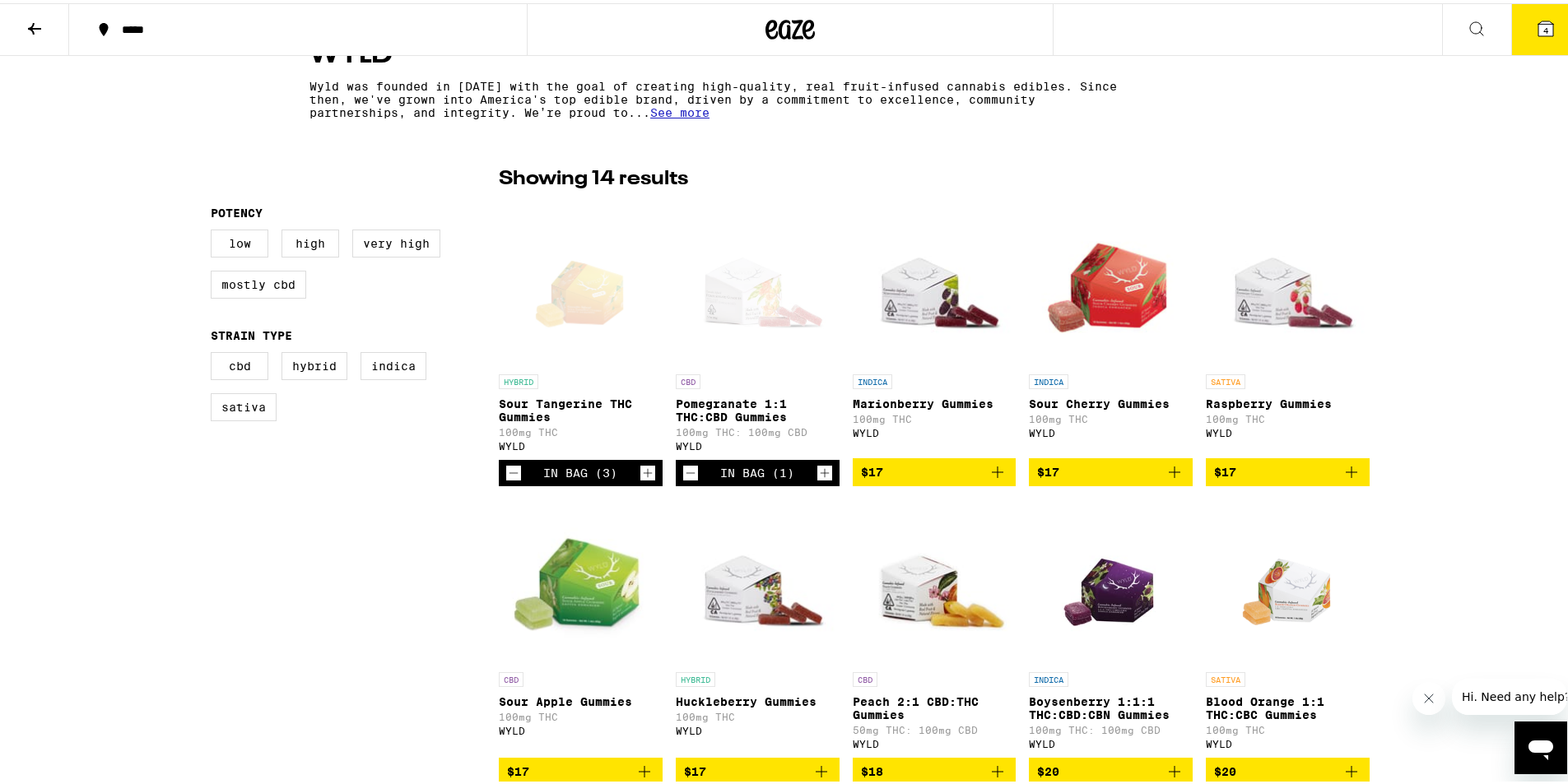
click at [510, 470] on icon "Decrement" at bounding box center [514, 470] width 9 height 0
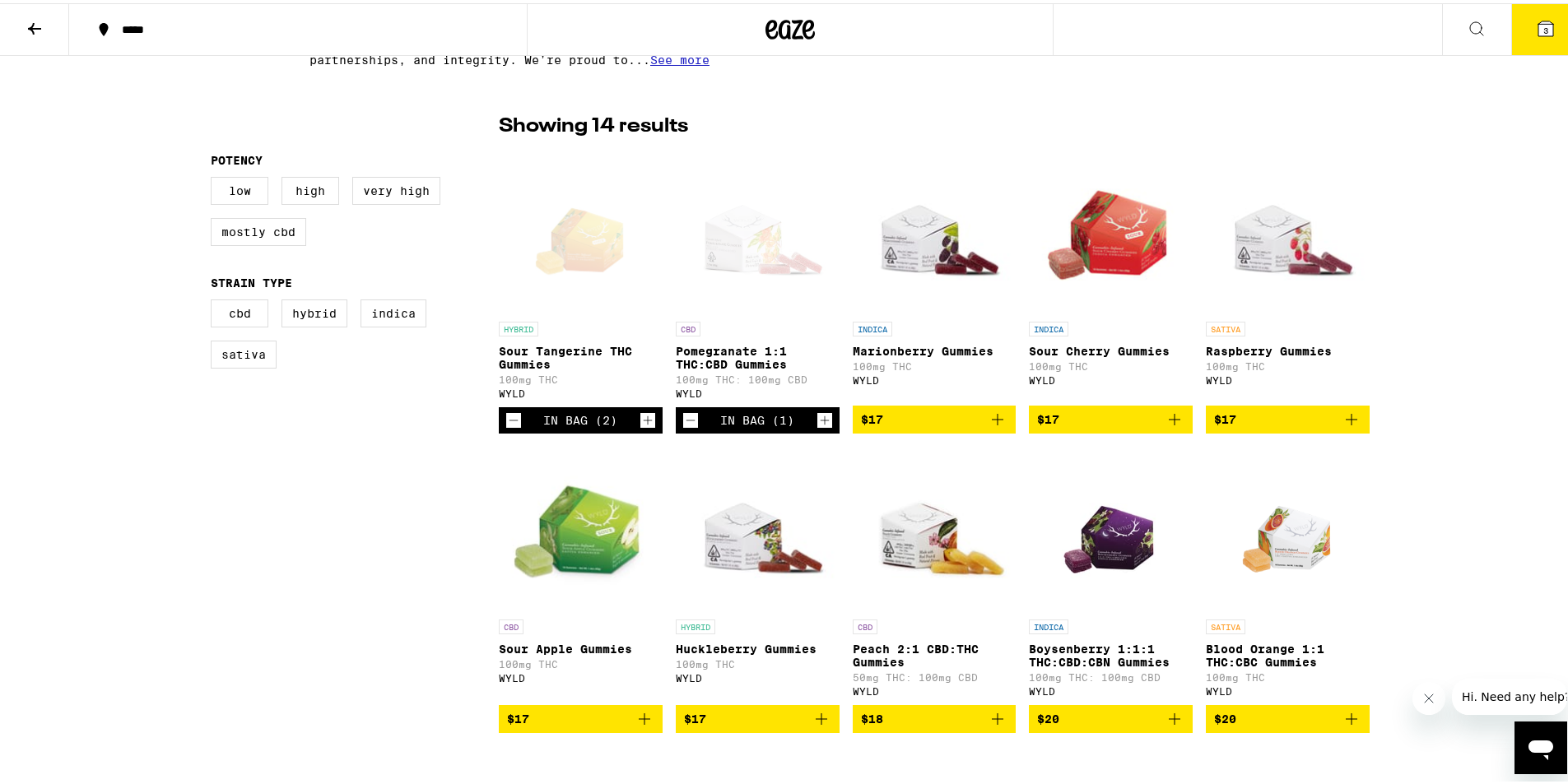
click at [510, 417] on icon "Decrement" at bounding box center [514, 417] width 9 height 0
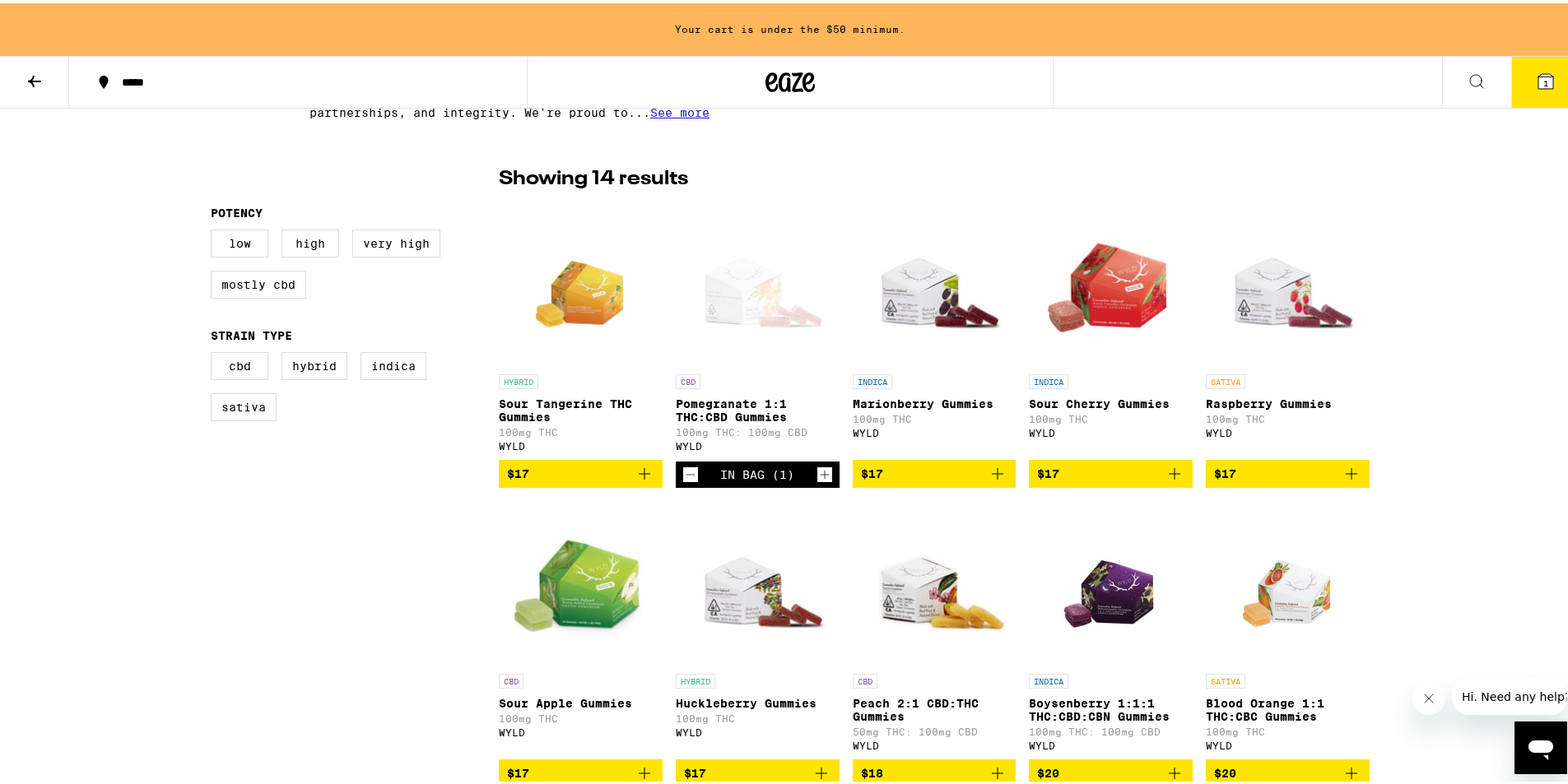
click at [639, 476] on icon "Add to bag" at bounding box center [644, 470] width 12 height 12
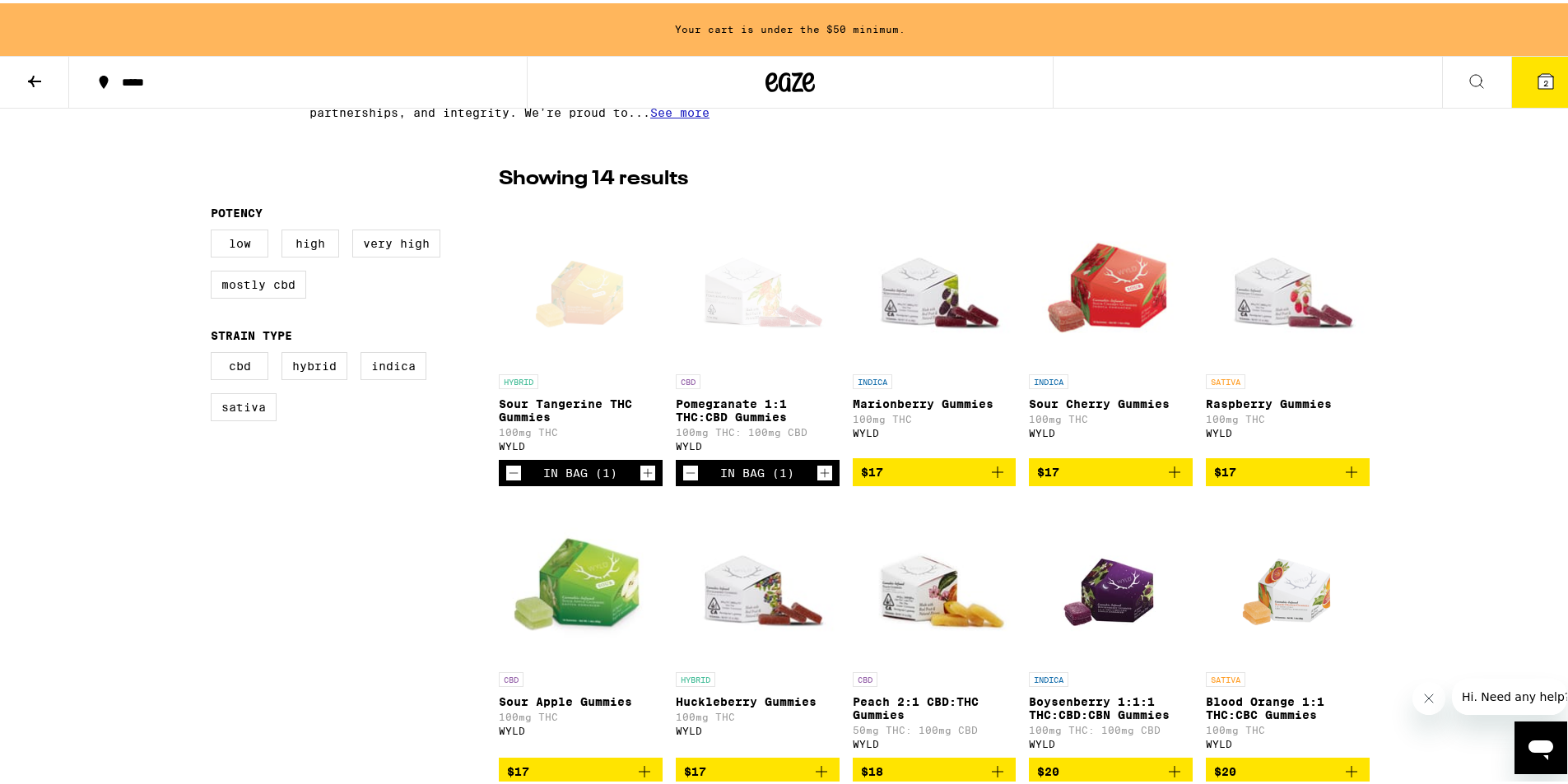
click at [641, 480] on icon "Increment" at bounding box center [648, 470] width 14 height 20
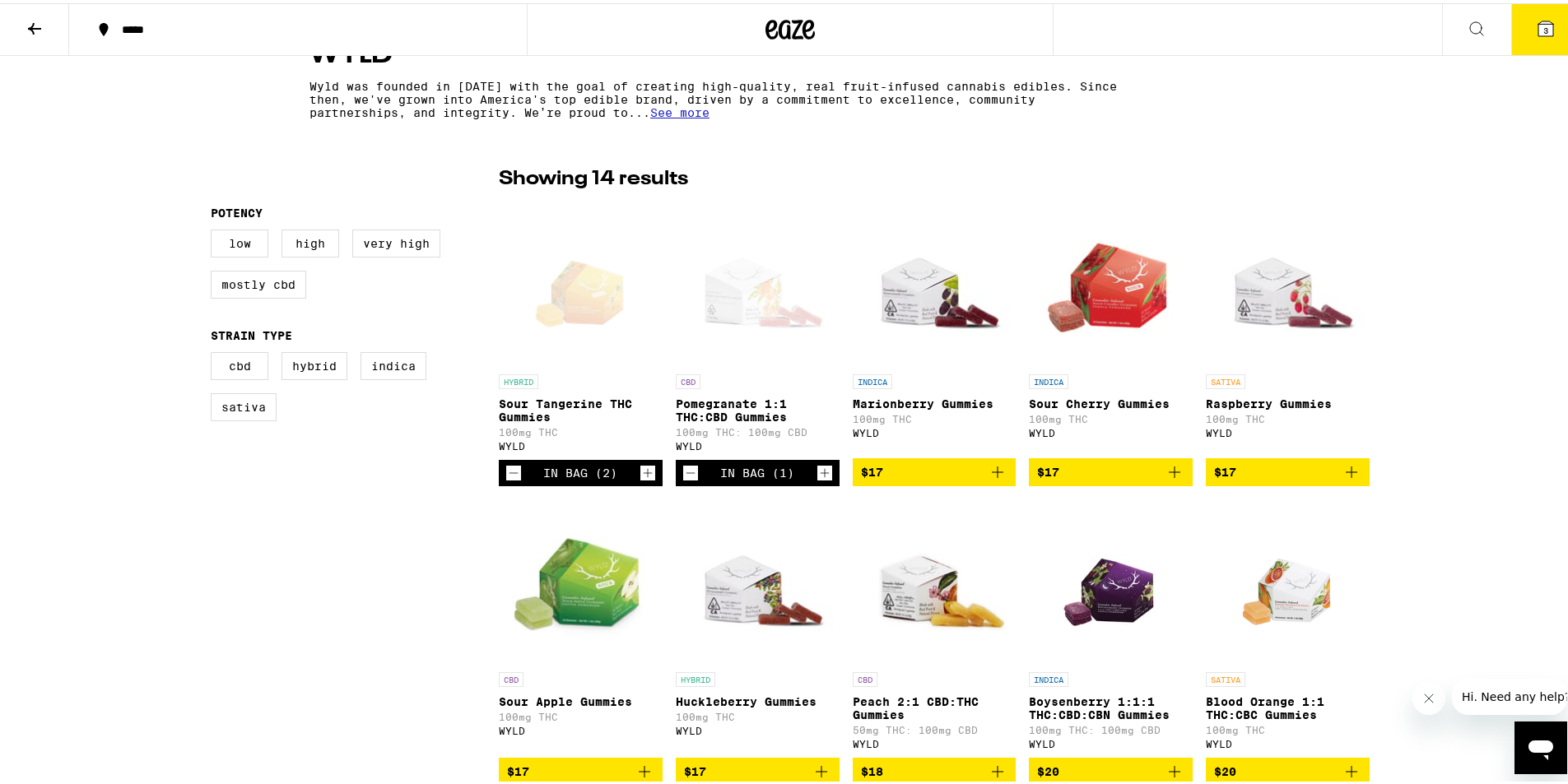
click at [641, 480] on icon "Increment" at bounding box center [648, 470] width 14 height 20
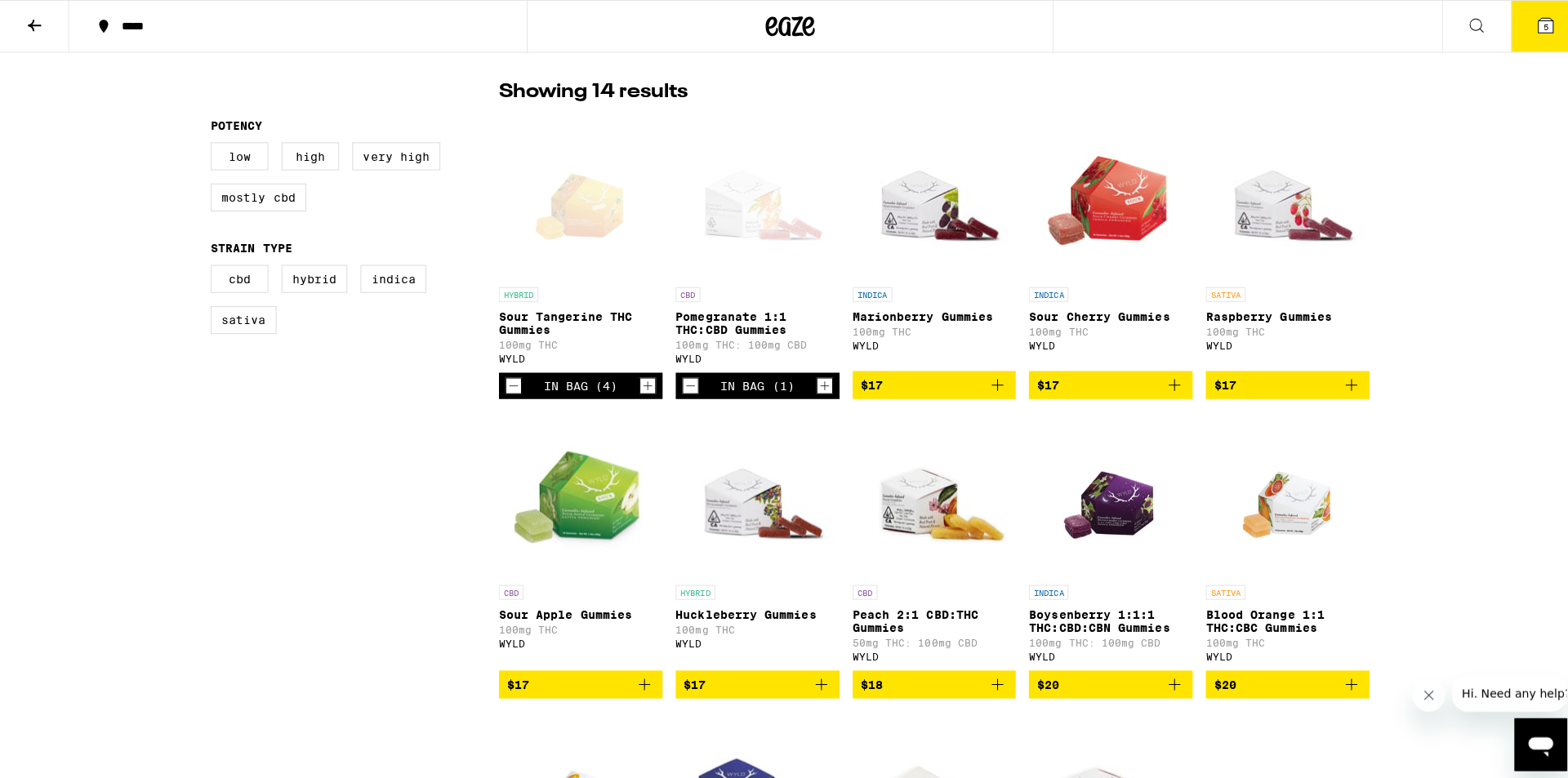
scroll to position [490, 0]
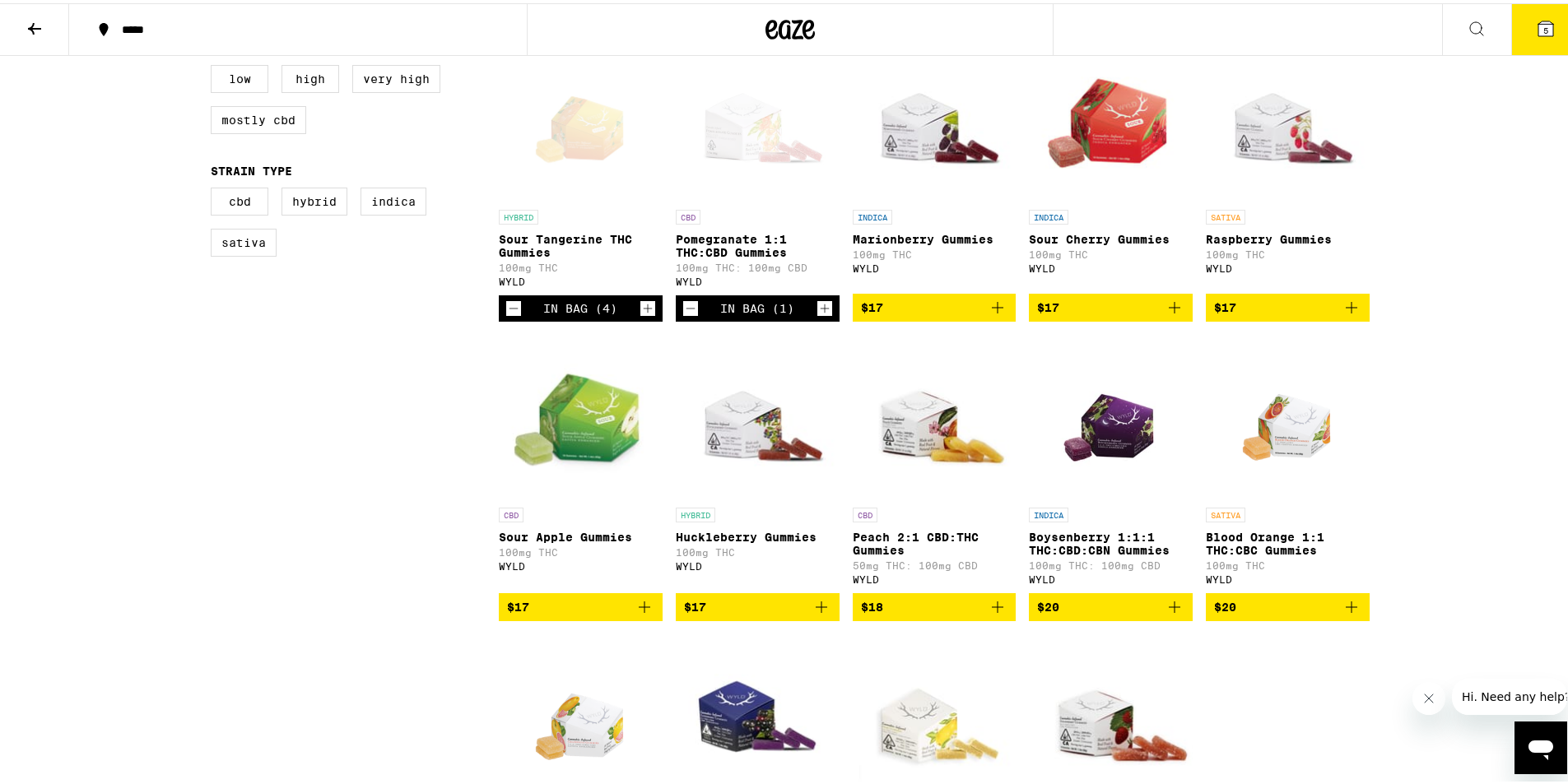
click at [1351, 613] on icon "Add to bag" at bounding box center [1351, 604] width 20 height 20
click at [509, 311] on icon "Decrement" at bounding box center [513, 305] width 14 height 20
click at [1513, 26] on button "5" at bounding box center [1545, 26] width 69 height 51
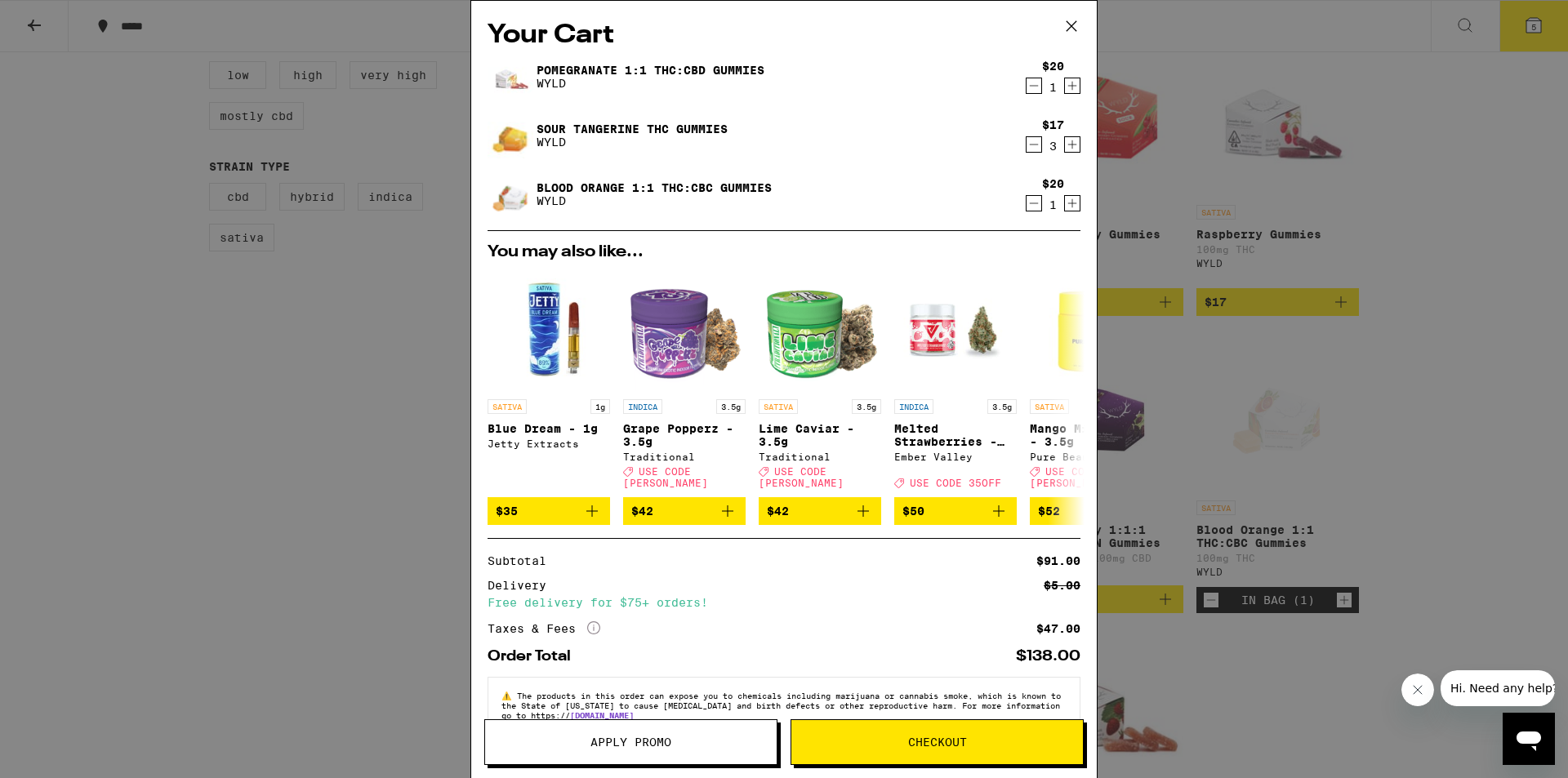
click at [1027, 150] on icon "Decrement" at bounding box center [1034, 145] width 14 height 20
click at [1068, 146] on icon "Increment" at bounding box center [1073, 145] width 9 height 9
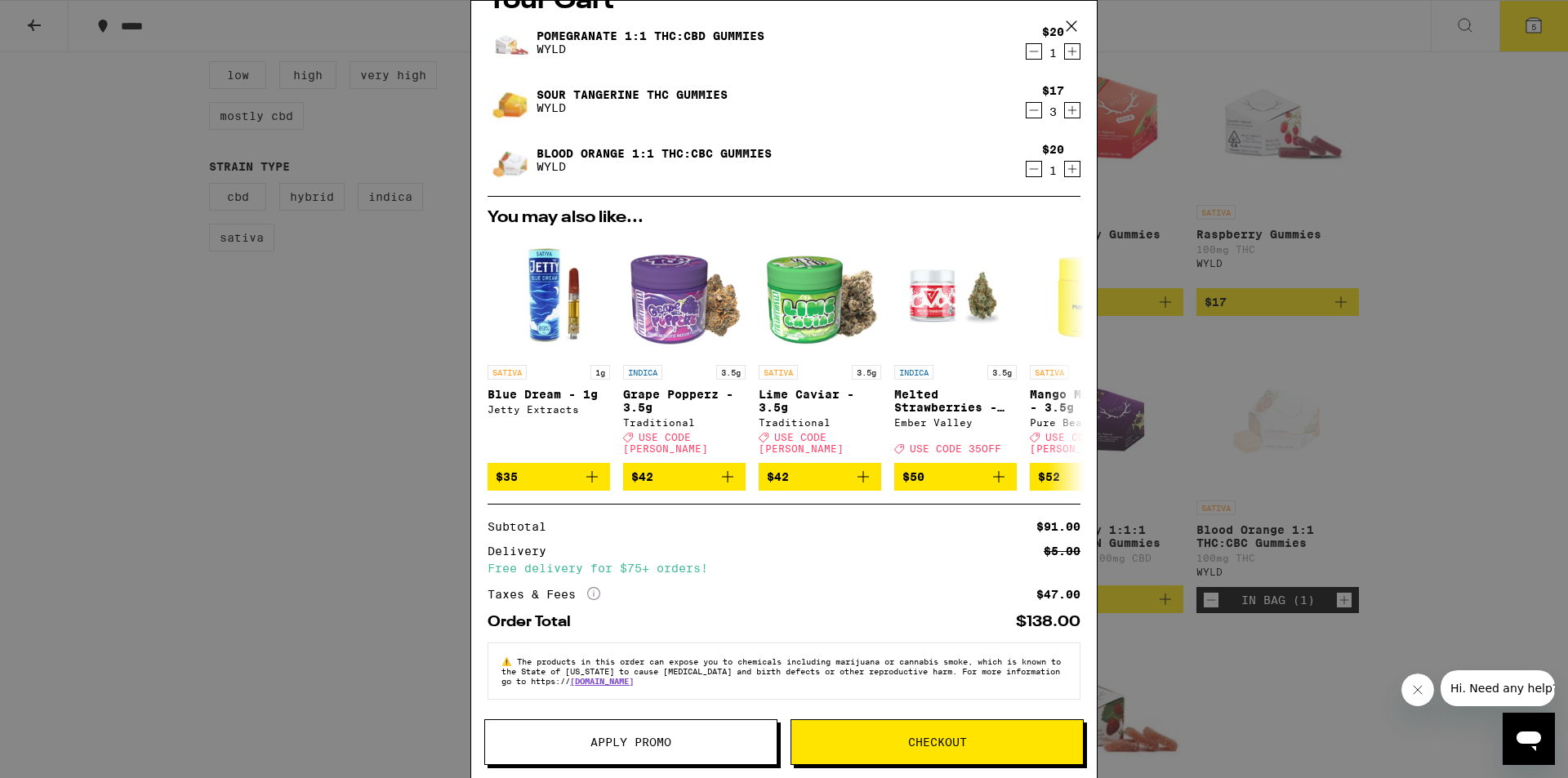
click at [891, 742] on span "Checkout" at bounding box center [938, 742] width 292 height 12
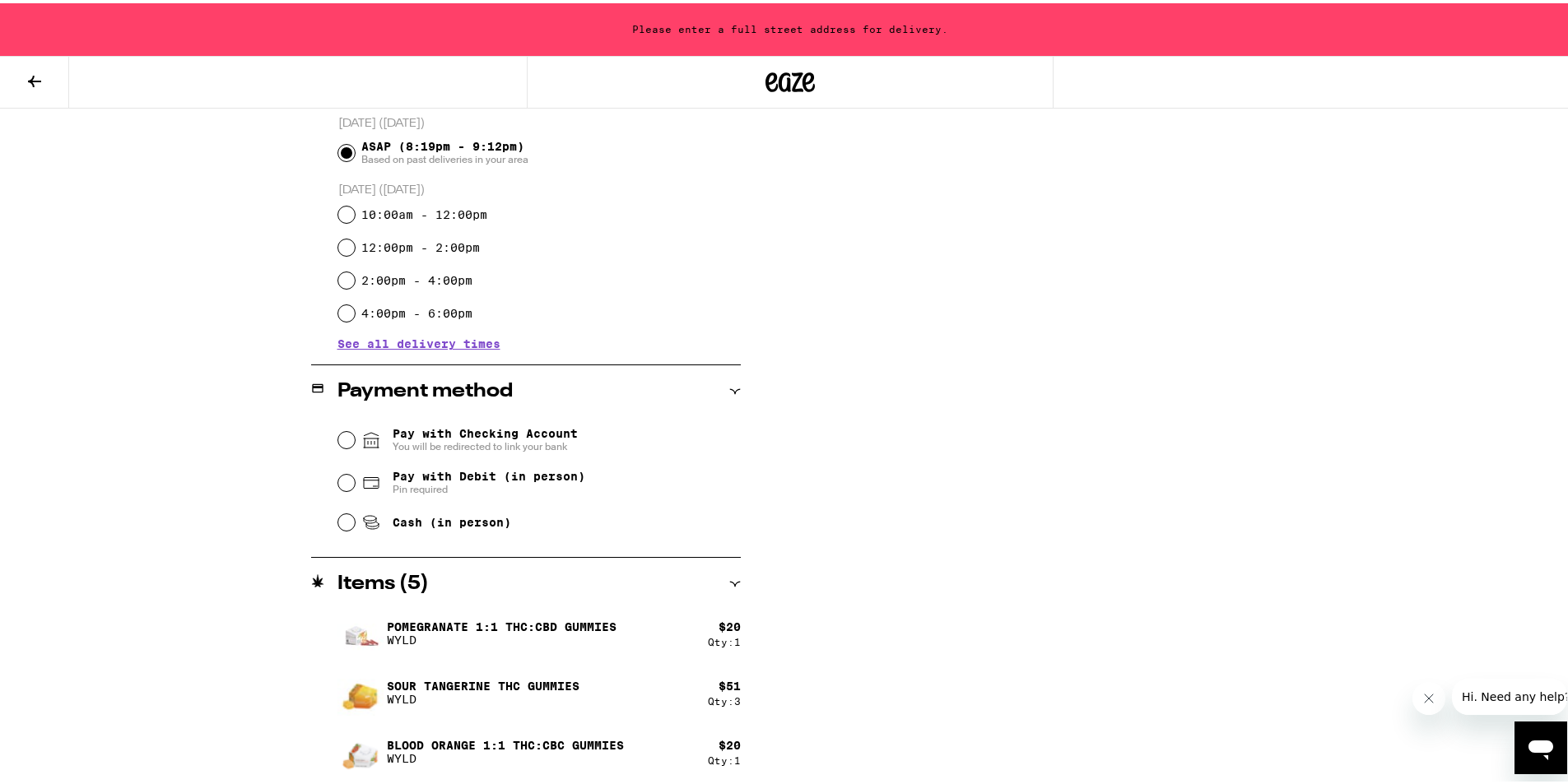
scroll to position [454, 0]
click at [338, 480] on input "Pay with Debit (in person) Pin required" at bounding box center [346, 478] width 16 height 16
radio input "true"
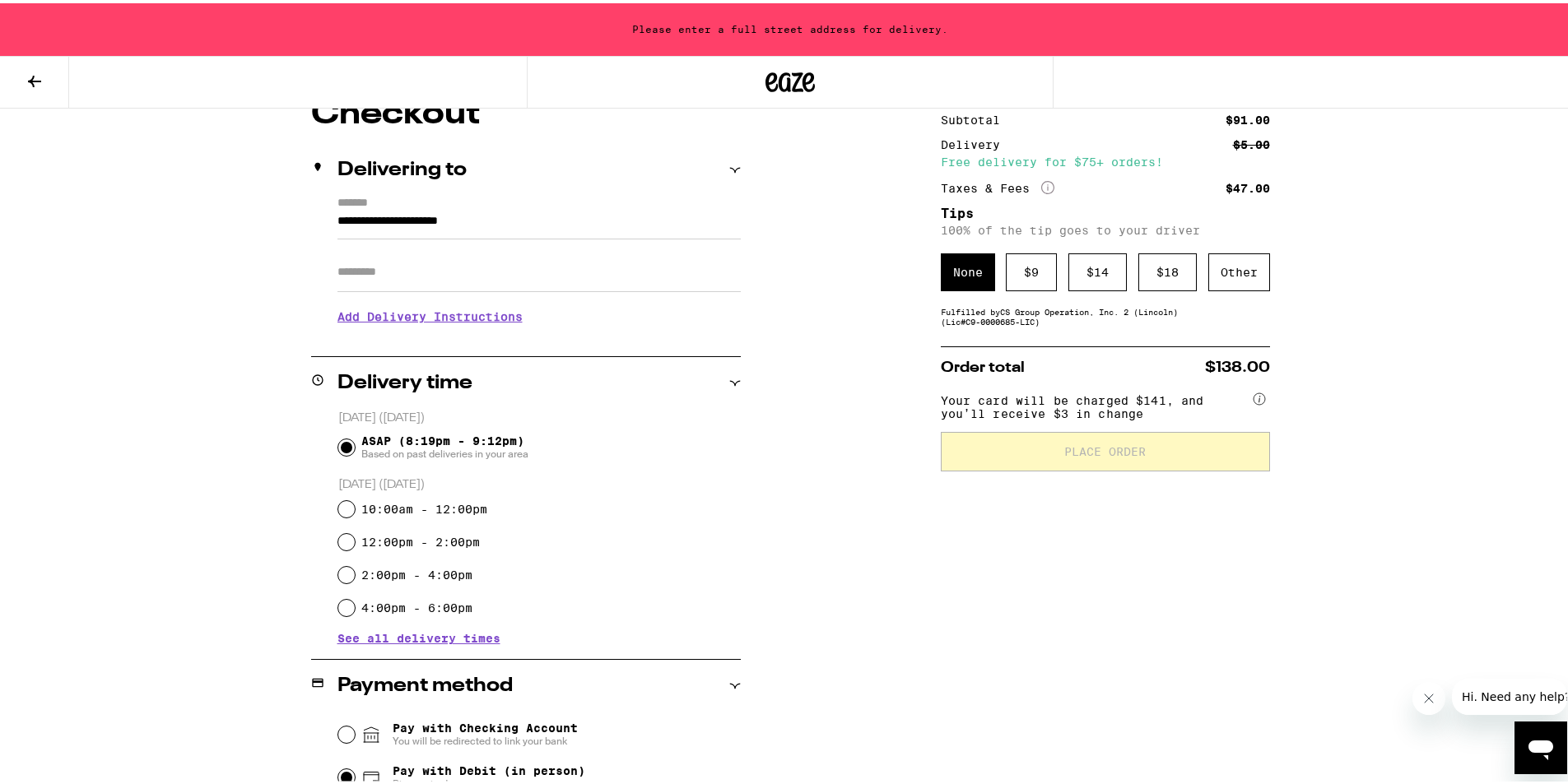
scroll to position [0, 0]
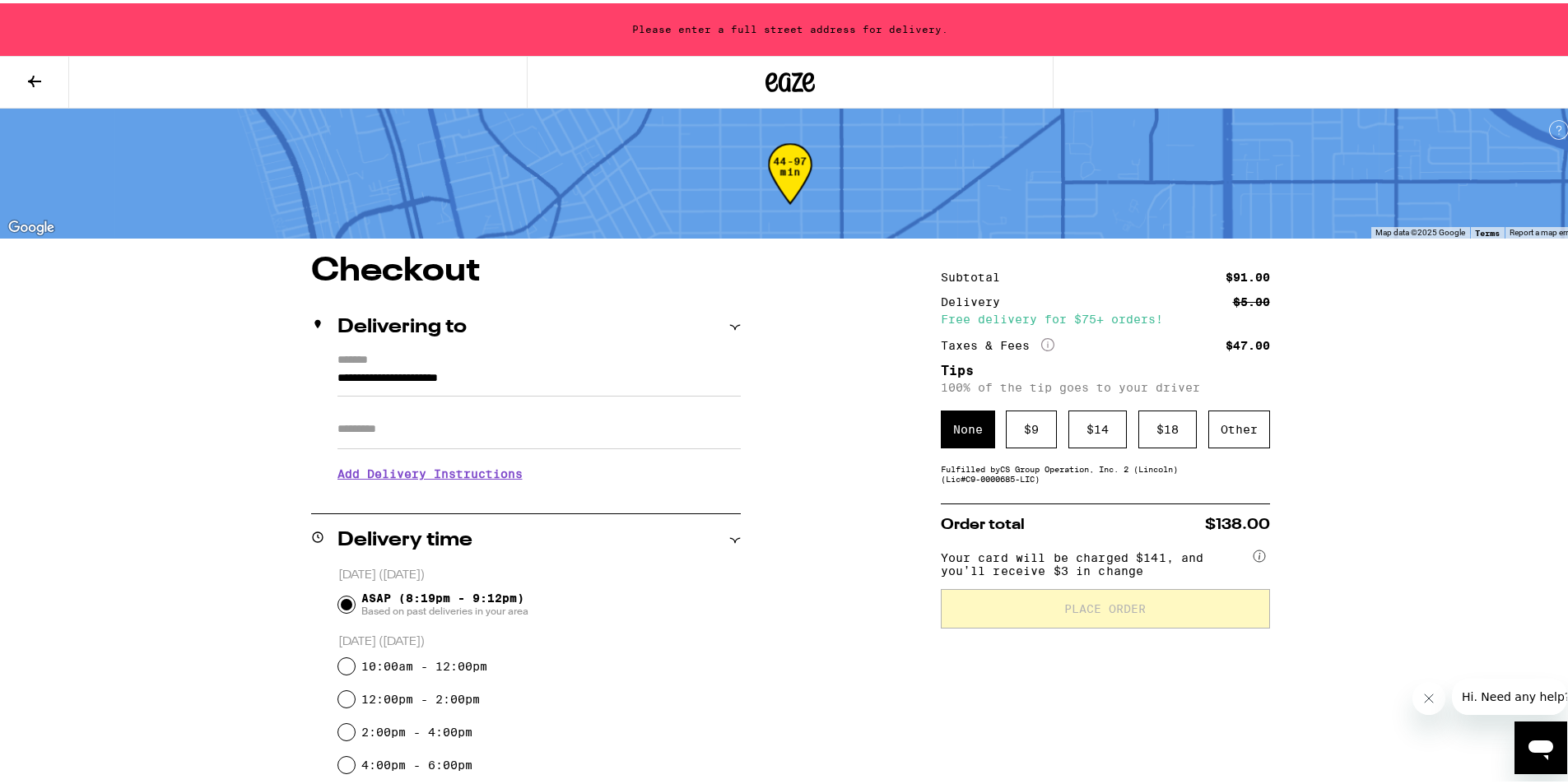
click at [975, 432] on div "None" at bounding box center [968, 427] width 54 height 38
click at [1013, 445] on div "$ 9" at bounding box center [1031, 427] width 51 height 38
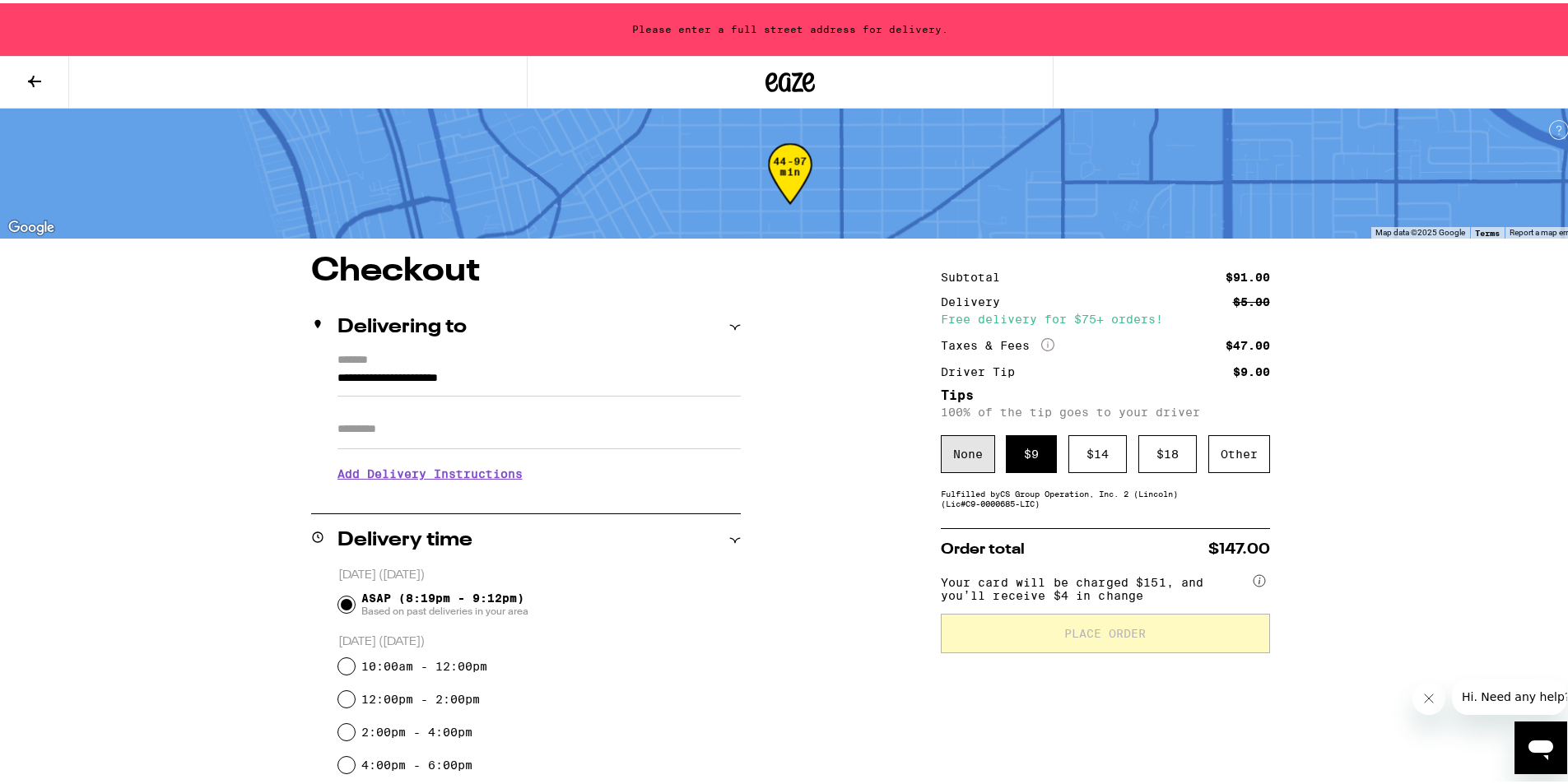
click at [960, 464] on div "None" at bounding box center [968, 451] width 54 height 38
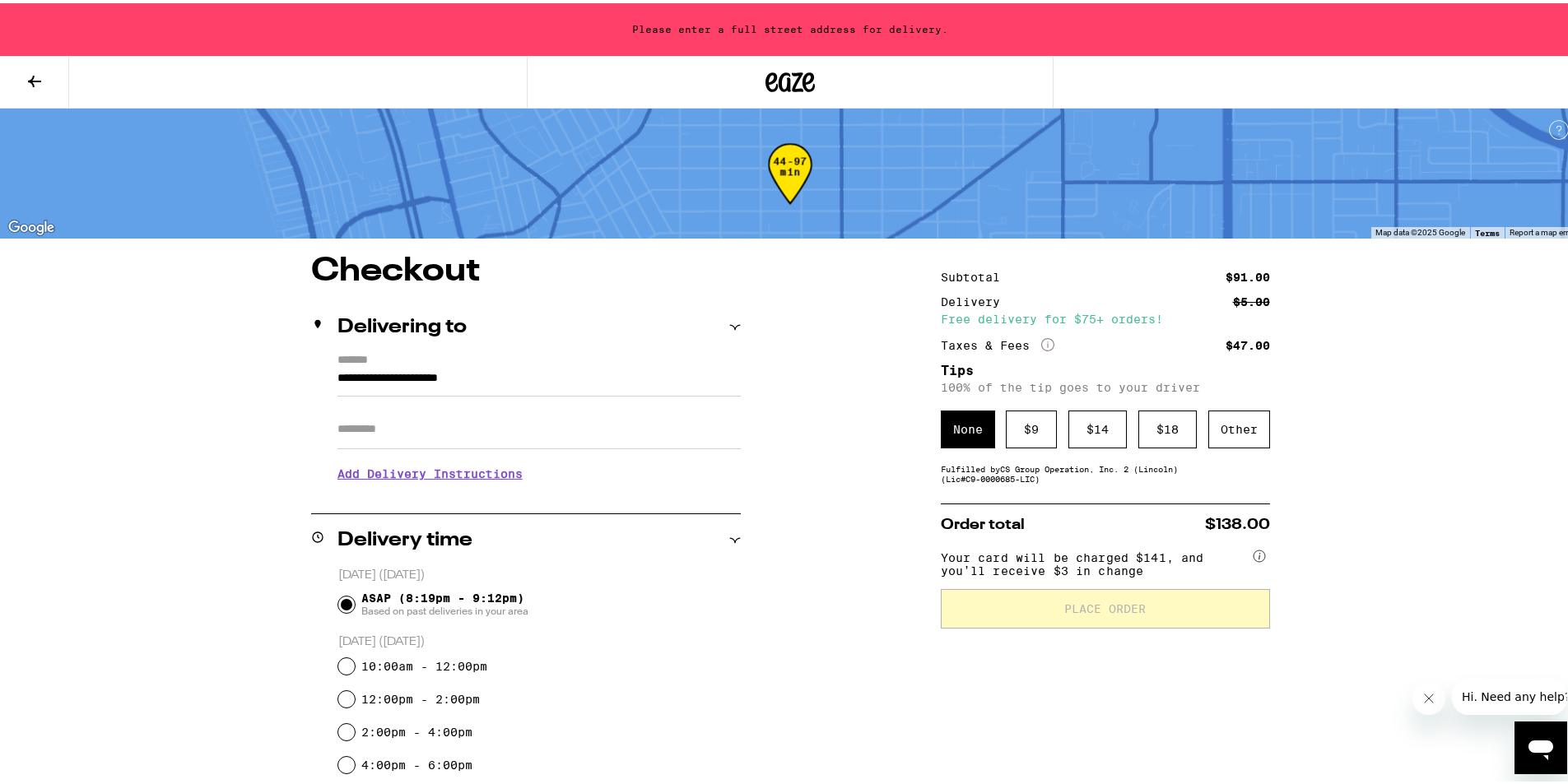
drag, startPoint x: 1058, startPoint y: 429, endPoint x: 1045, endPoint y: 430, distance: 13.0
click at [1057, 429] on div "None $ 9 $ 14 $ 18 Other" at bounding box center [1105, 427] width 329 height 38
click at [1028, 432] on div "$ 9" at bounding box center [1031, 427] width 51 height 38
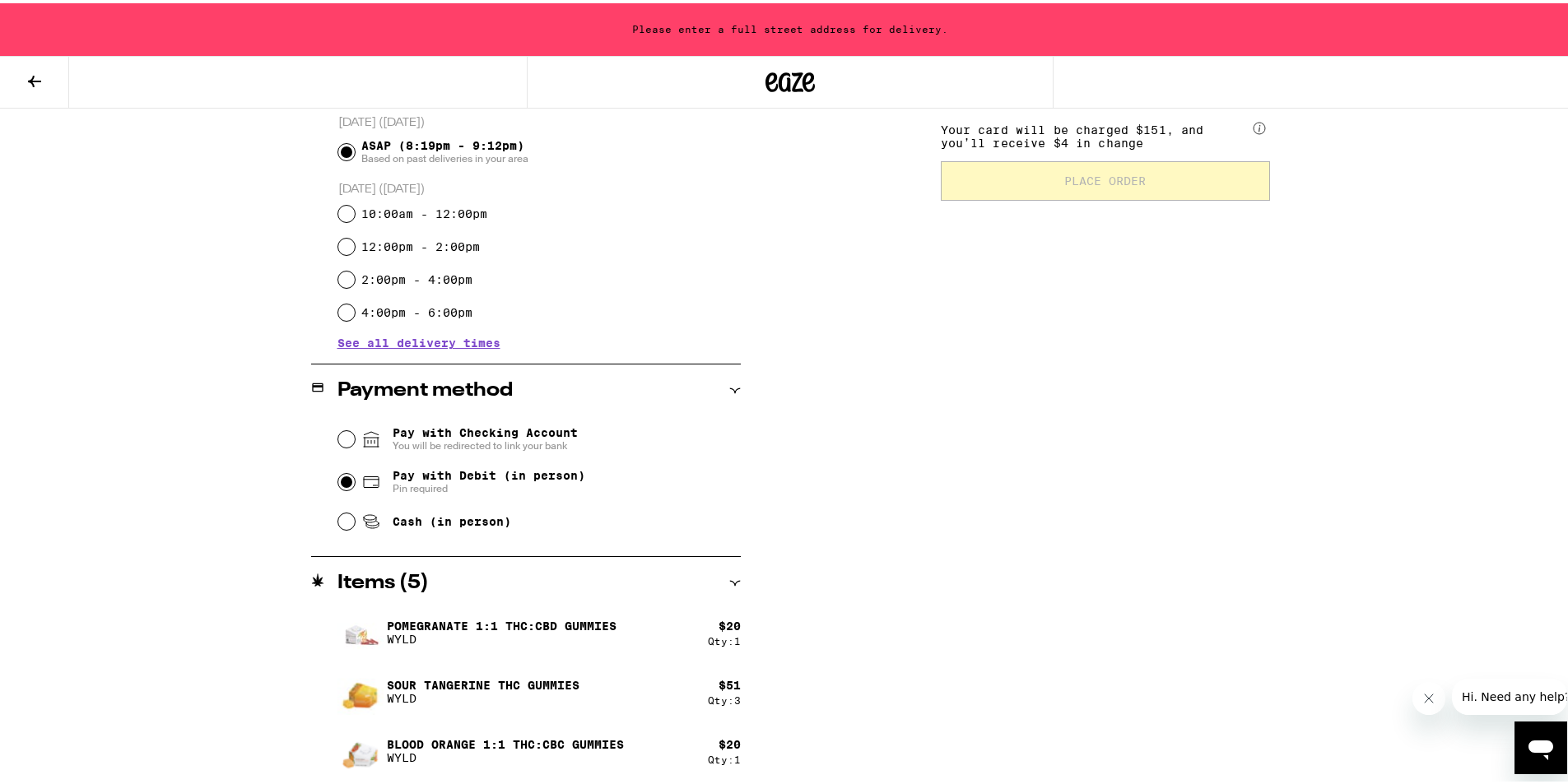
scroll to position [454, 0]
click at [725, 568] on div "Items ( 5 )" at bounding box center [526, 579] width 429 height 52
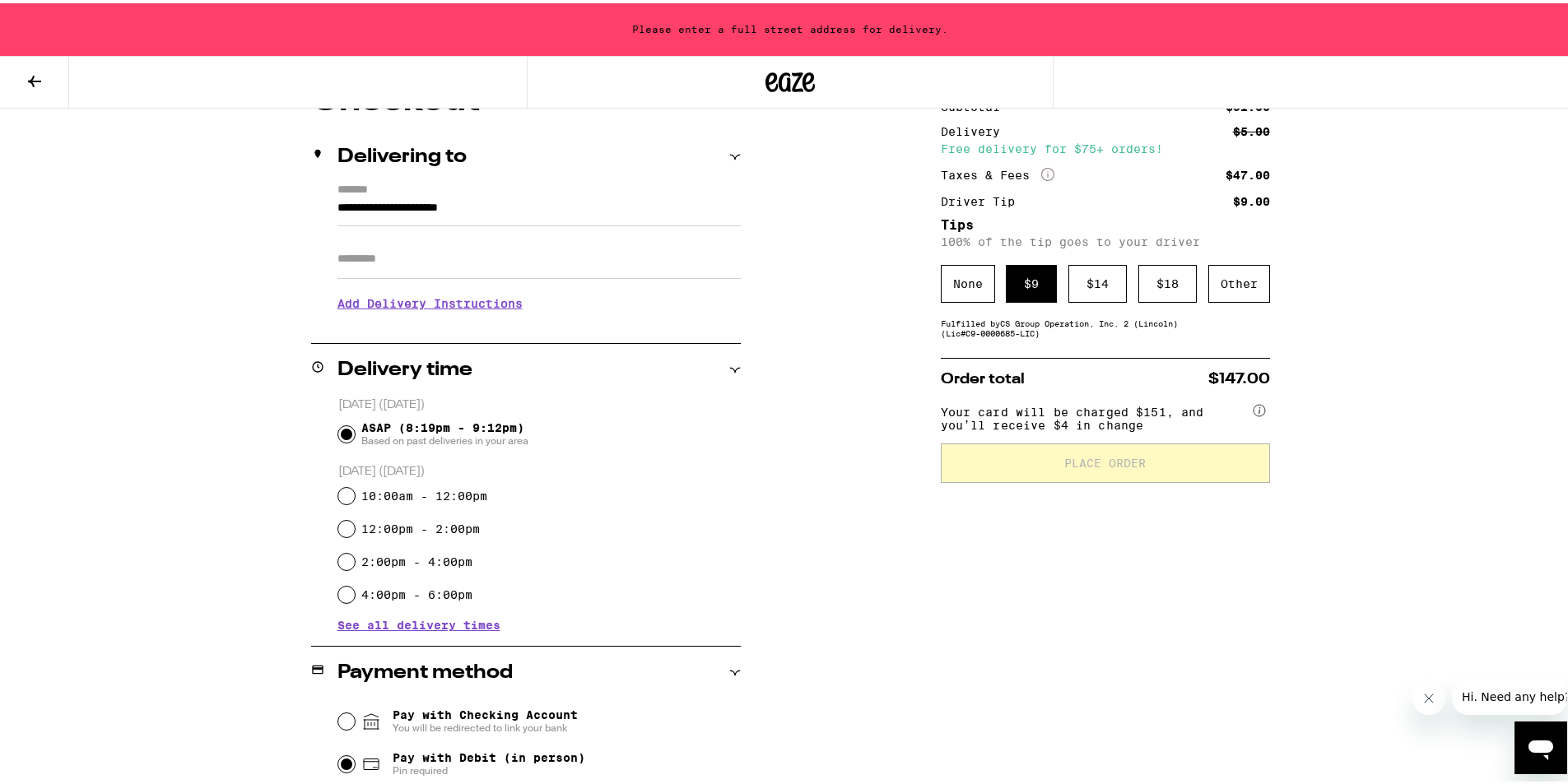
scroll to position [0, 0]
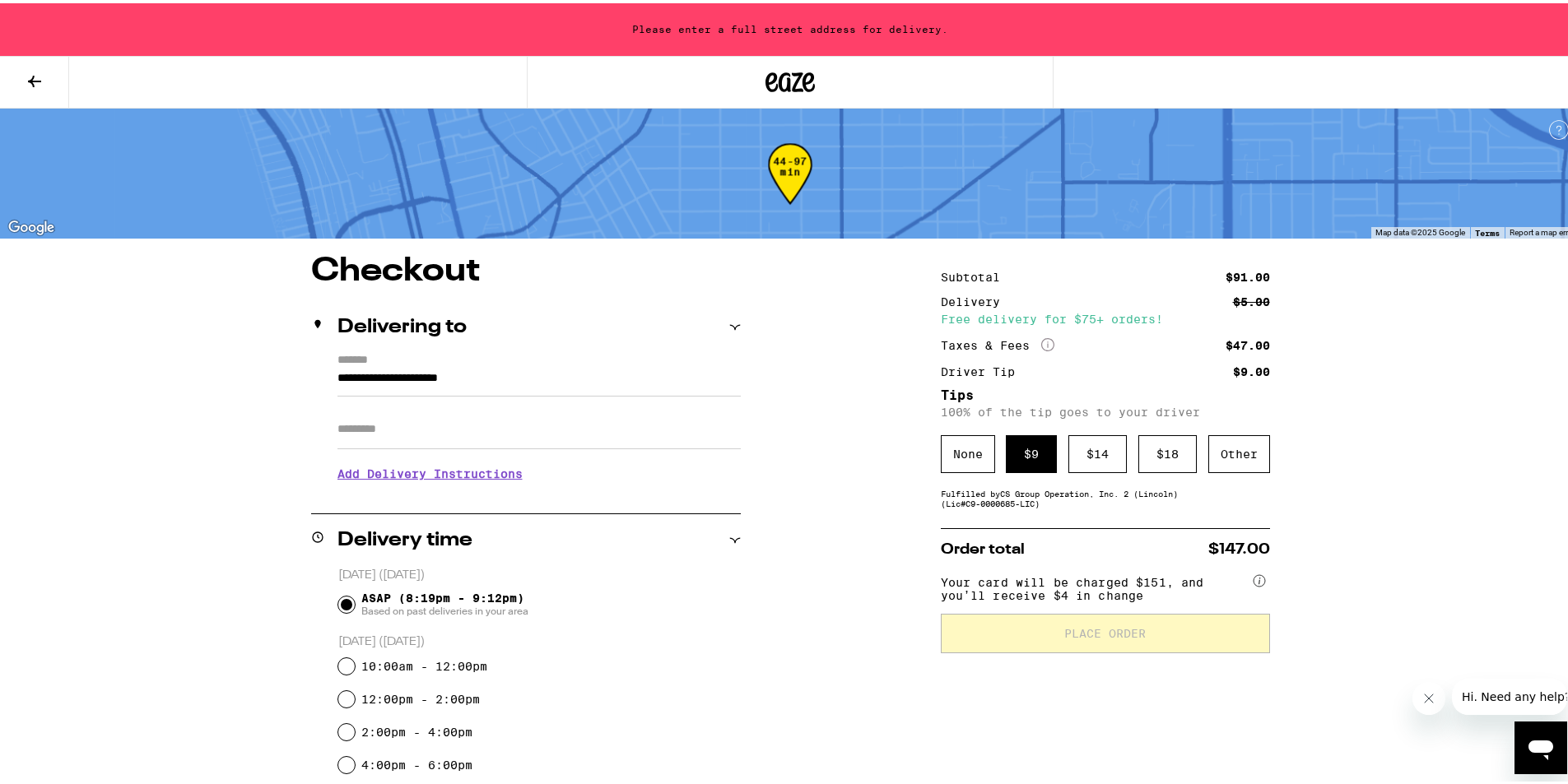
click at [536, 376] on input "**********" at bounding box center [539, 379] width 403 height 28
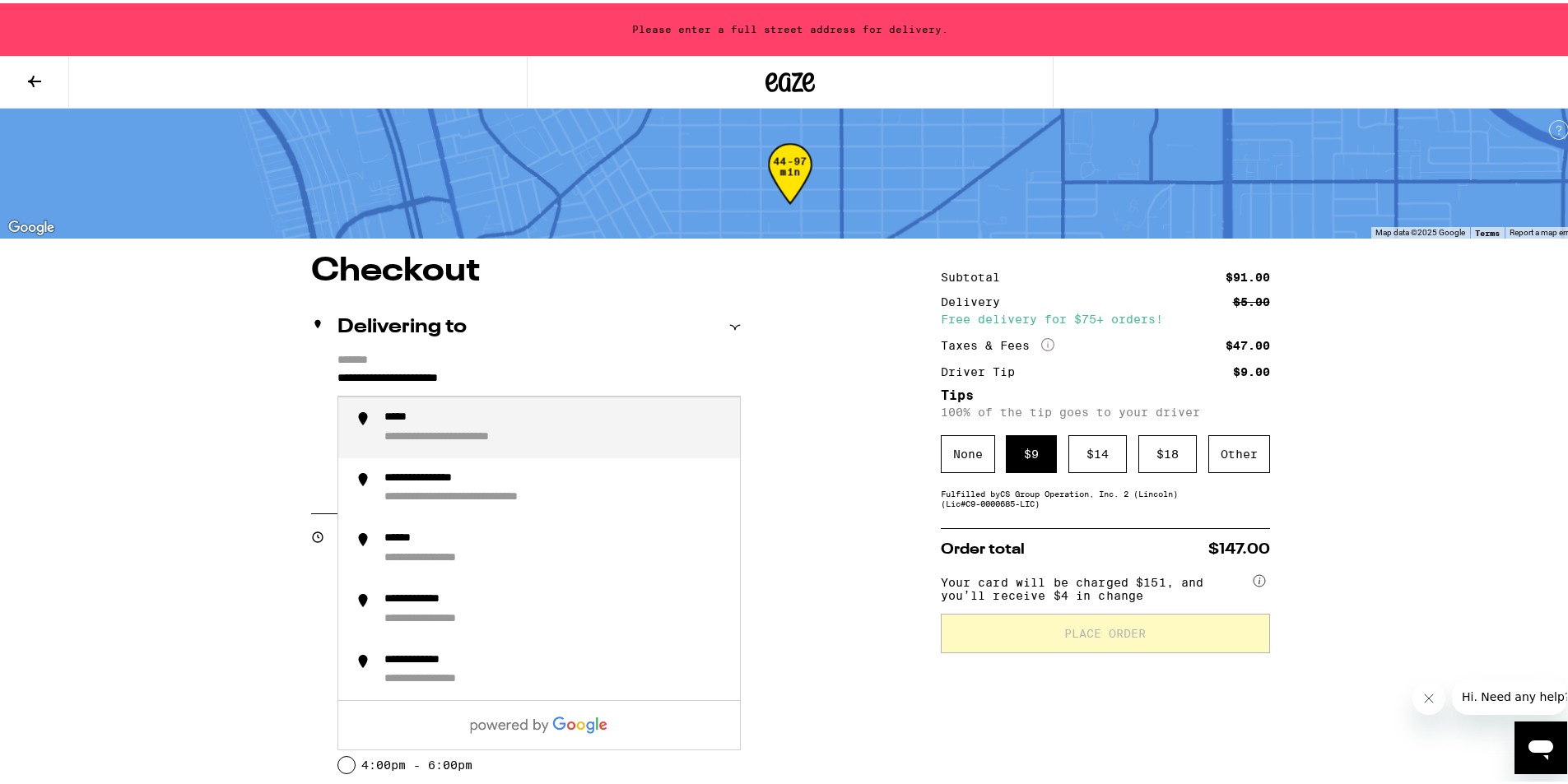
drag, startPoint x: 558, startPoint y: 377, endPoint x: 221, endPoint y: 382, distance: 337.0
click at [221, 382] on div "**********" at bounding box center [790, 656] width 1185 height 808
click at [525, 437] on div "**********" at bounding box center [555, 425] width 342 height 34
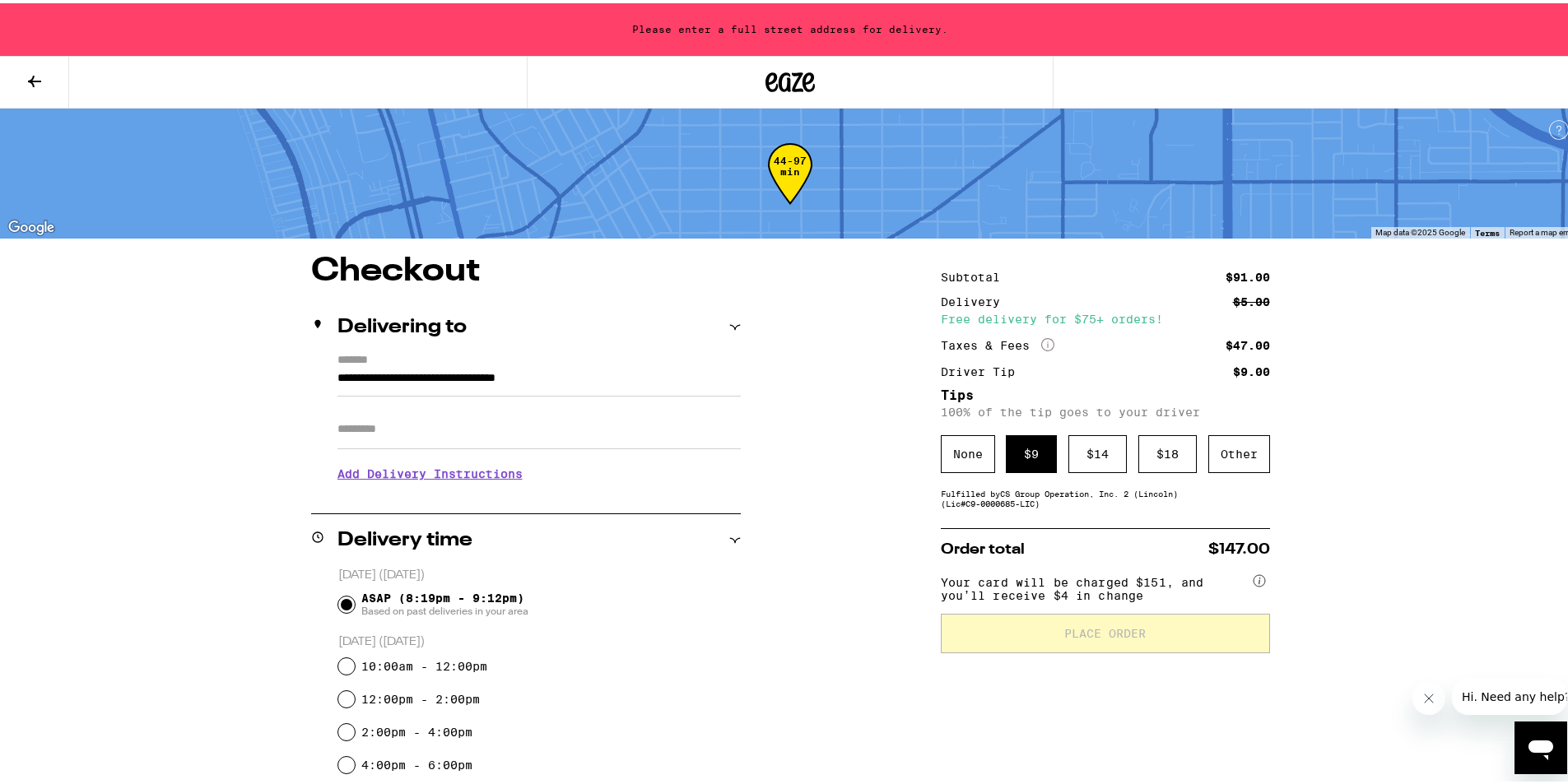
type input "**********"
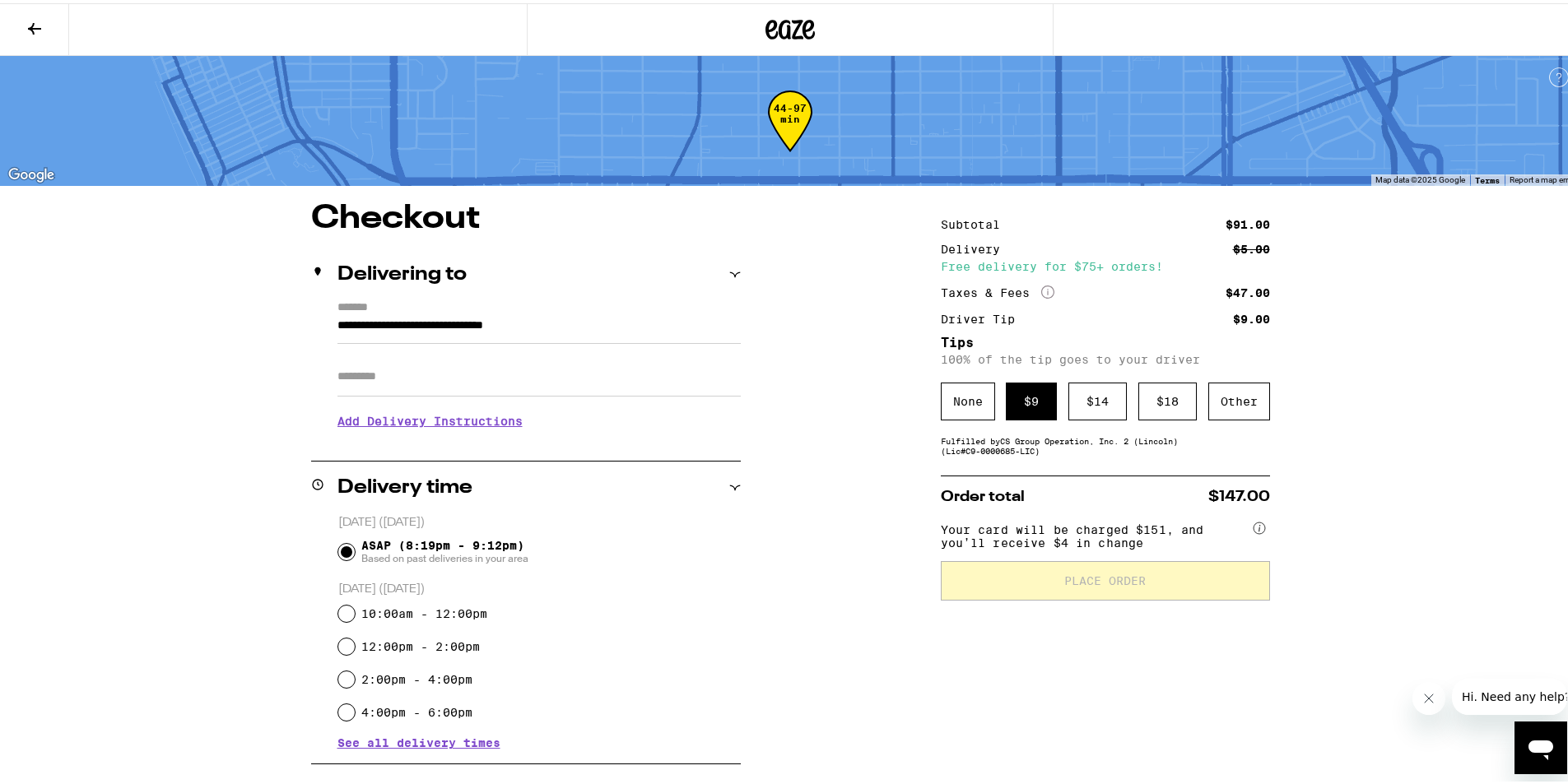
click at [816, 534] on div "**********" at bounding box center [790, 604] width 1185 height 808
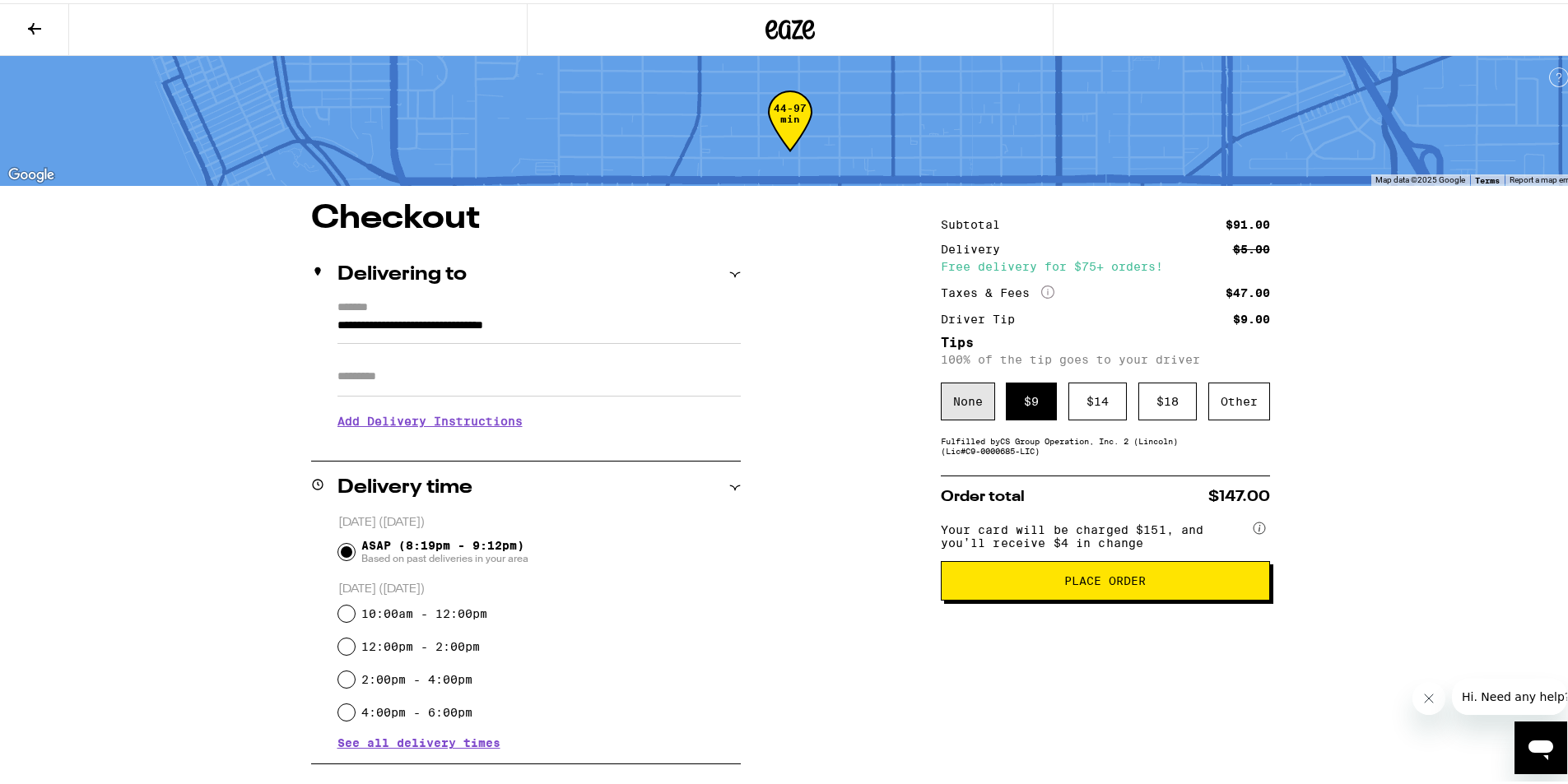
click at [968, 407] on div "None" at bounding box center [968, 399] width 54 height 38
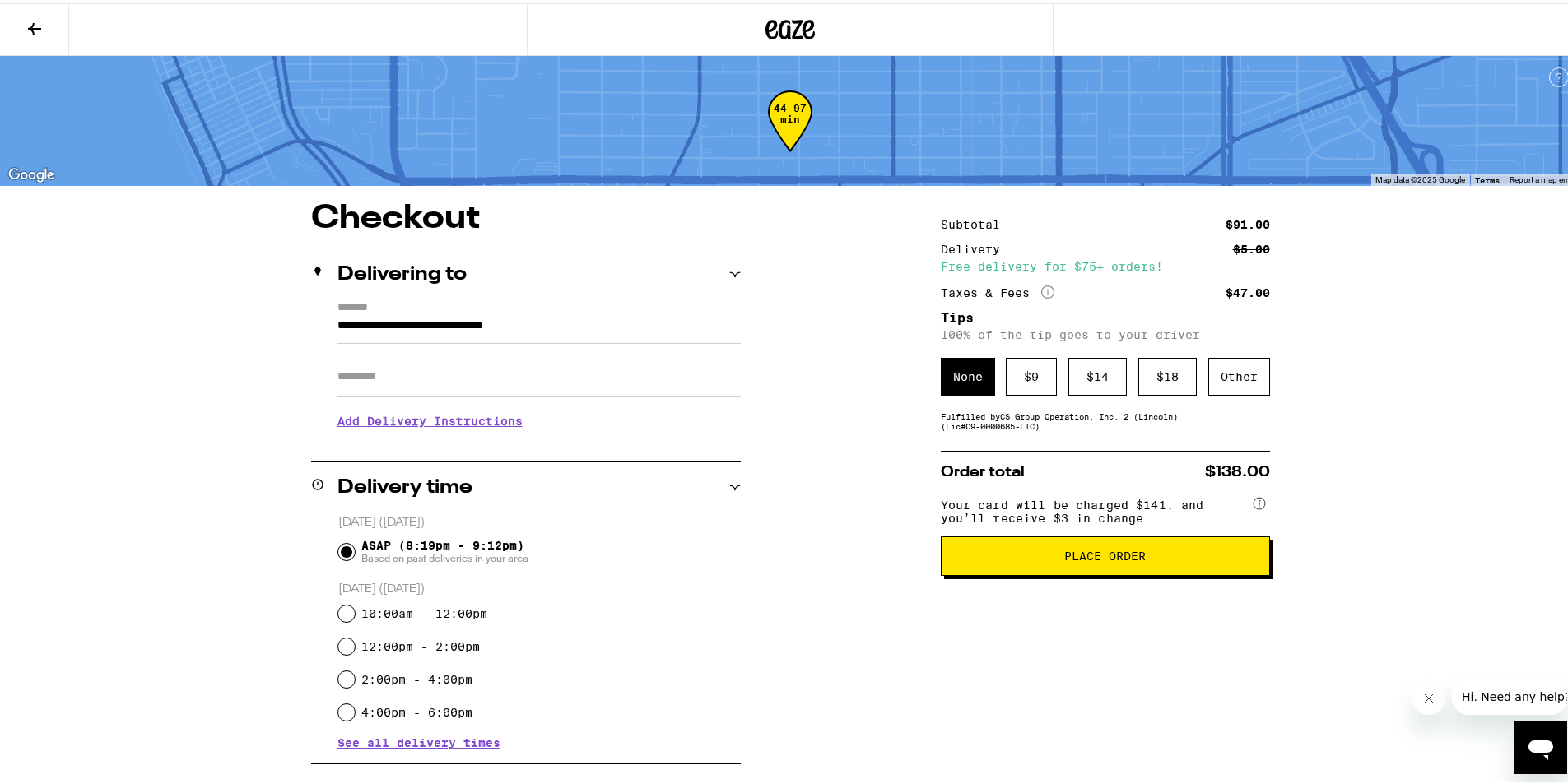
click at [832, 638] on div "**********" at bounding box center [790, 604] width 1185 height 808
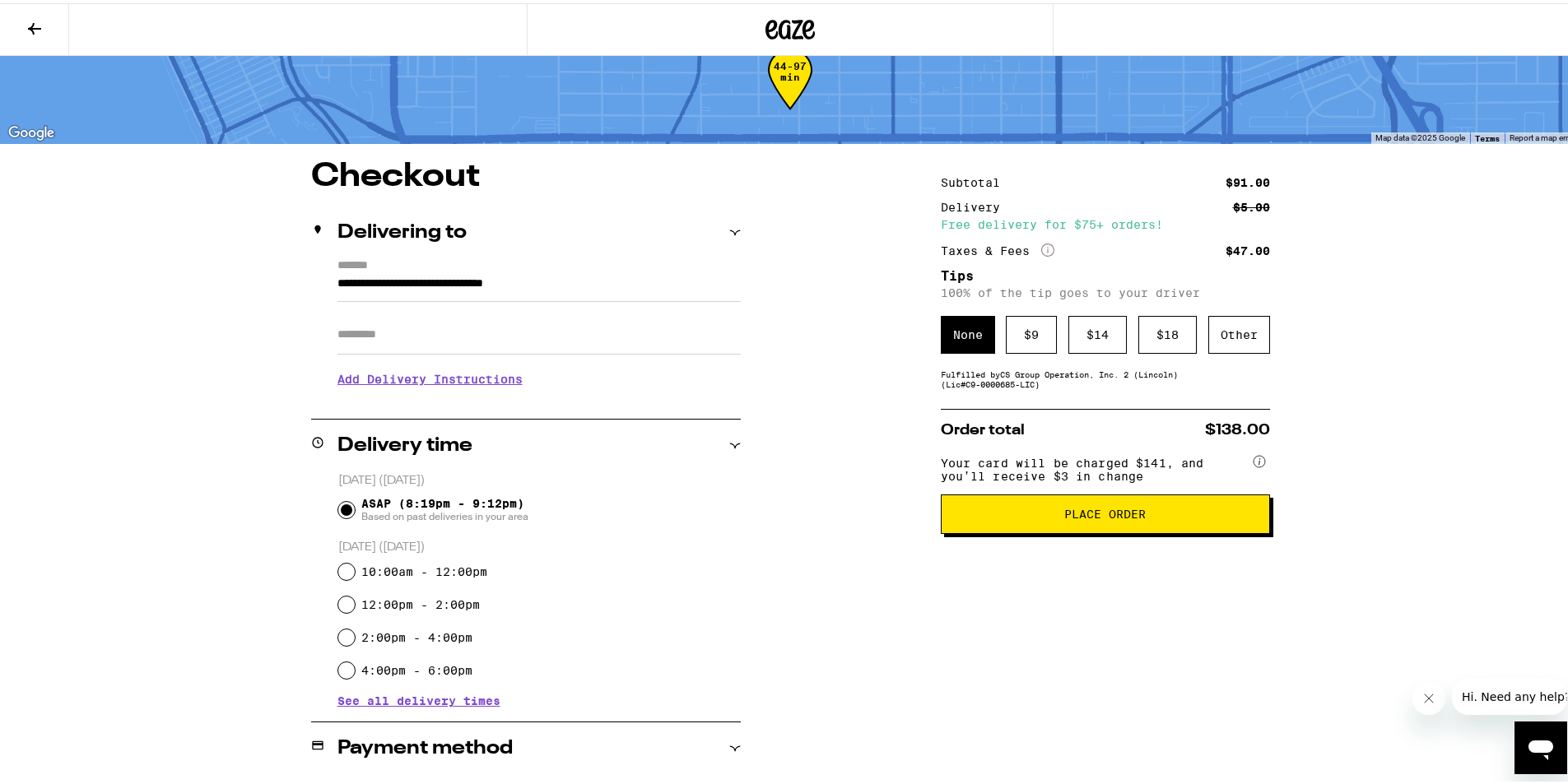
scroll to position [82, 0]
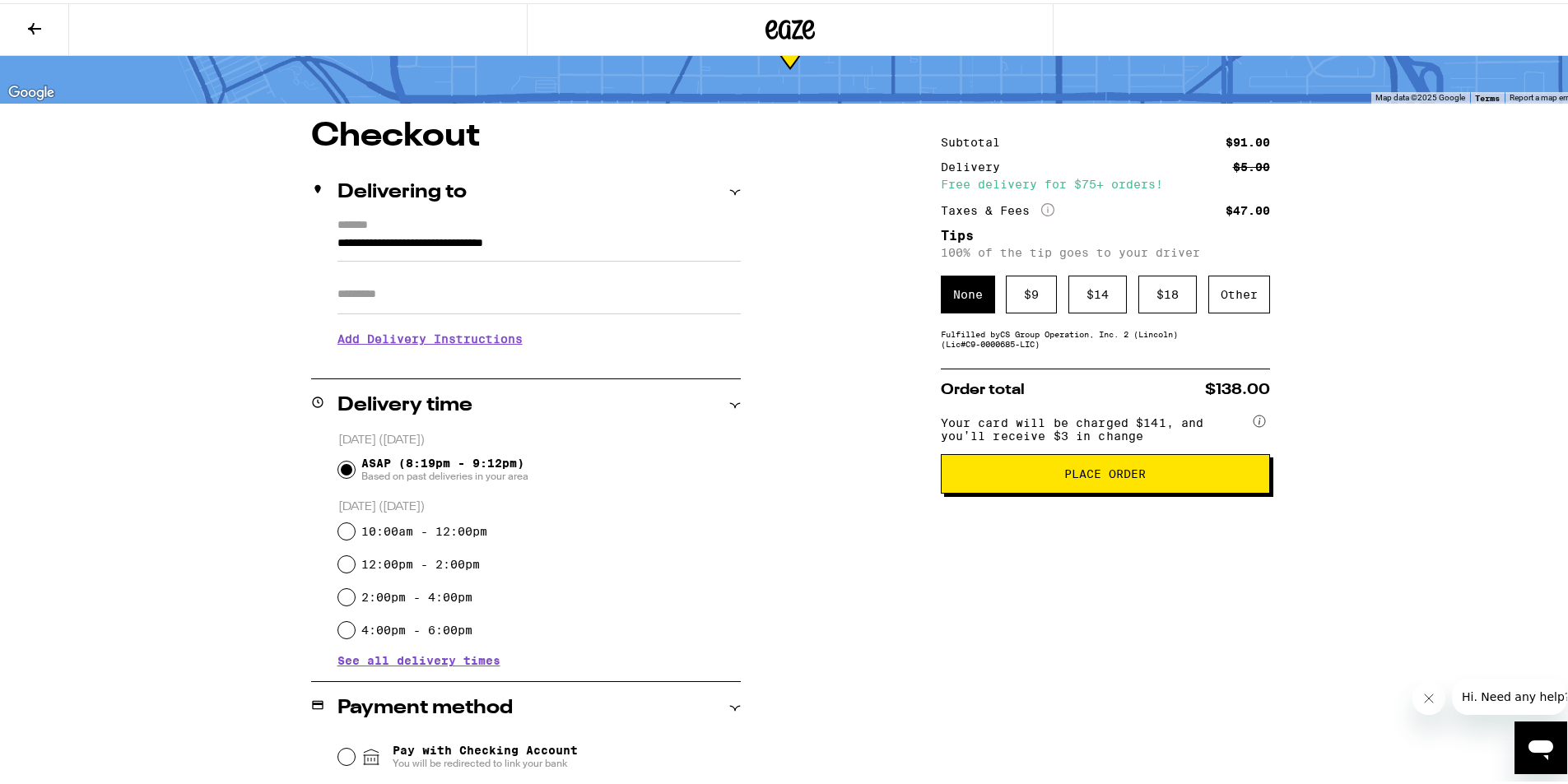
click at [1095, 473] on span "Place Order" at bounding box center [1104, 470] width 81 height 12
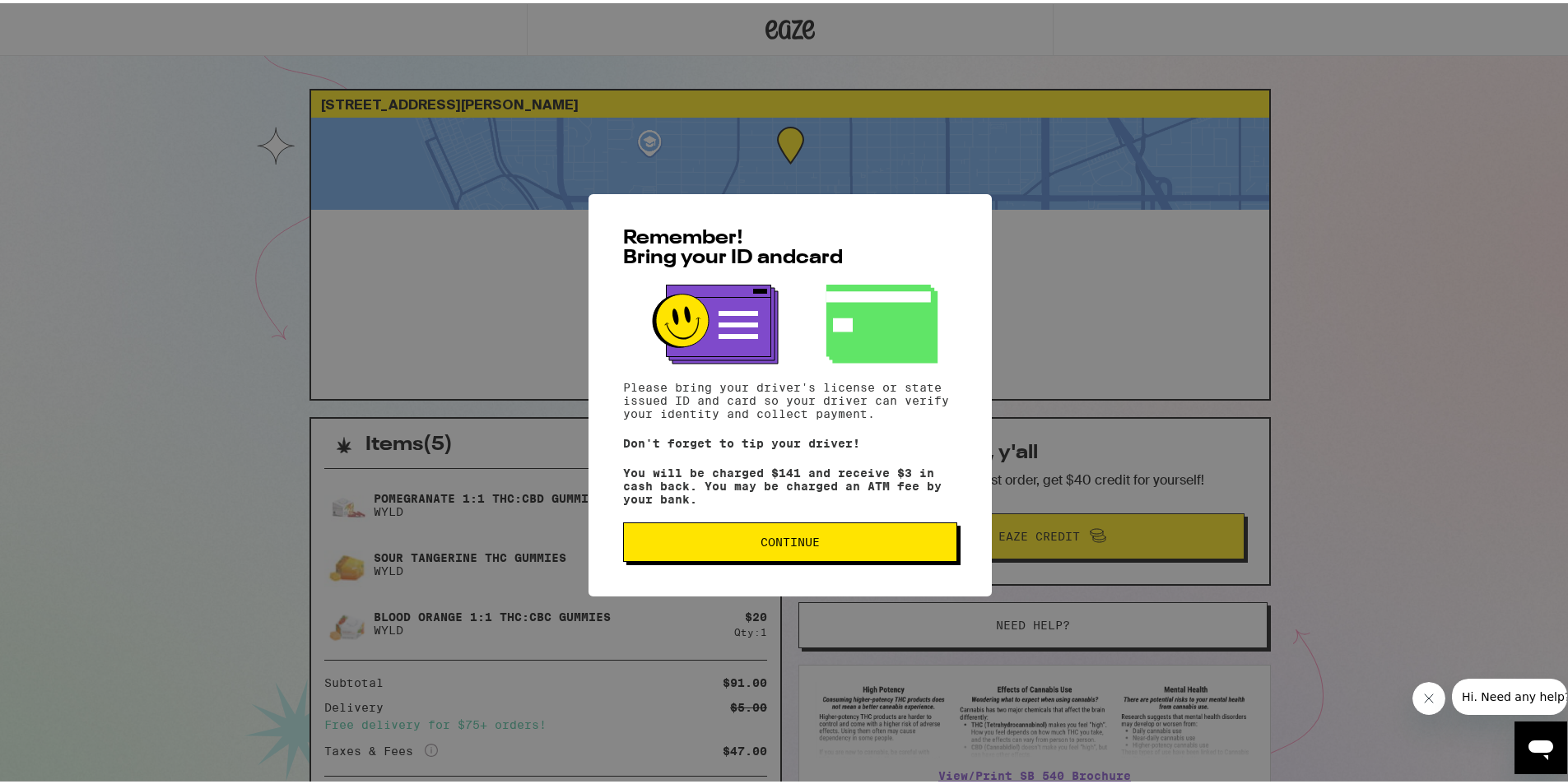
click at [798, 545] on span "Continue" at bounding box center [790, 539] width 60 height 12
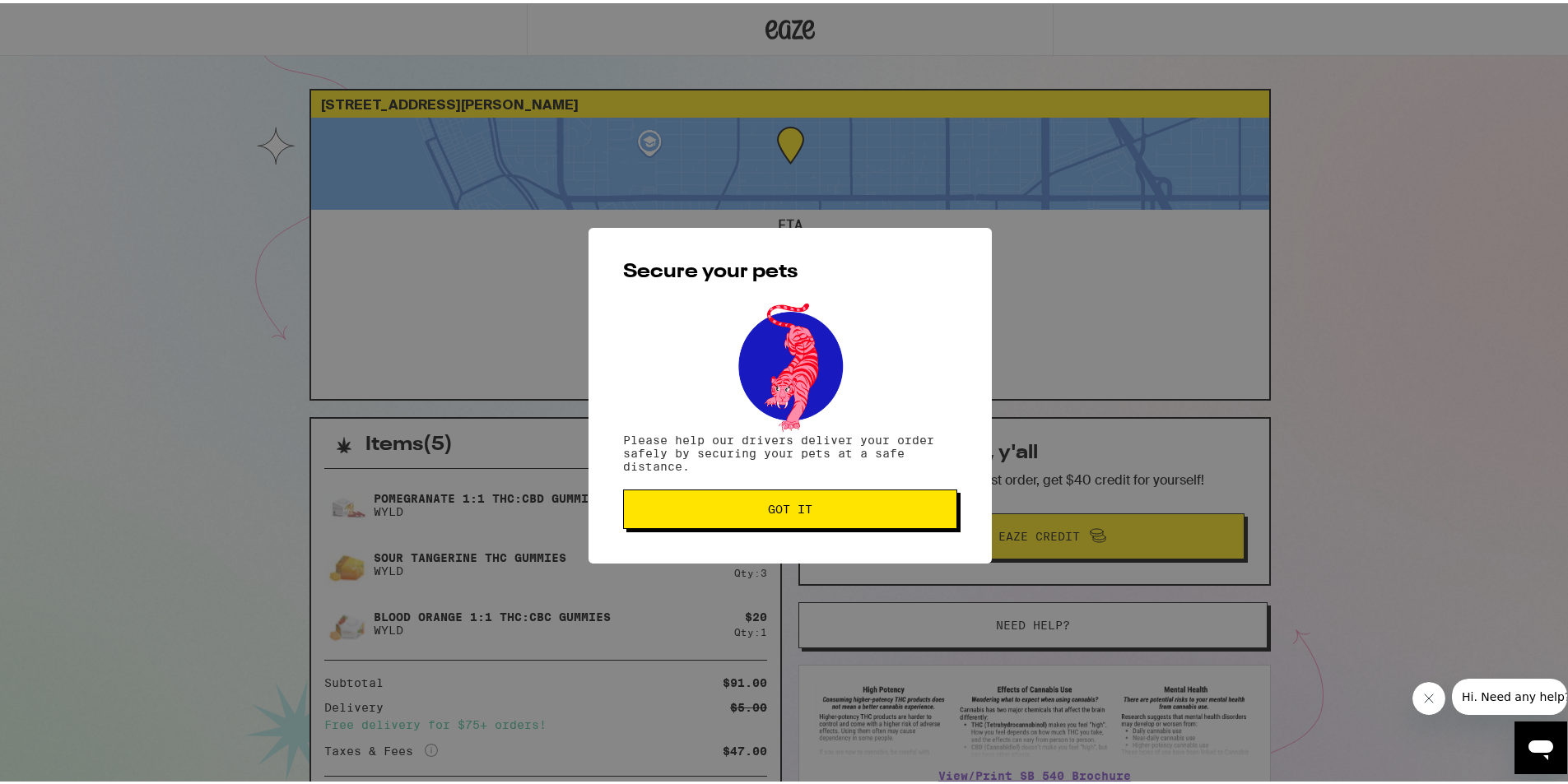
click at [802, 512] on span "Got it" at bounding box center [789, 506] width 44 height 12
